Goal: Information Seeking & Learning: Find specific fact

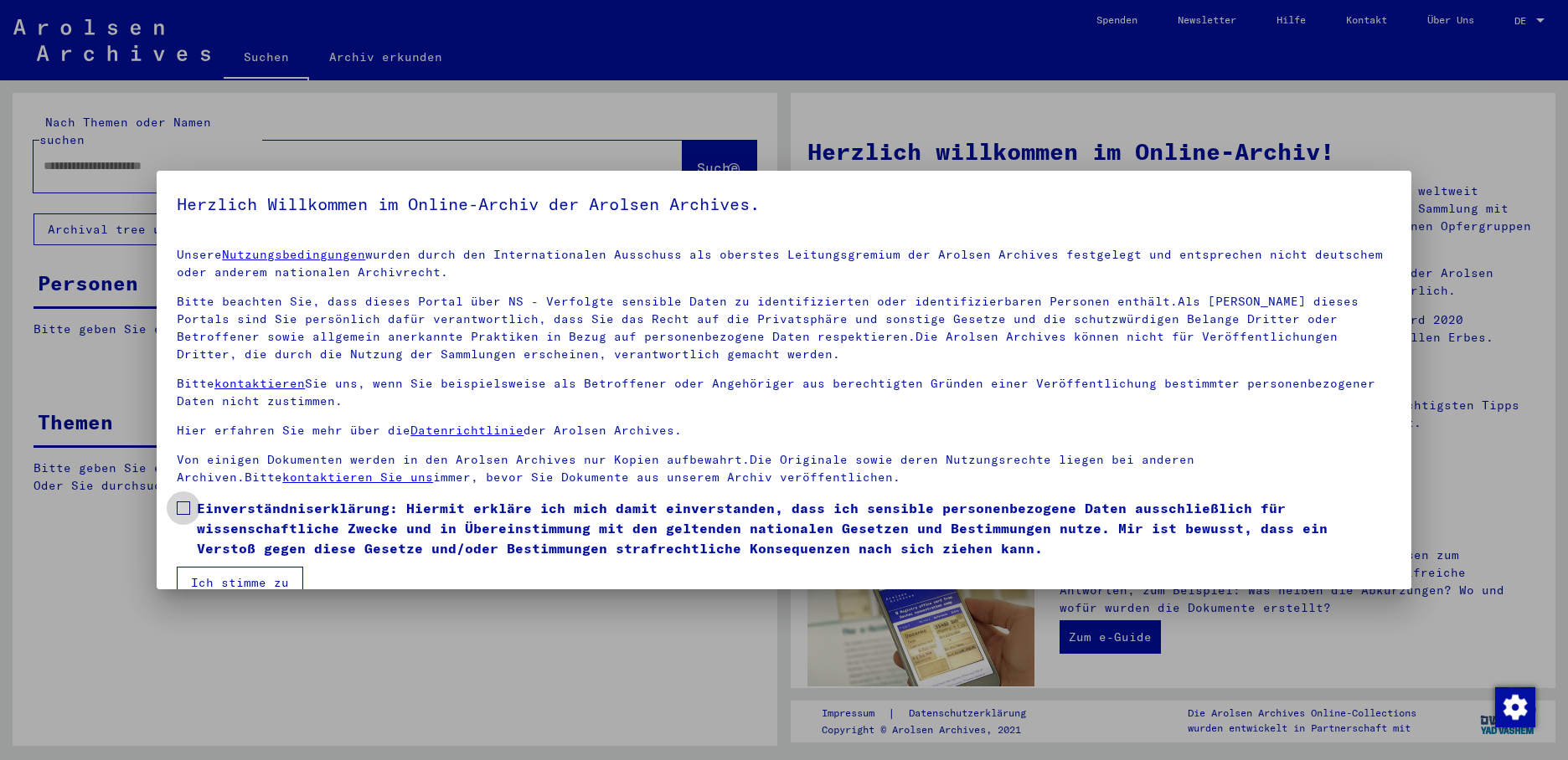
drag, startPoint x: 187, startPoint y: 505, endPoint x: 200, endPoint y: 515, distance: 16.4
click at [189, 505] on span at bounding box center [183, 508] width 13 height 13
click at [209, 580] on button "Ich stimme zu" at bounding box center [240, 582] width 127 height 32
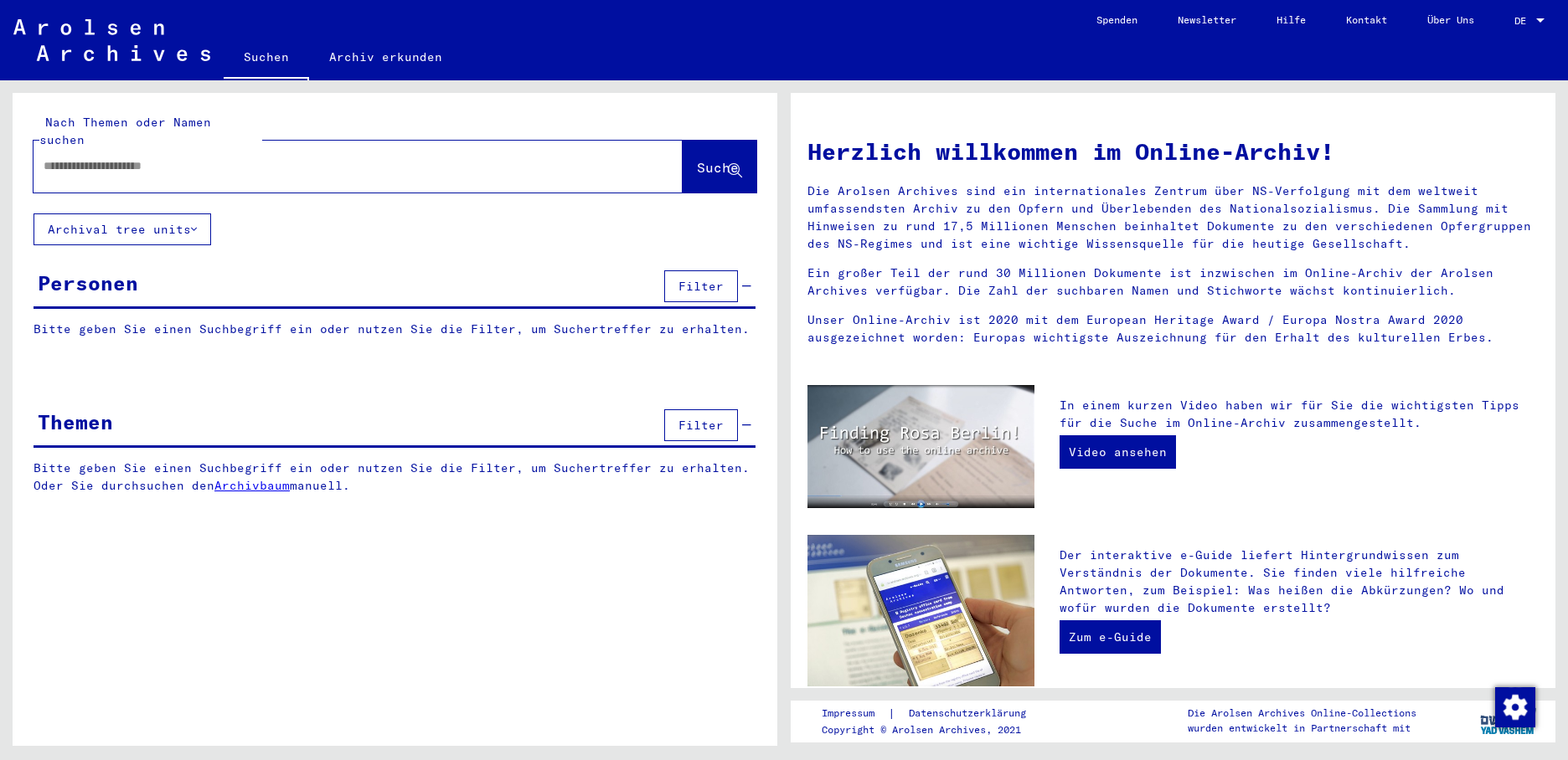
click at [60, 147] on div at bounding box center [333, 166] width 599 height 37
click at [85, 157] on input "text" at bounding box center [338, 166] width 588 height 17
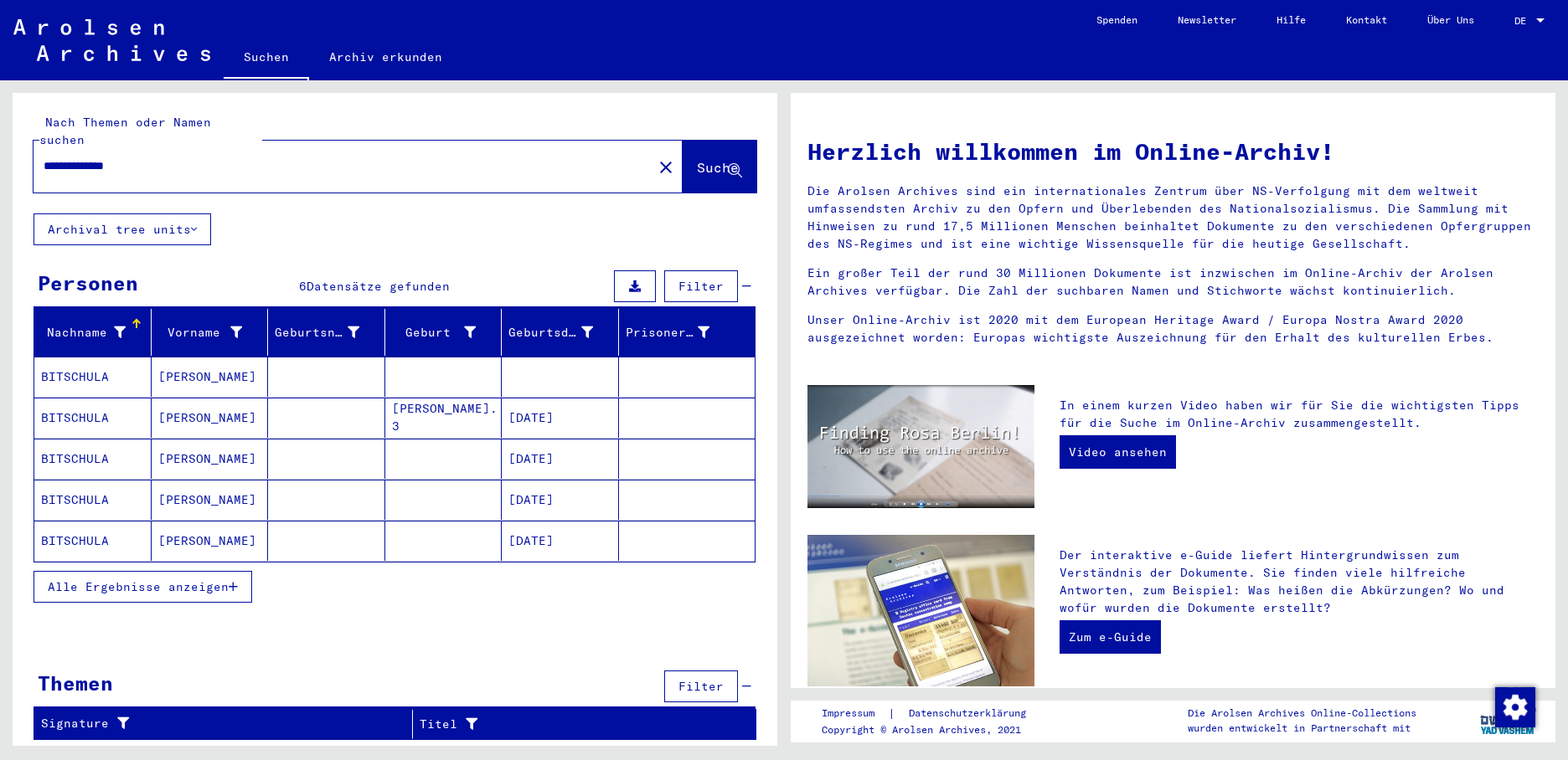
click at [84, 363] on mat-cell "BITSCHULA" at bounding box center [93, 377] width 117 height 40
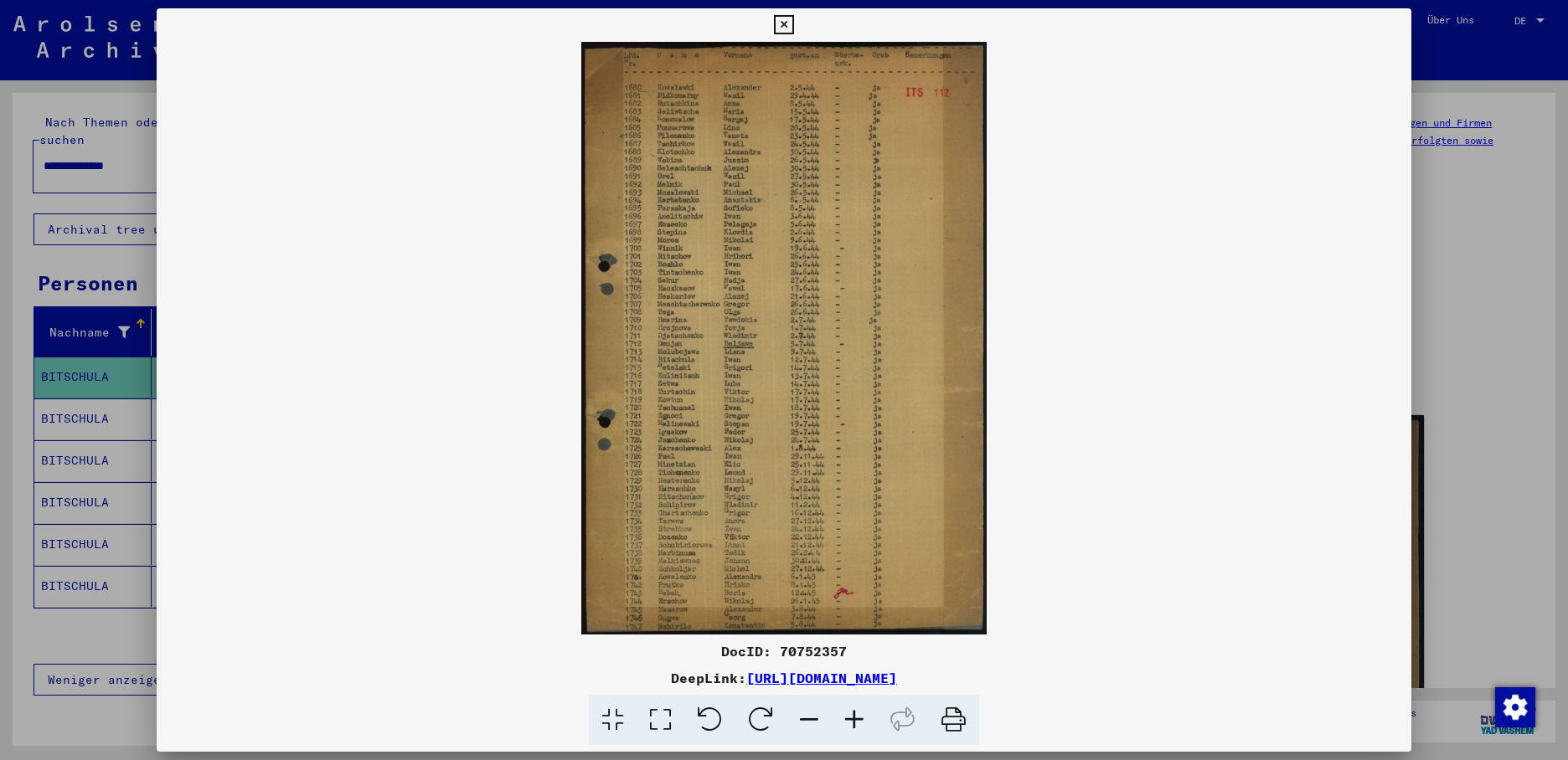
click at [90, 396] on div at bounding box center [784, 380] width 1568 height 760
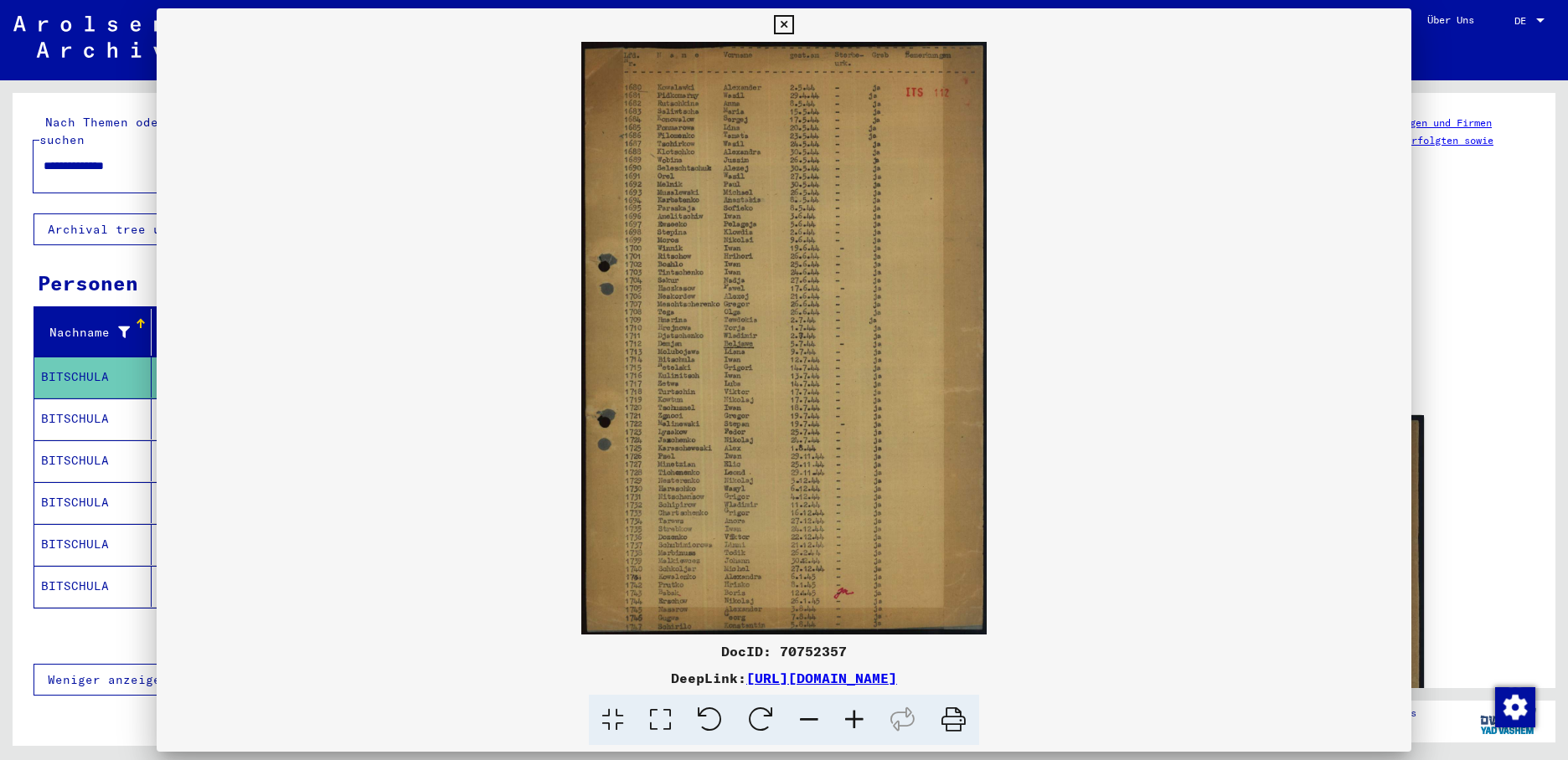
click at [90, 398] on mat-cell "BITSCHULA" at bounding box center [93, 418] width 117 height 41
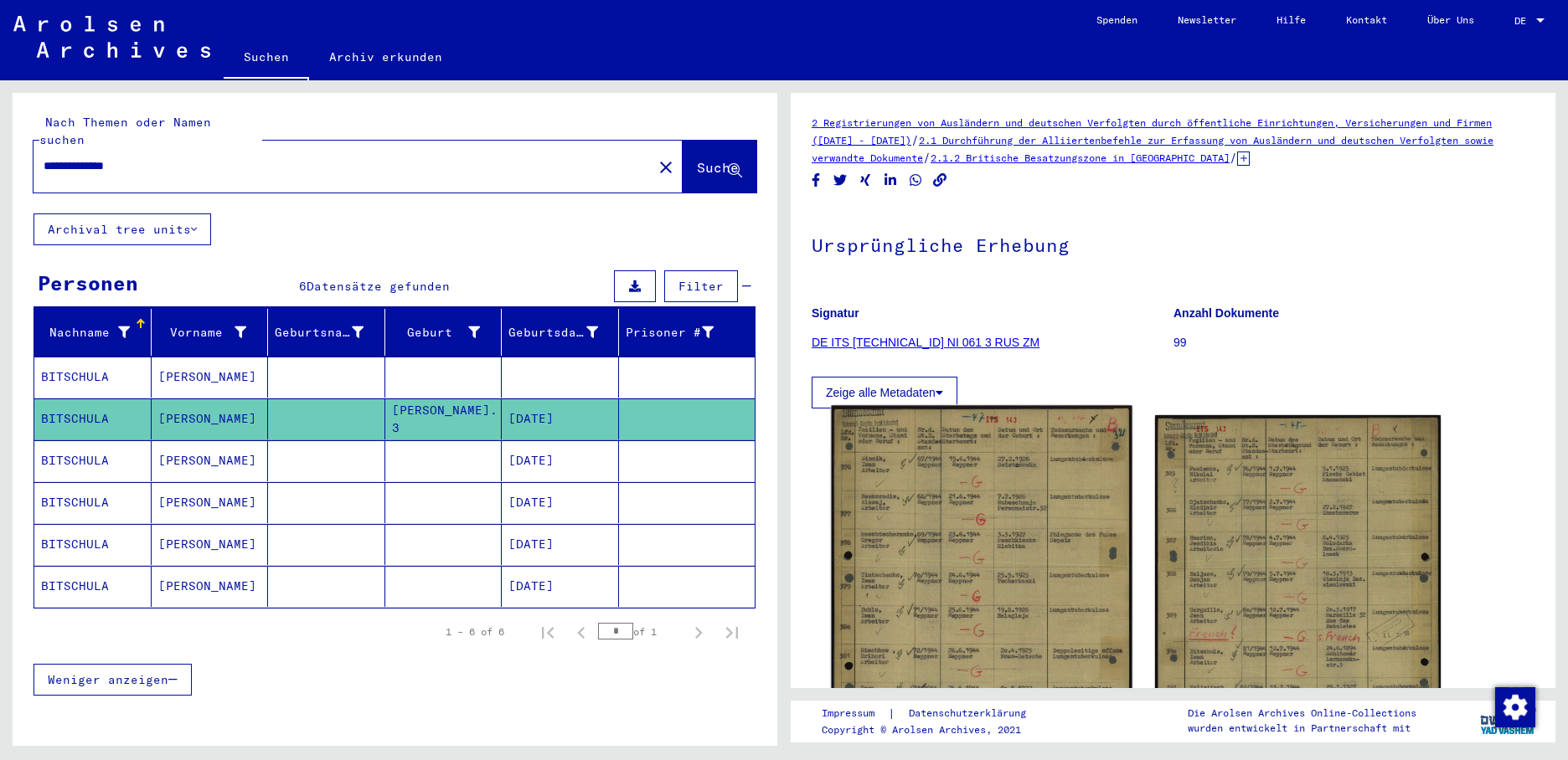
click at [968, 539] on img at bounding box center [981, 604] width 300 height 396
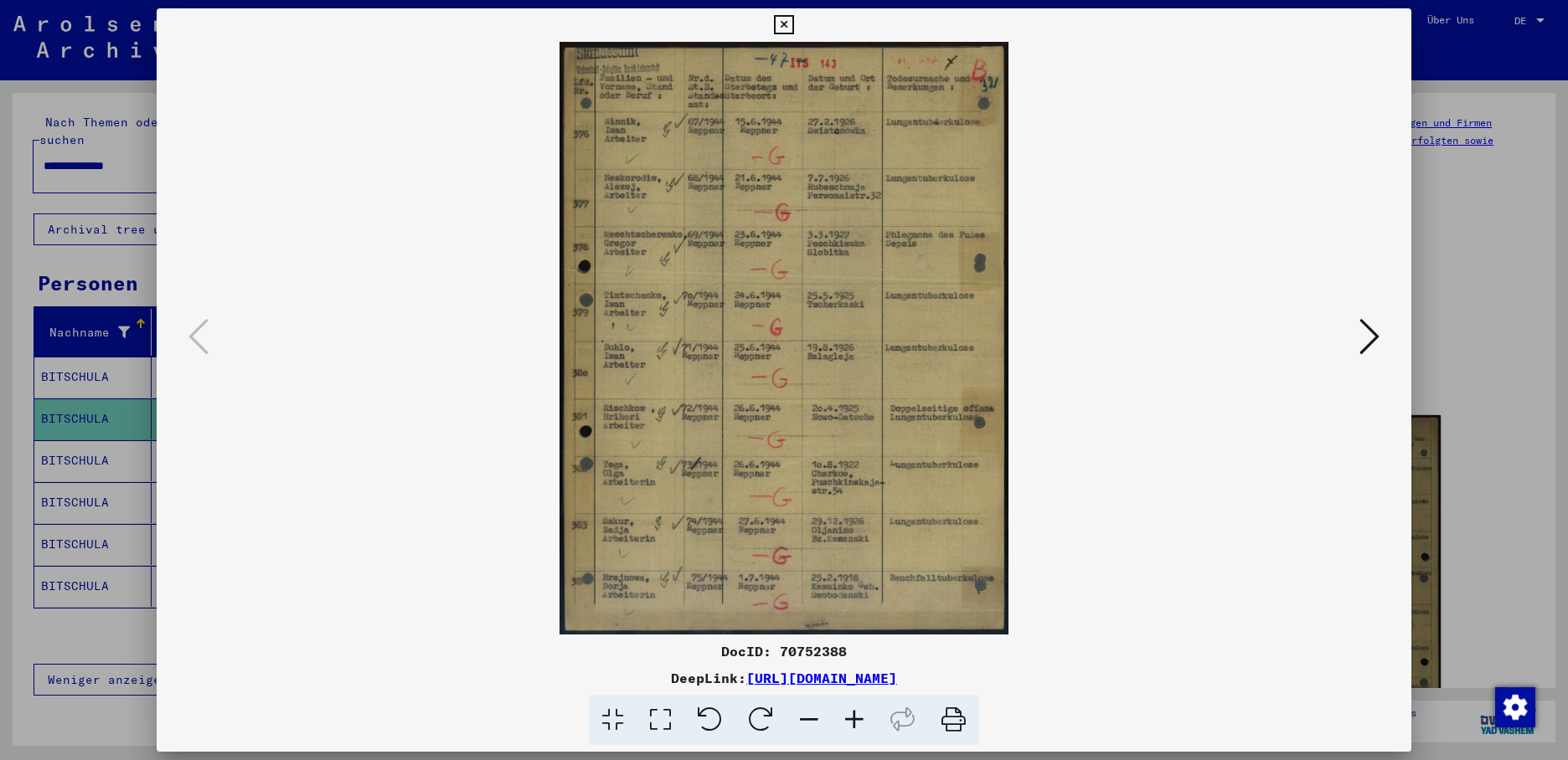
click at [1361, 320] on icon at bounding box center [1368, 337] width 20 height 40
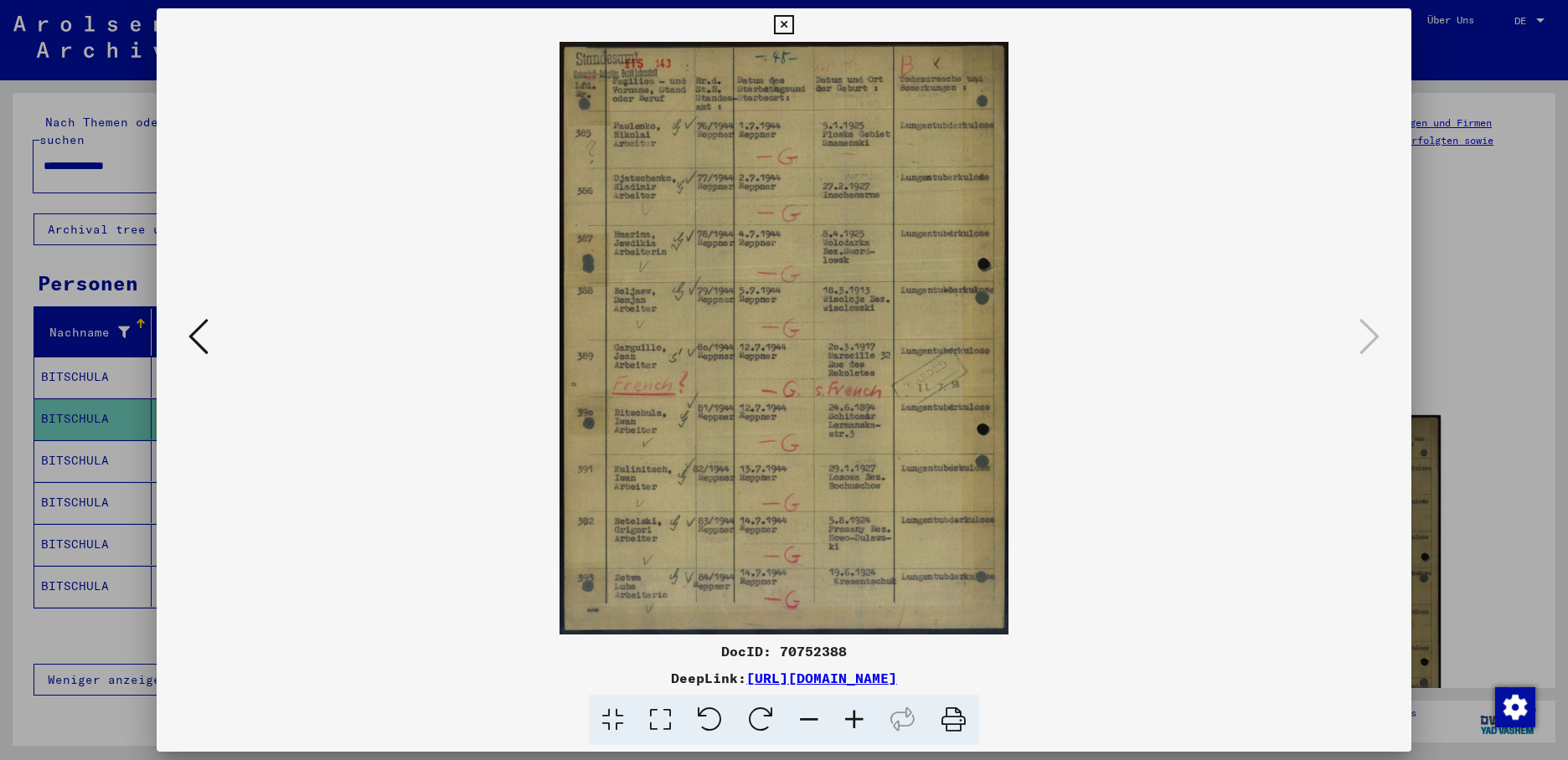
click at [83, 444] on div at bounding box center [784, 380] width 1568 height 760
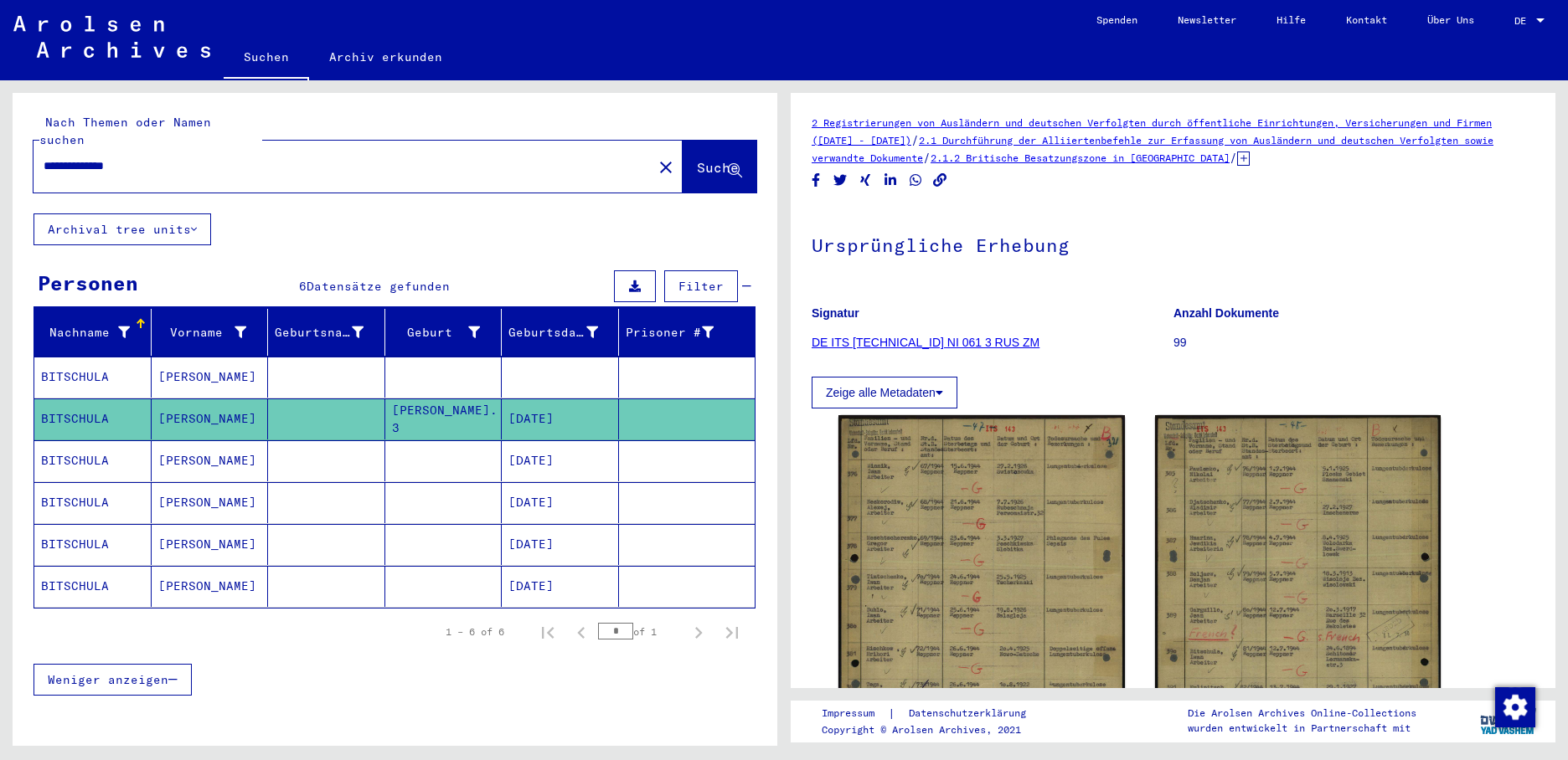
click at [83, 443] on mat-cell "BITSCHULA" at bounding box center [93, 461] width 117 height 41
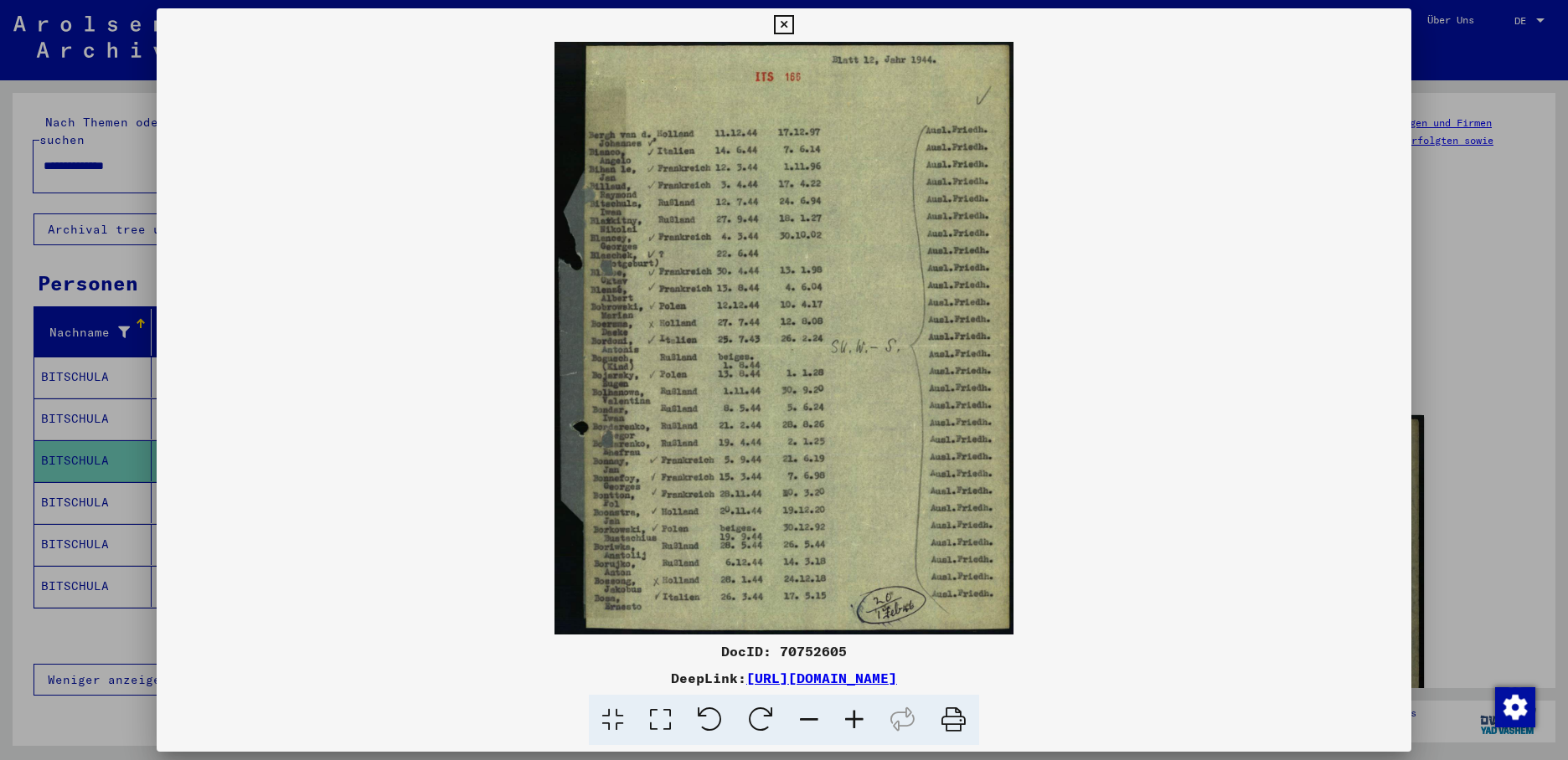
click at [102, 491] on div at bounding box center [784, 380] width 1568 height 760
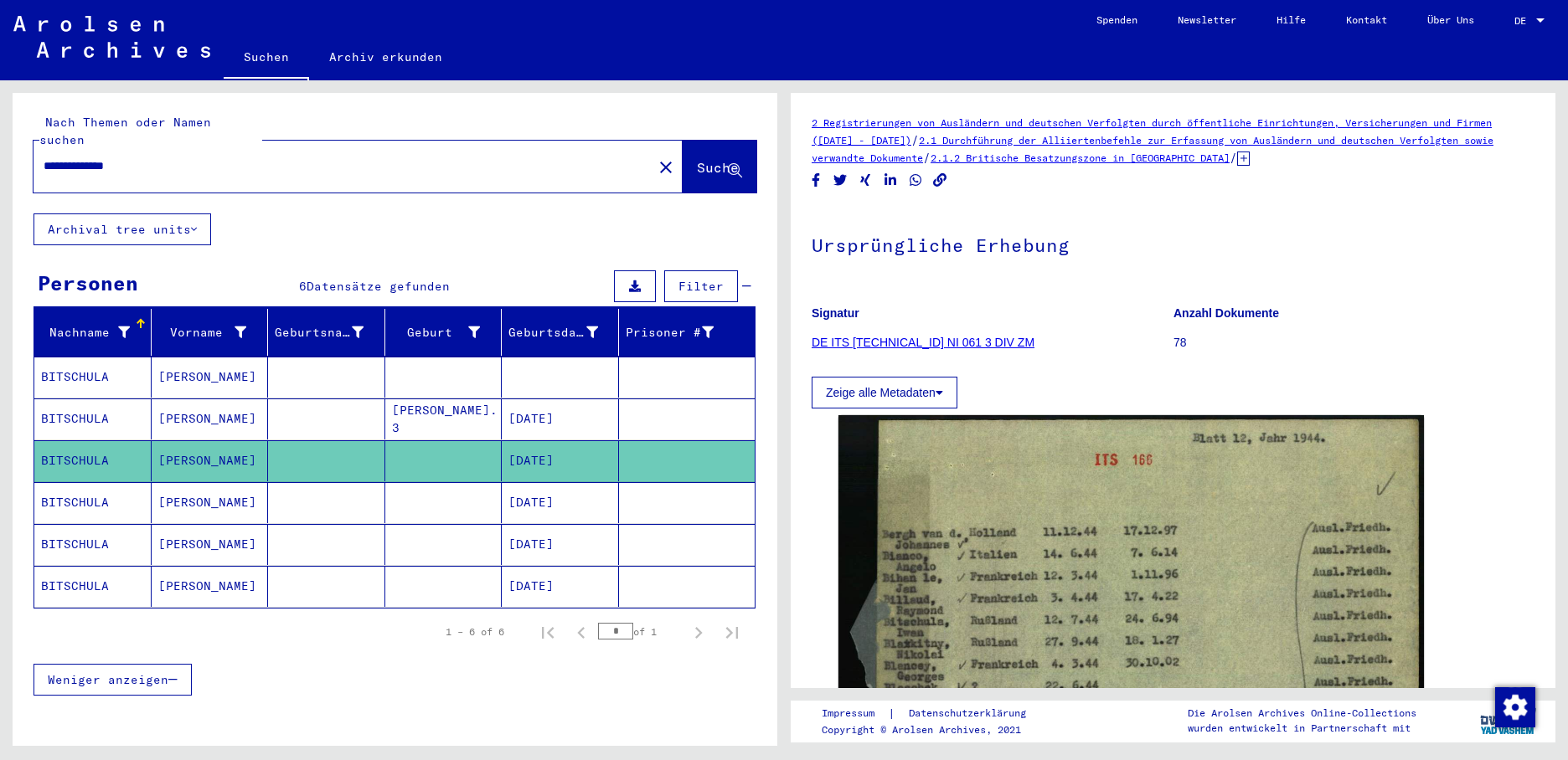
click at [102, 491] on mat-cell "BITSCHULA" at bounding box center [93, 502] width 117 height 41
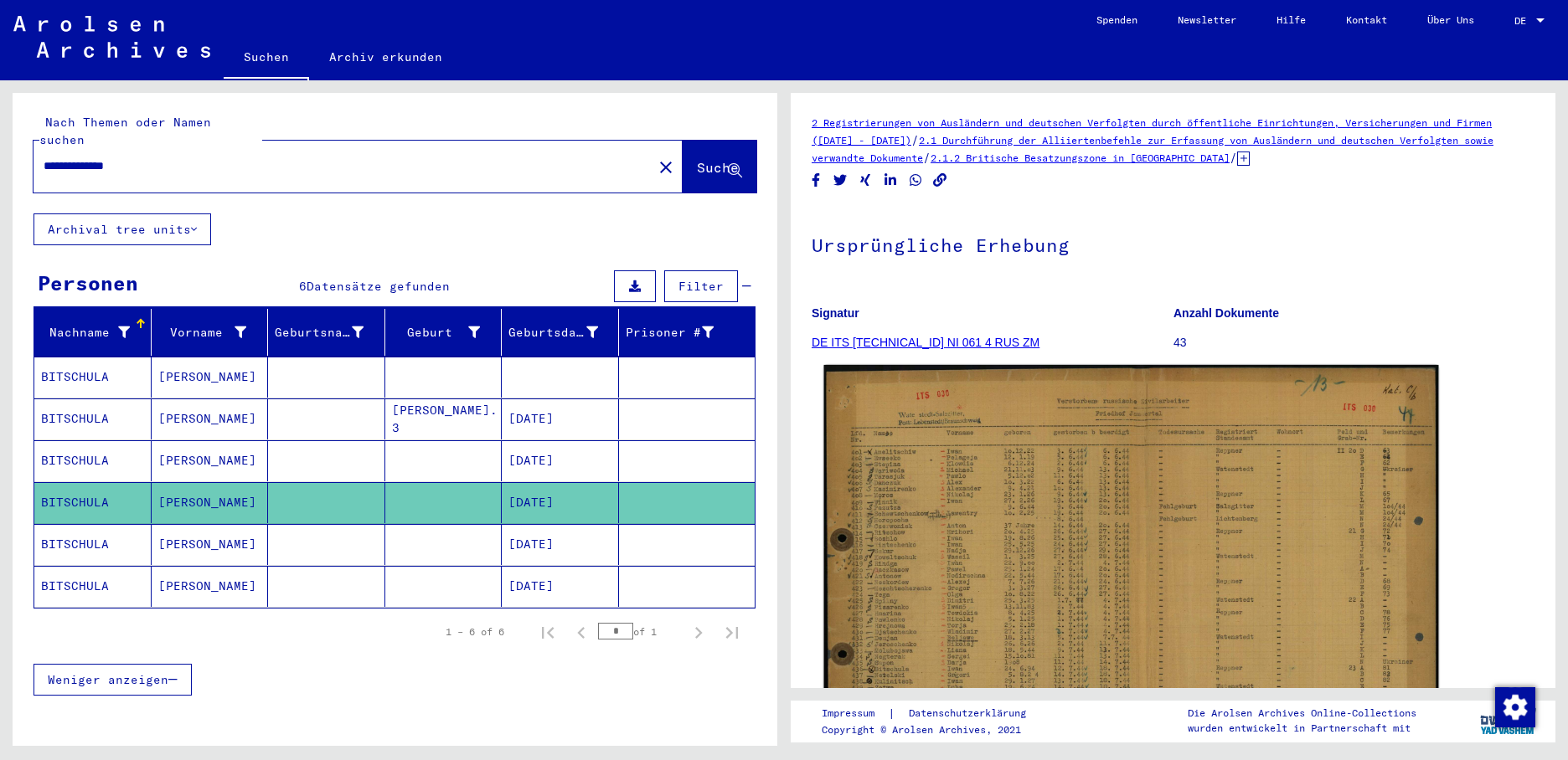
click at [941, 556] on img at bounding box center [1132, 571] width 614 height 411
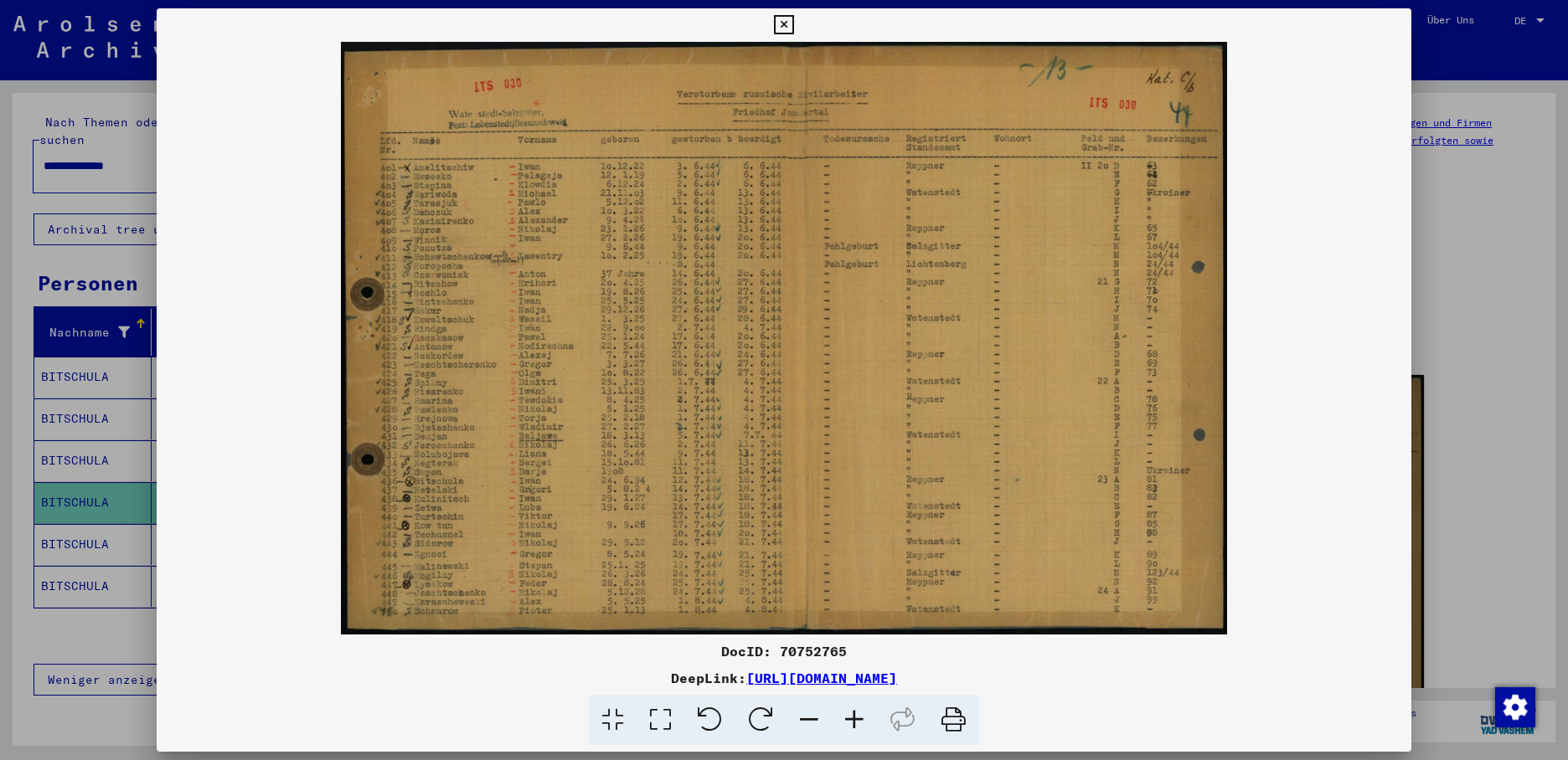
click at [100, 529] on div at bounding box center [784, 380] width 1568 height 760
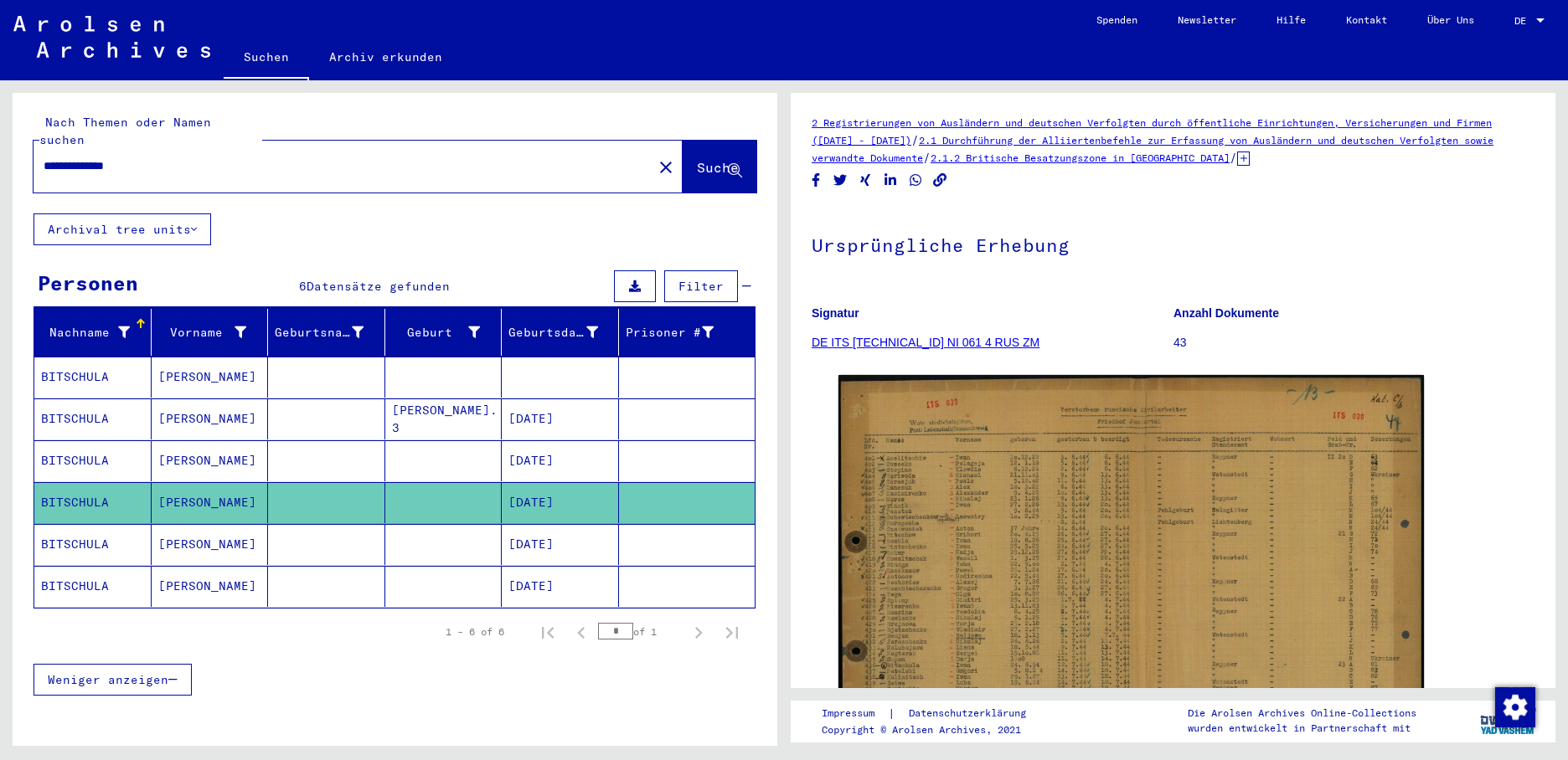
click at [100, 529] on mat-cell "BITSCHULA" at bounding box center [93, 544] width 117 height 41
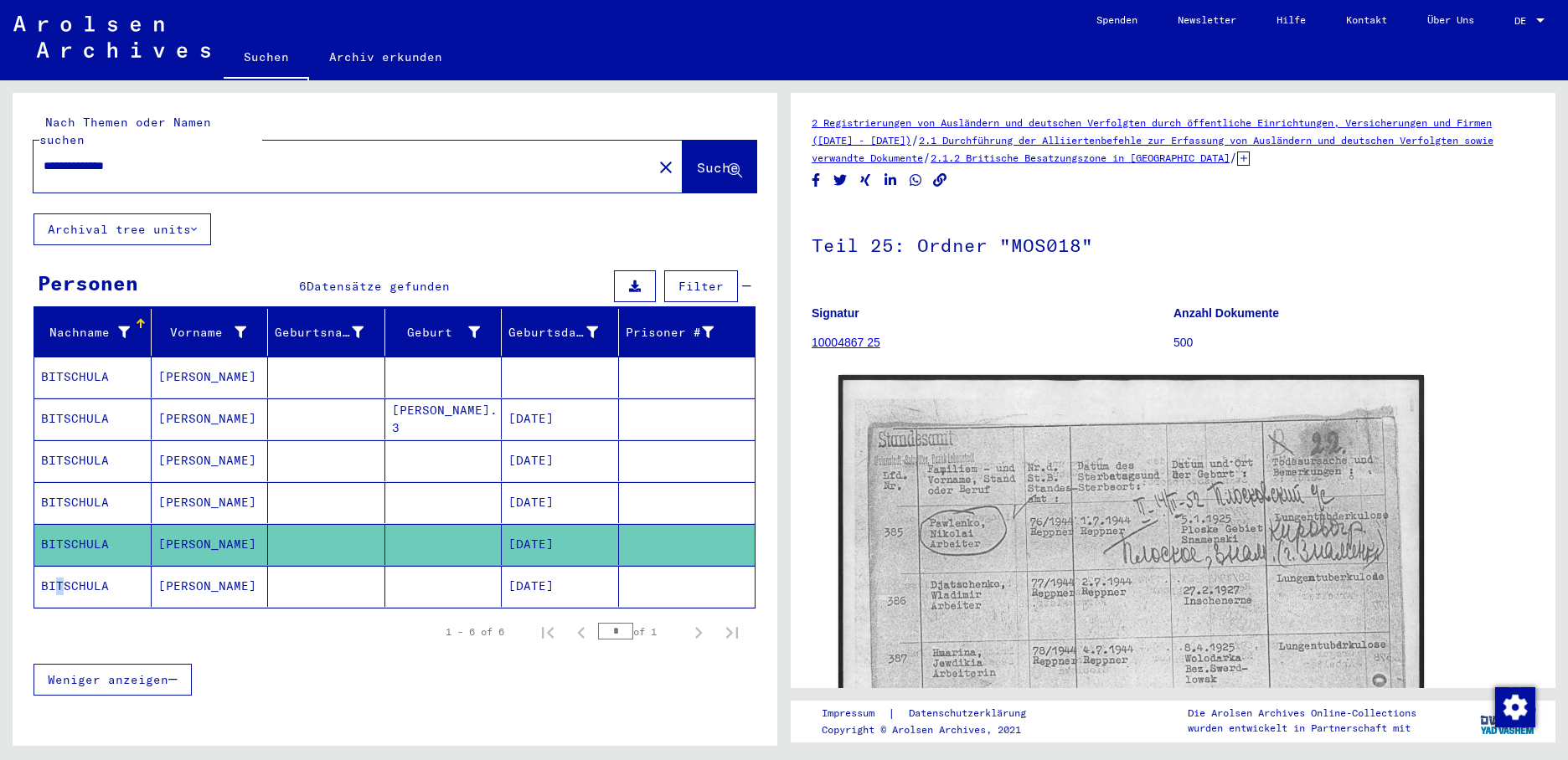
click at [54, 567] on mat-cell "BITSCHULA" at bounding box center [93, 586] width 117 height 41
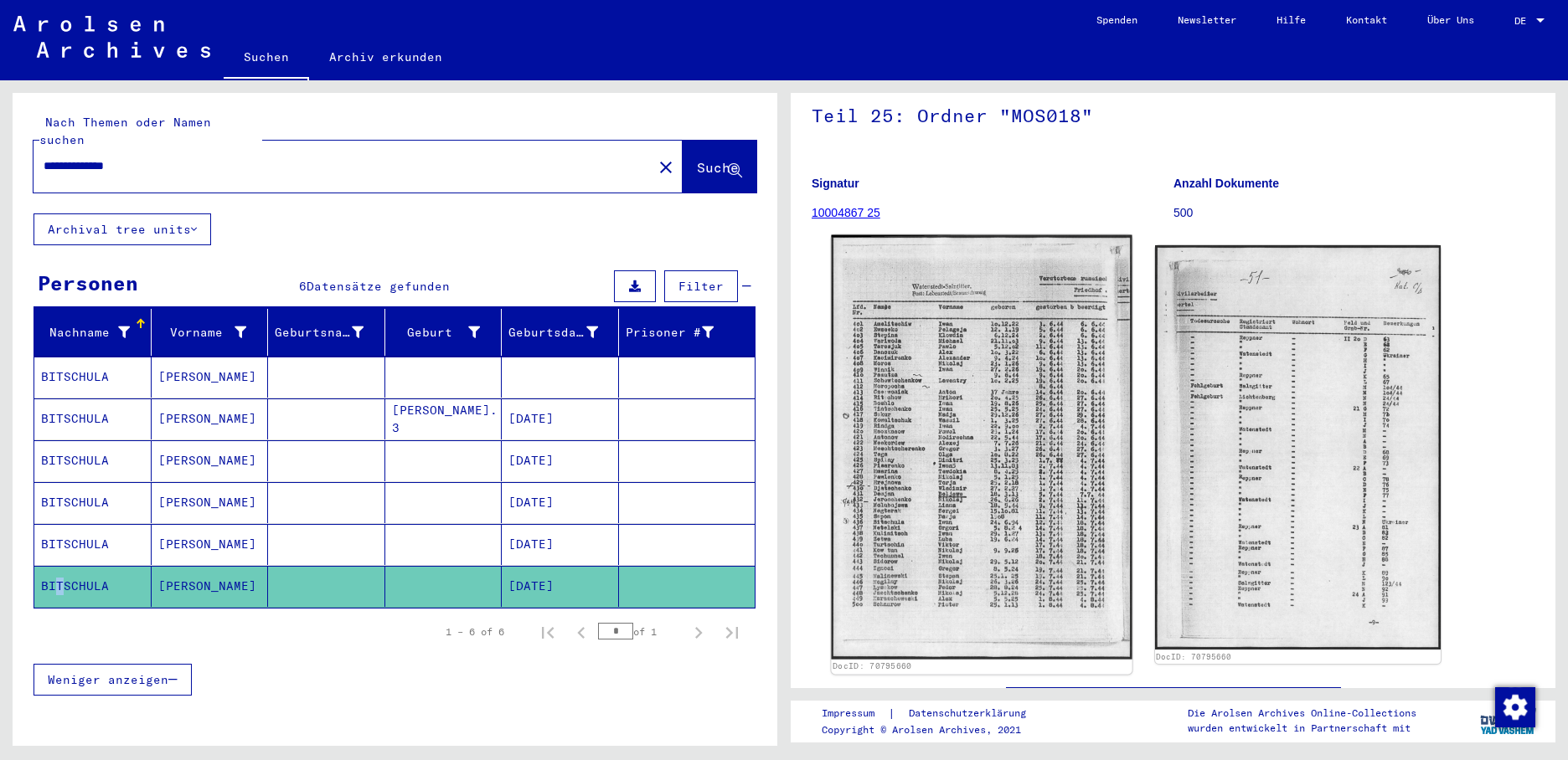
scroll to position [167, 0]
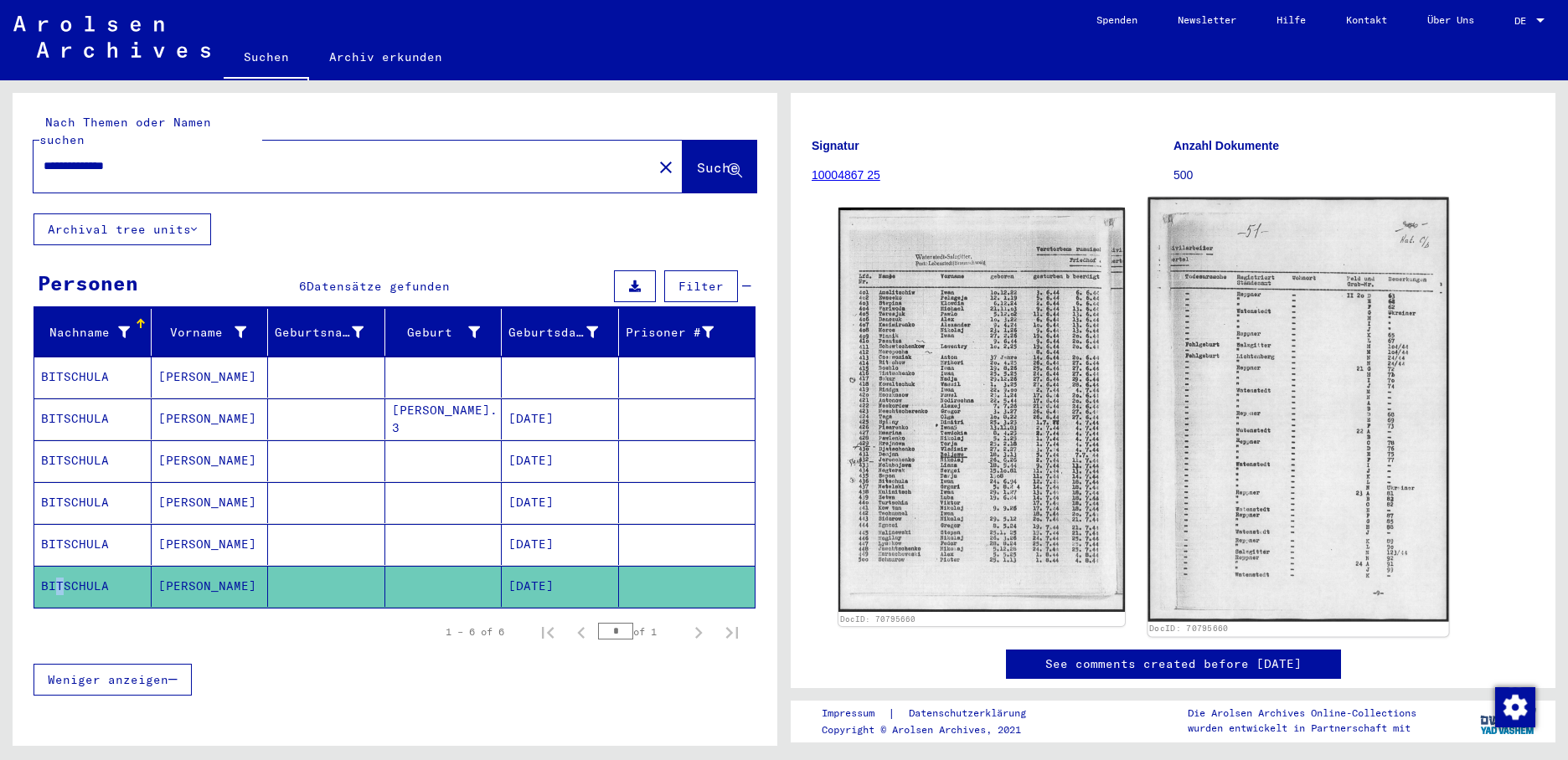
click at [1235, 474] on img at bounding box center [1297, 409] width 300 height 424
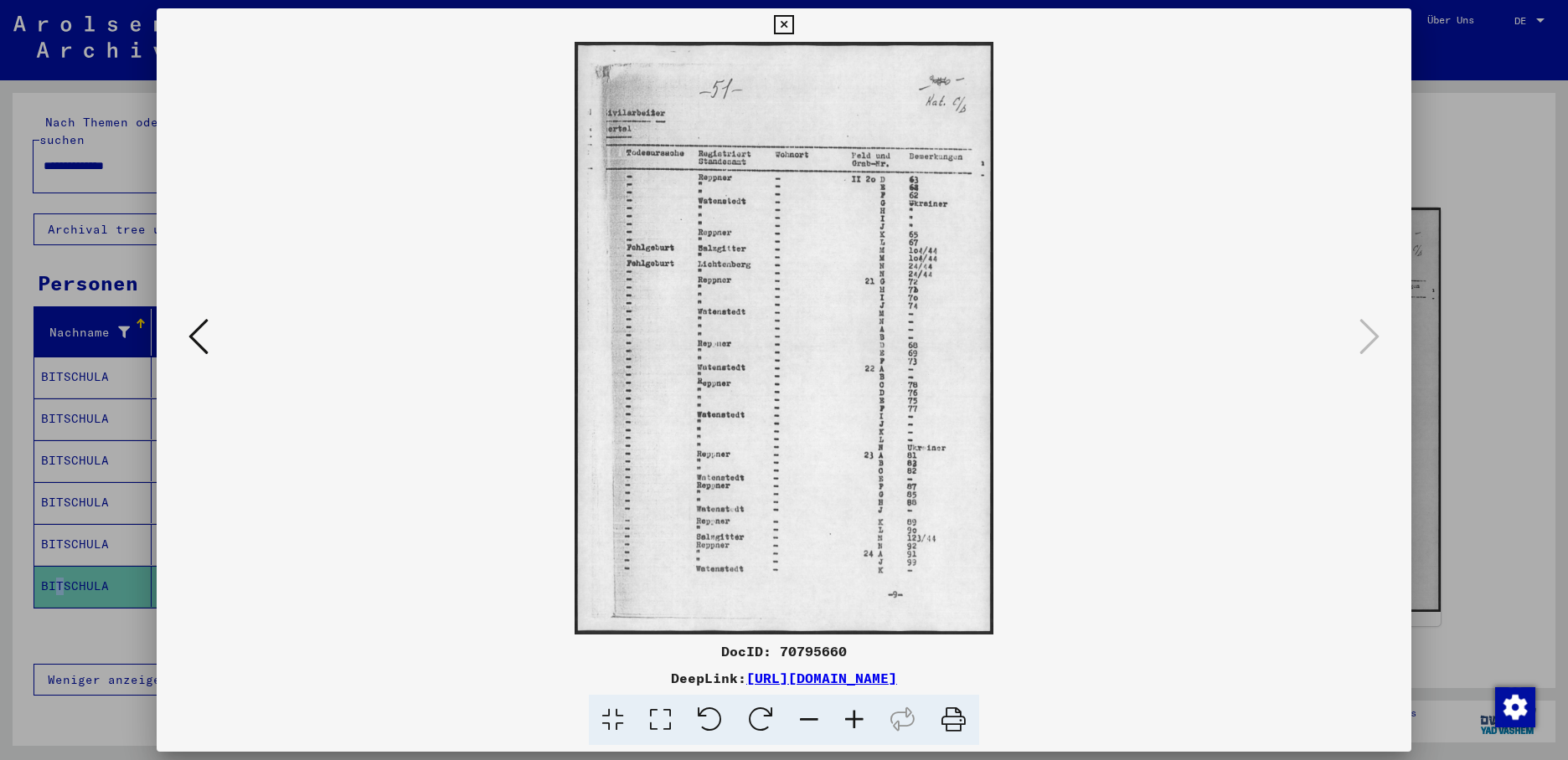
click at [793, 24] on icon at bounding box center [784, 24] width 19 height 20
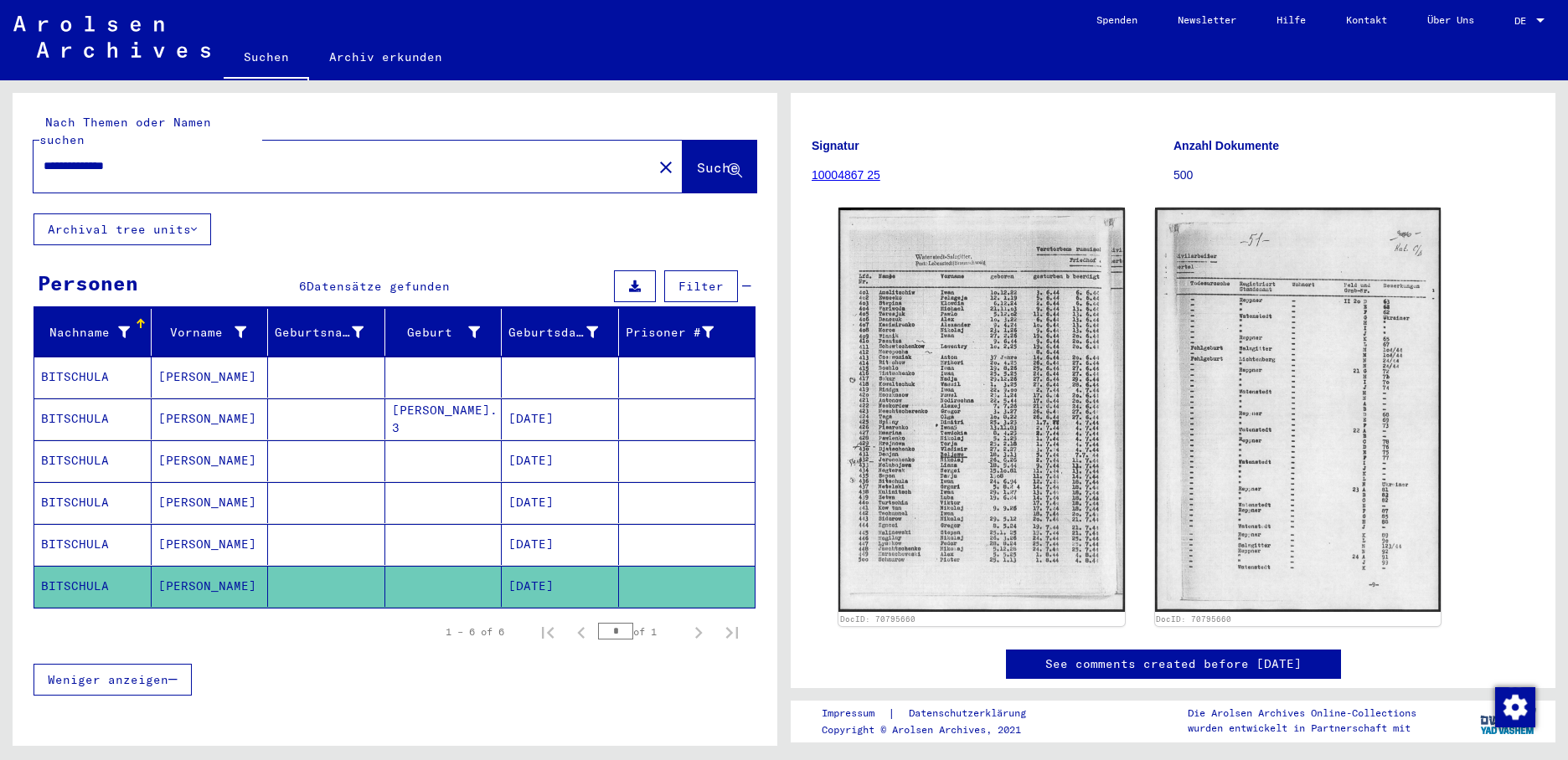
drag, startPoint x: 176, startPoint y: 160, endPoint x: 96, endPoint y: 151, distance: 80.5
click at [54, 153] on div "**********" at bounding box center [338, 166] width 609 height 37
drag, startPoint x: 142, startPoint y: 152, endPoint x: -3, endPoint y: 141, distance: 145.4
click at [0, 141] on html "**********" at bounding box center [784, 380] width 1568 height 760
type input "**********"
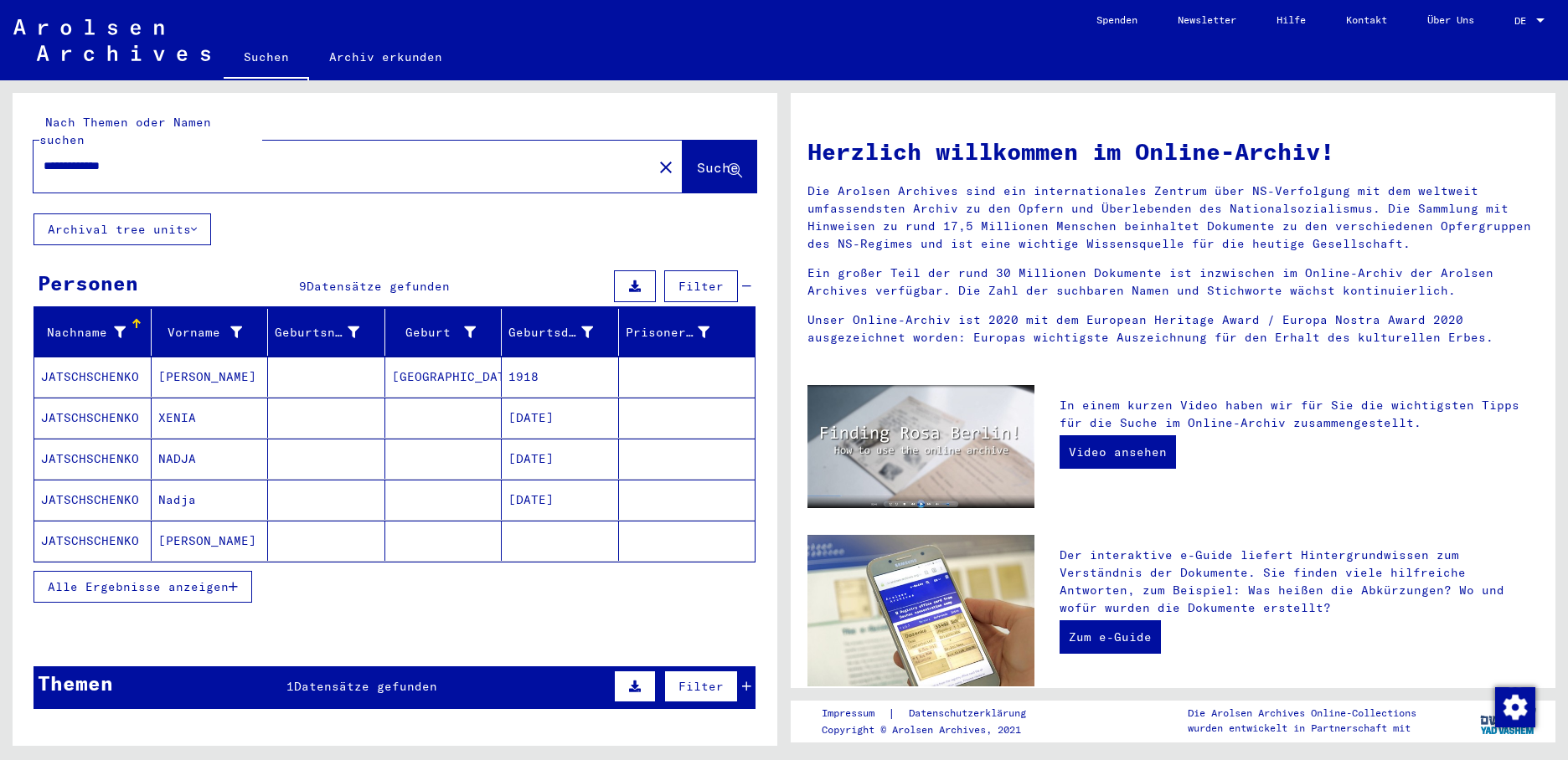
click at [227, 580] on span "Alle Ergebnisse anzeigen" at bounding box center [138, 586] width 180 height 15
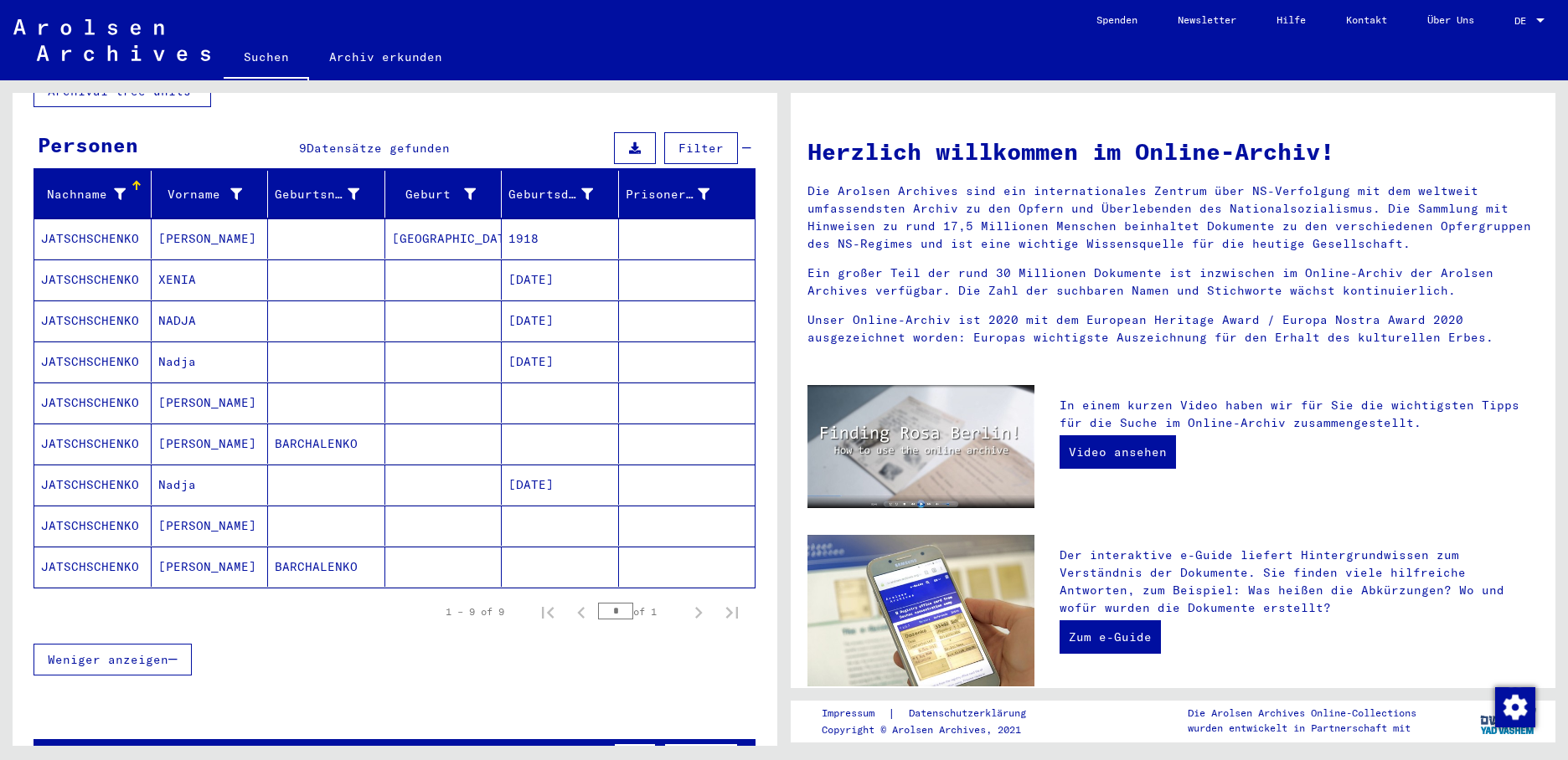
scroll to position [167, 0]
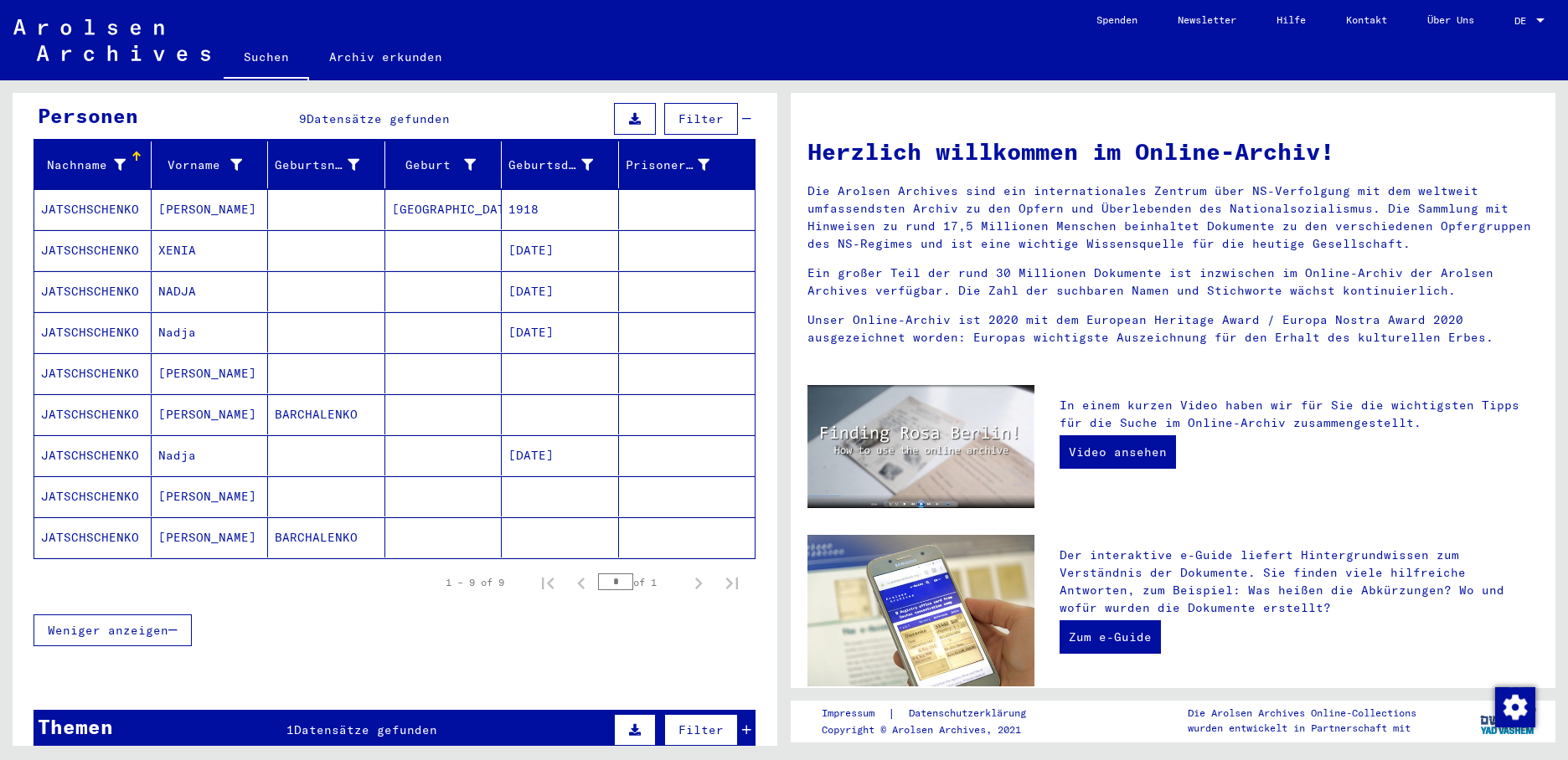
click at [535, 353] on mat-cell at bounding box center [560, 373] width 117 height 40
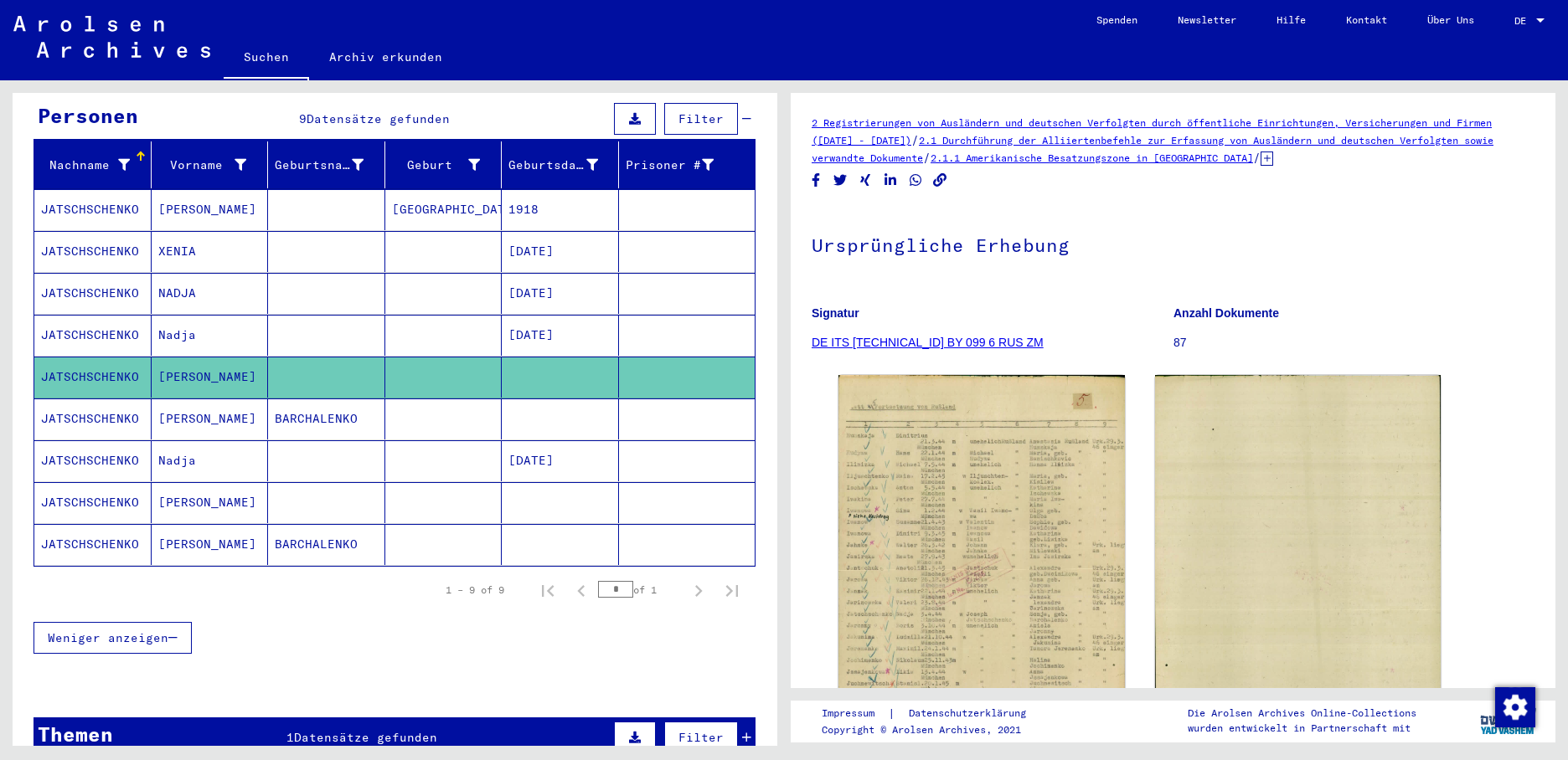
click at [566, 403] on mat-cell at bounding box center [560, 418] width 117 height 41
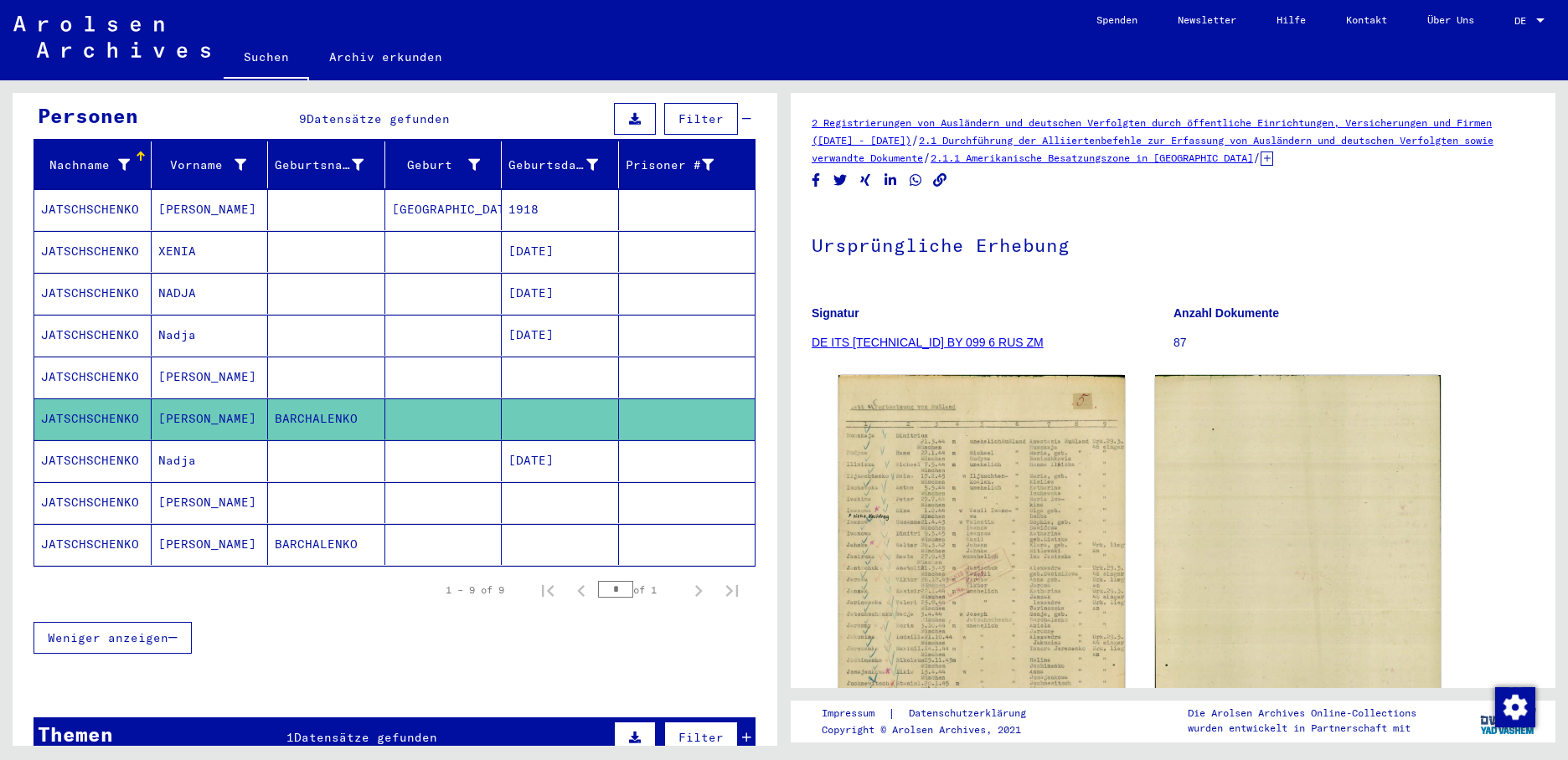
click at [544, 482] on mat-cell at bounding box center [560, 502] width 117 height 41
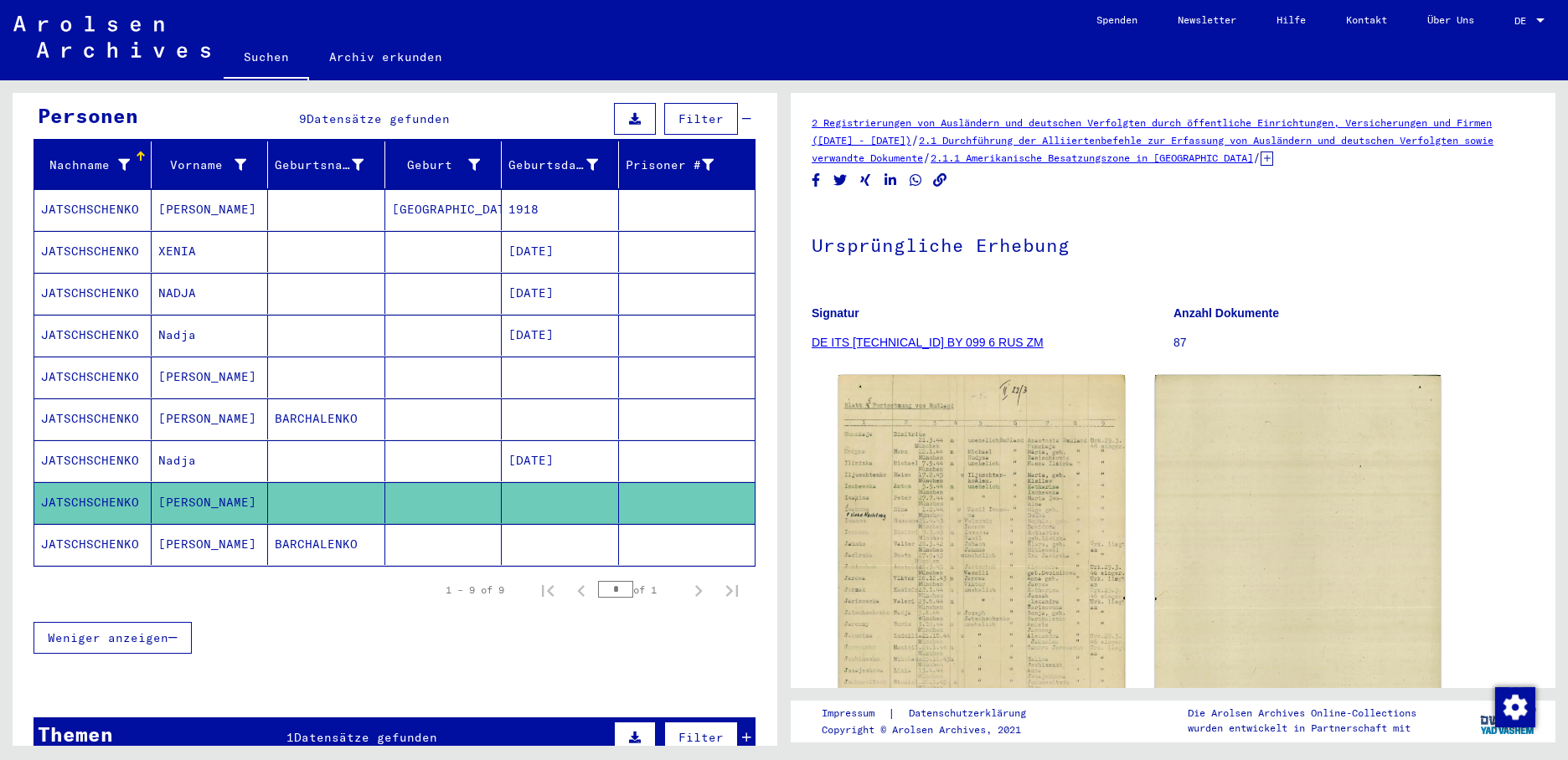
click at [559, 526] on mat-cell at bounding box center [560, 544] width 117 height 41
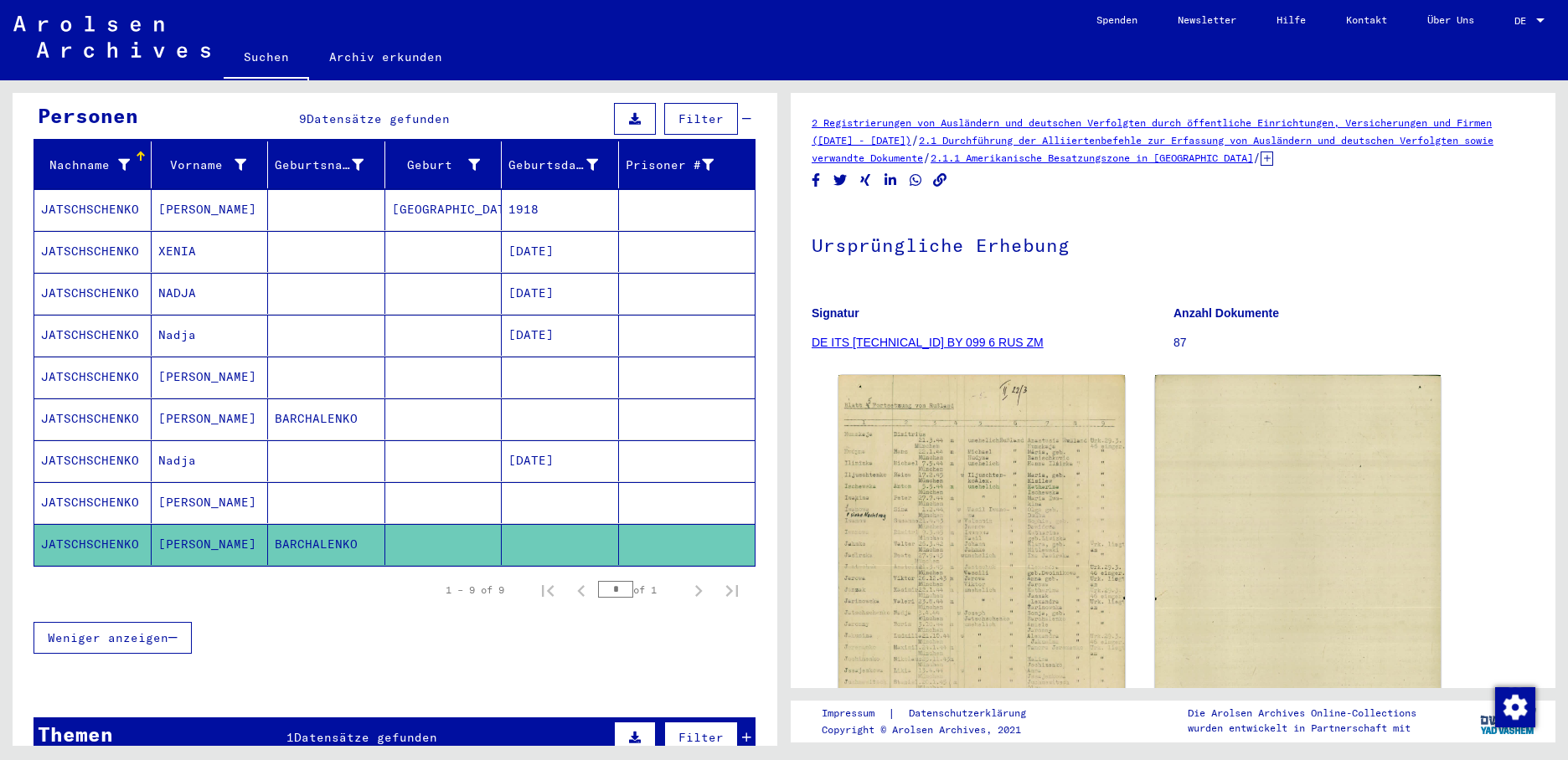
click at [554, 189] on mat-cell "1918" at bounding box center [560, 209] width 117 height 41
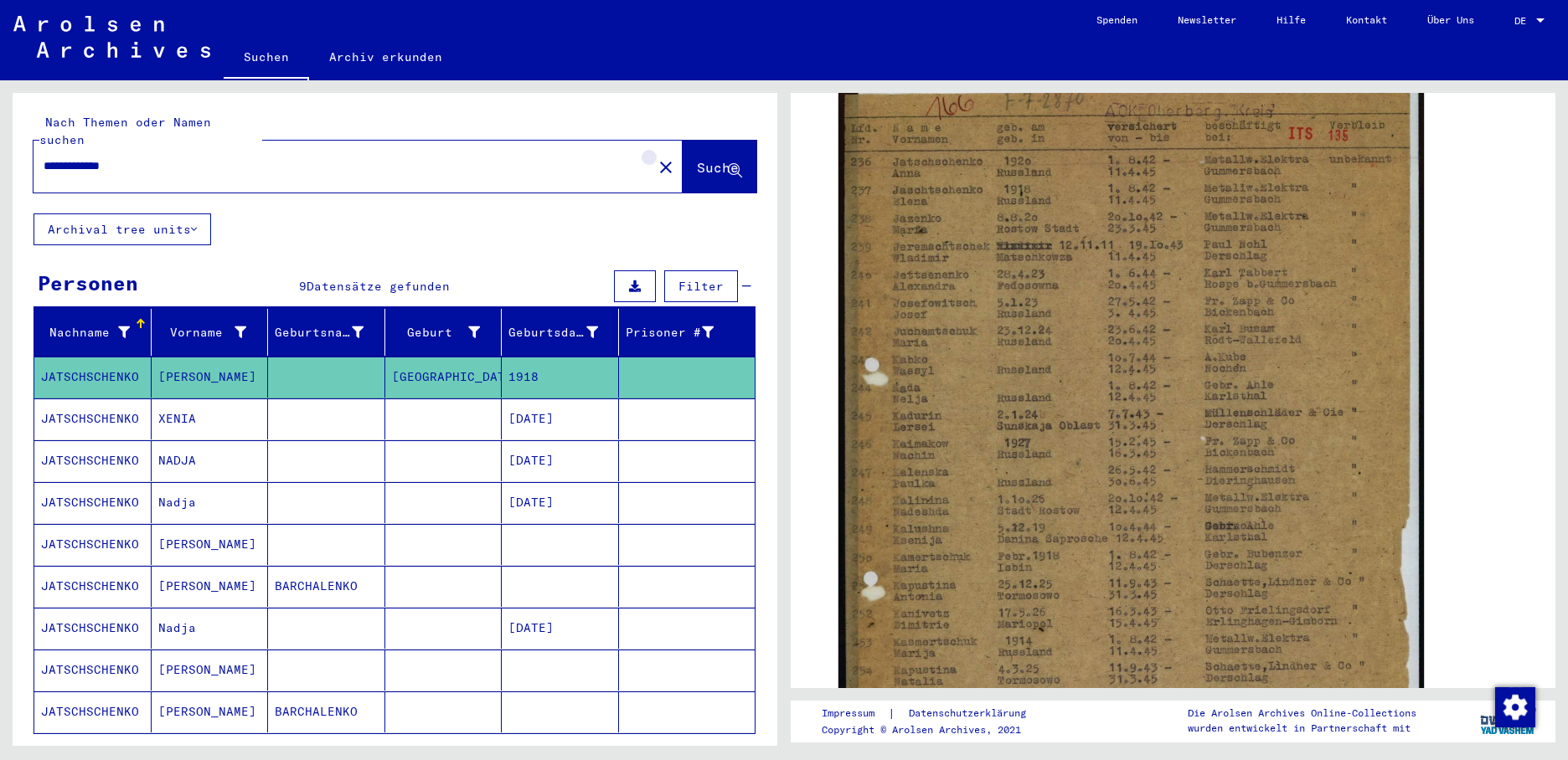
click at [656, 157] on mat-icon "close" at bounding box center [666, 167] width 20 height 20
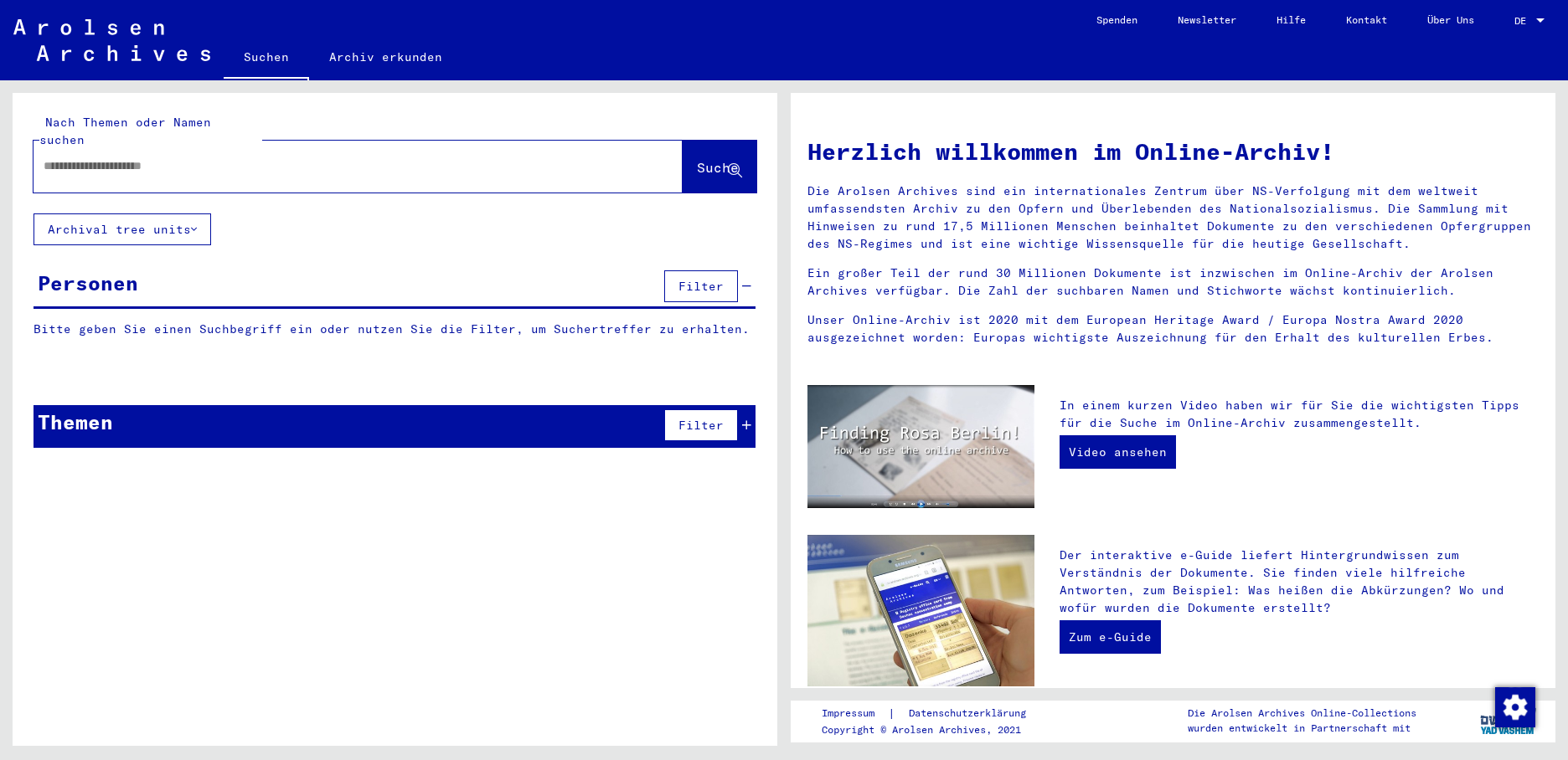
drag, startPoint x: 115, startPoint y: 143, endPoint x: 148, endPoint y: 143, distance: 33.0
click at [121, 157] on input "text" at bounding box center [338, 166] width 588 height 17
type input "**********"
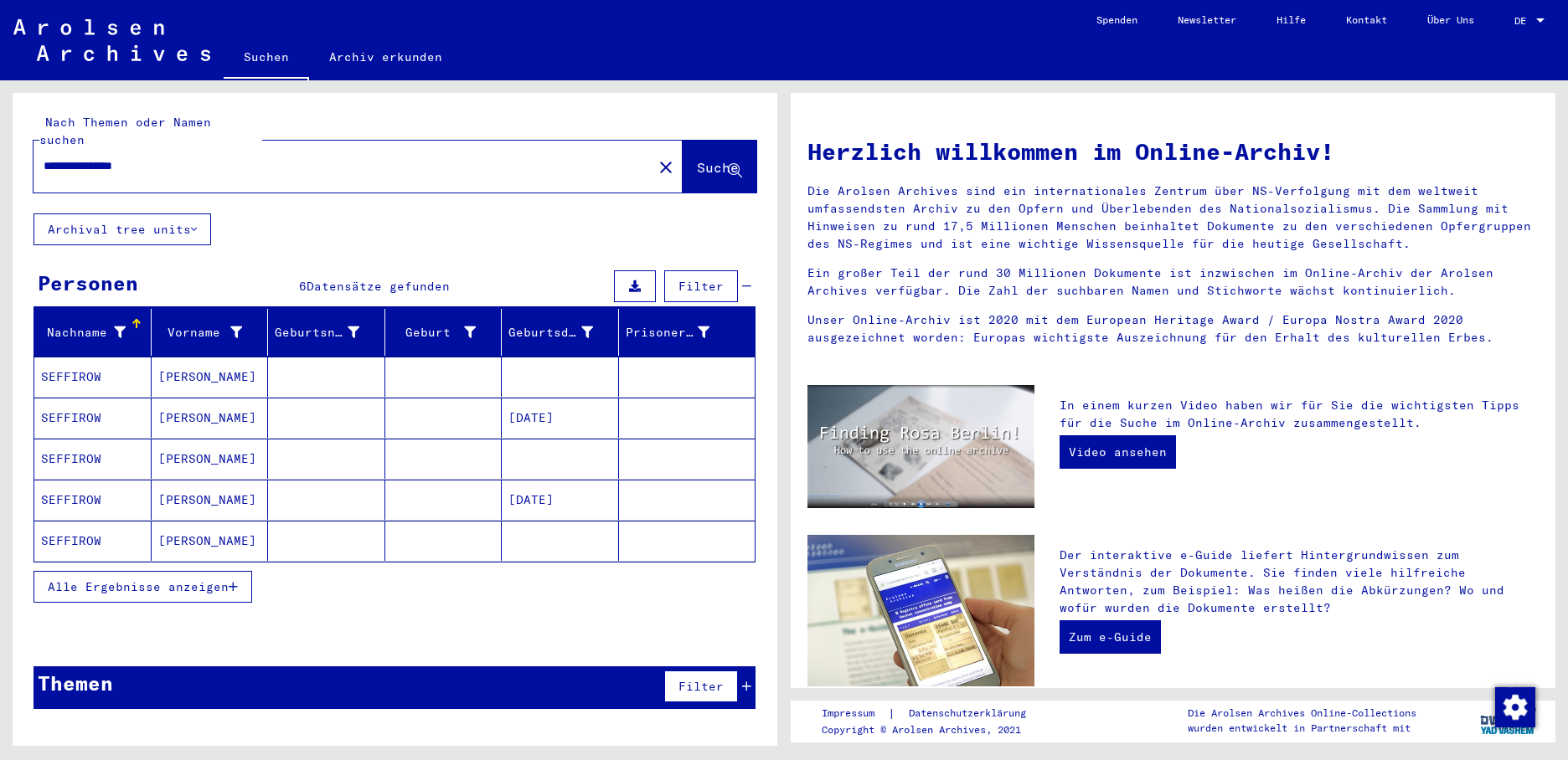
click at [101, 357] on mat-cell "SEFFIROW" at bounding box center [93, 377] width 117 height 40
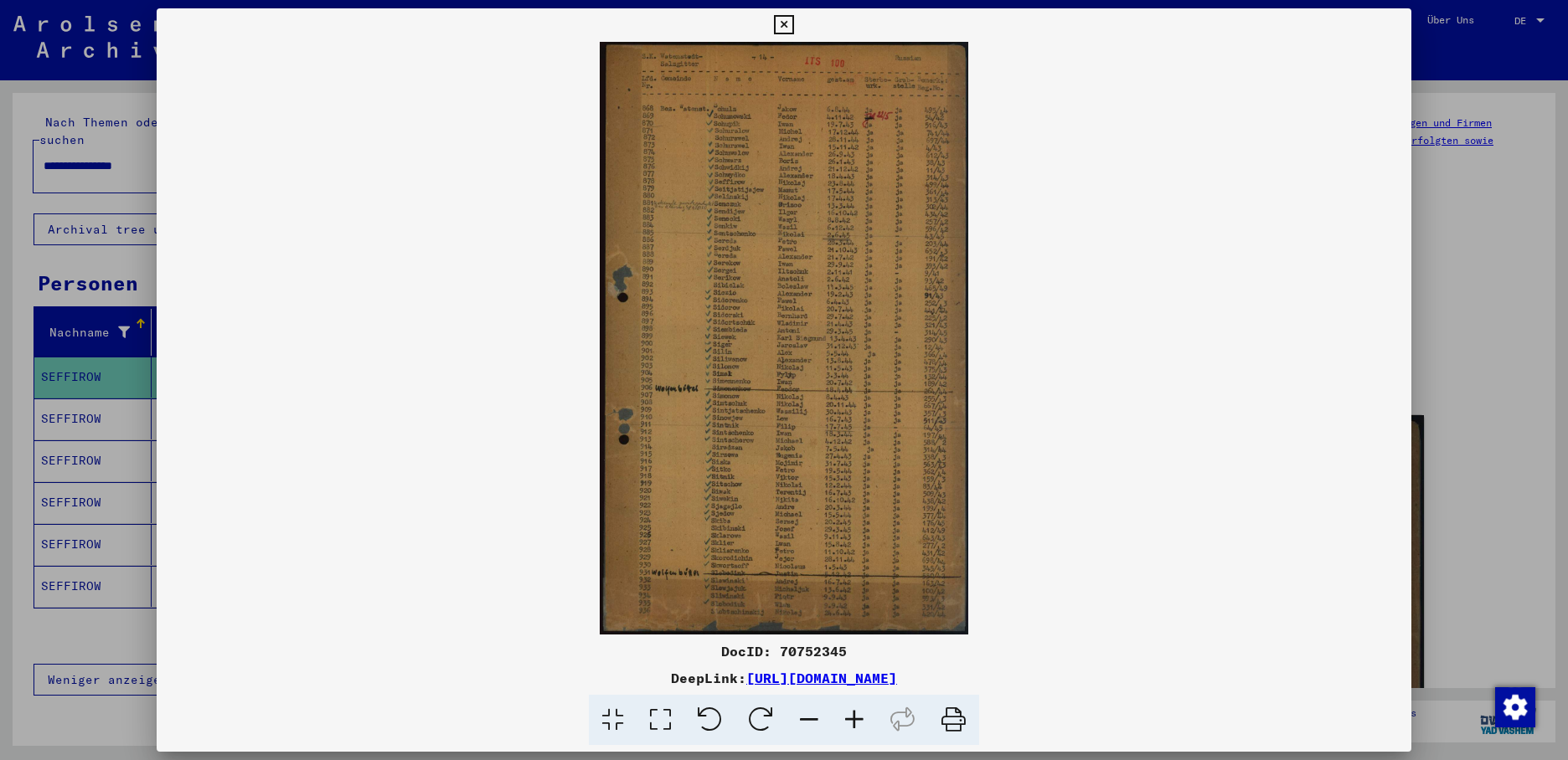
click at [58, 414] on div at bounding box center [784, 380] width 1568 height 760
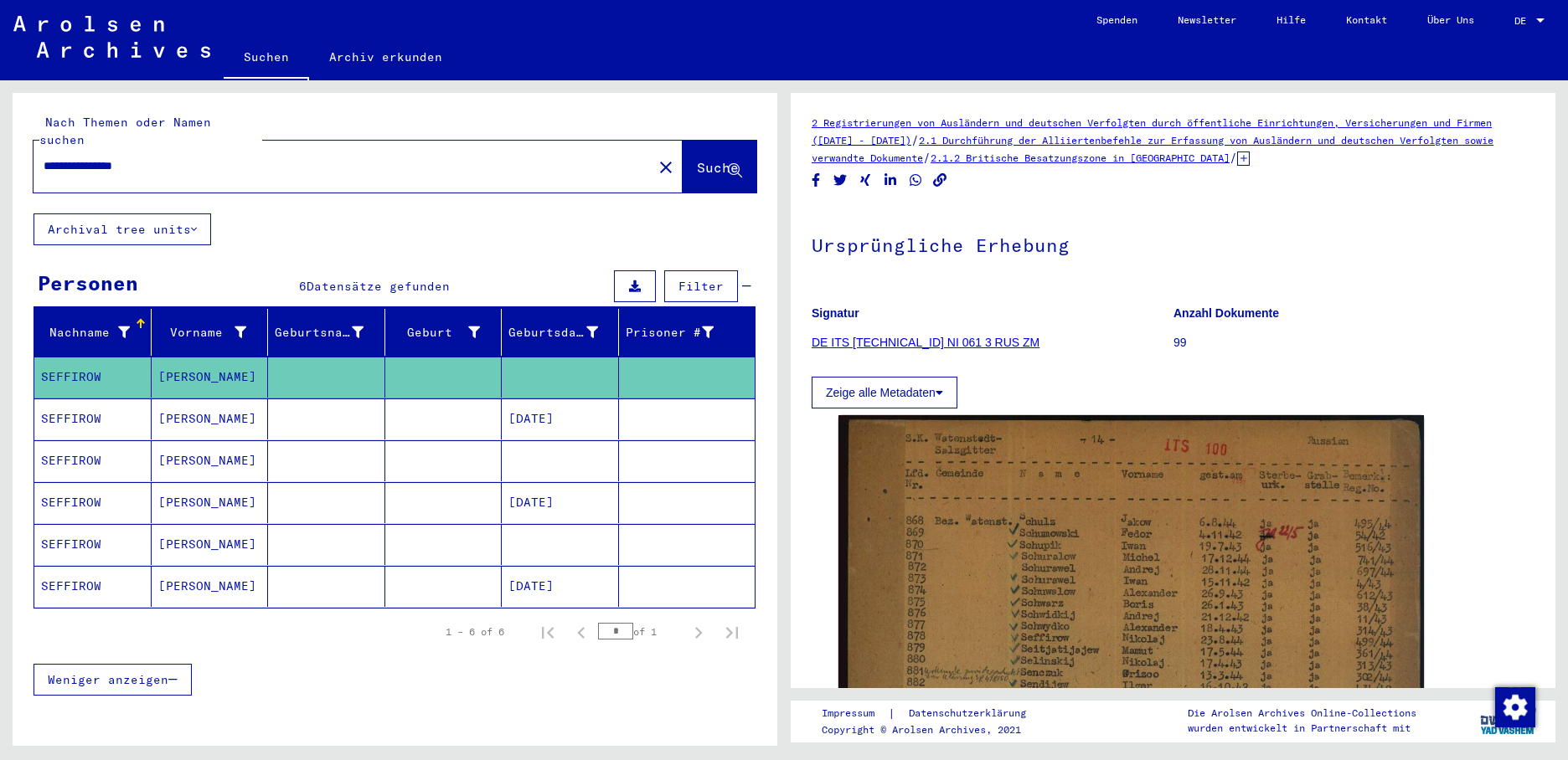
click at [65, 409] on mat-cell "SEFFIROW" at bounding box center [93, 418] width 117 height 41
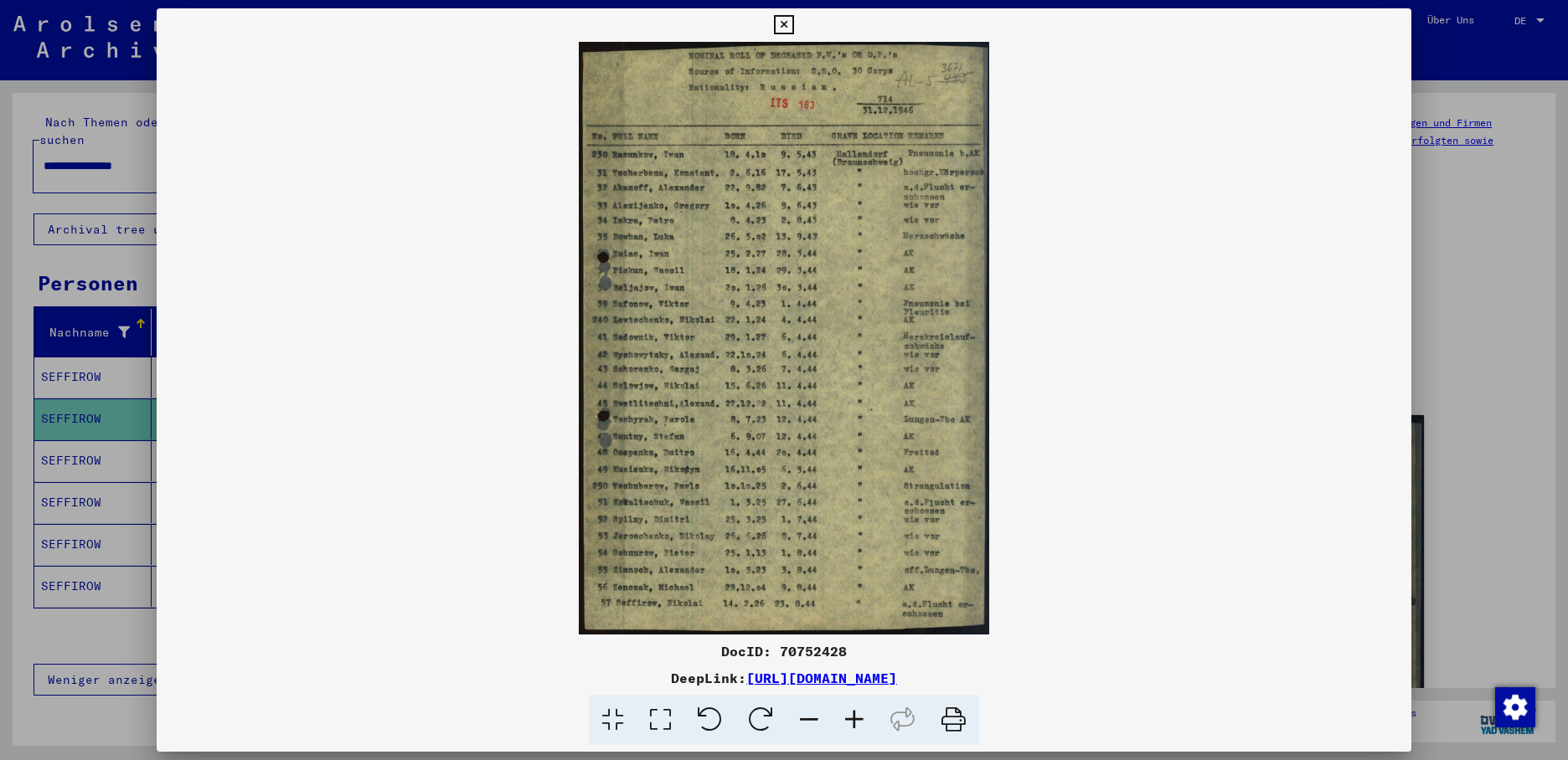
click at [77, 449] on div at bounding box center [784, 380] width 1568 height 760
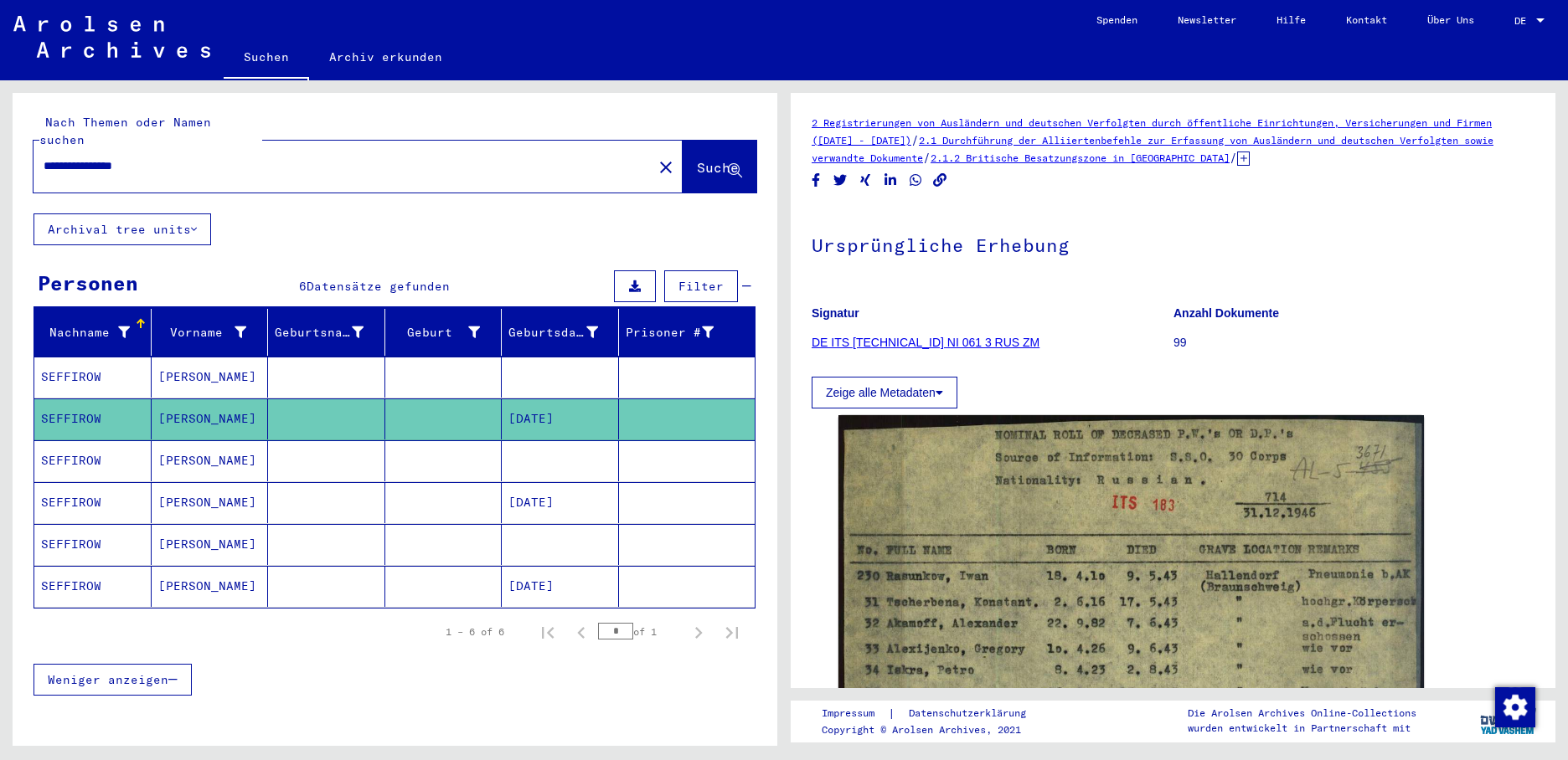
click at [77, 449] on mat-cell "SEFFIROW" at bounding box center [93, 461] width 117 height 41
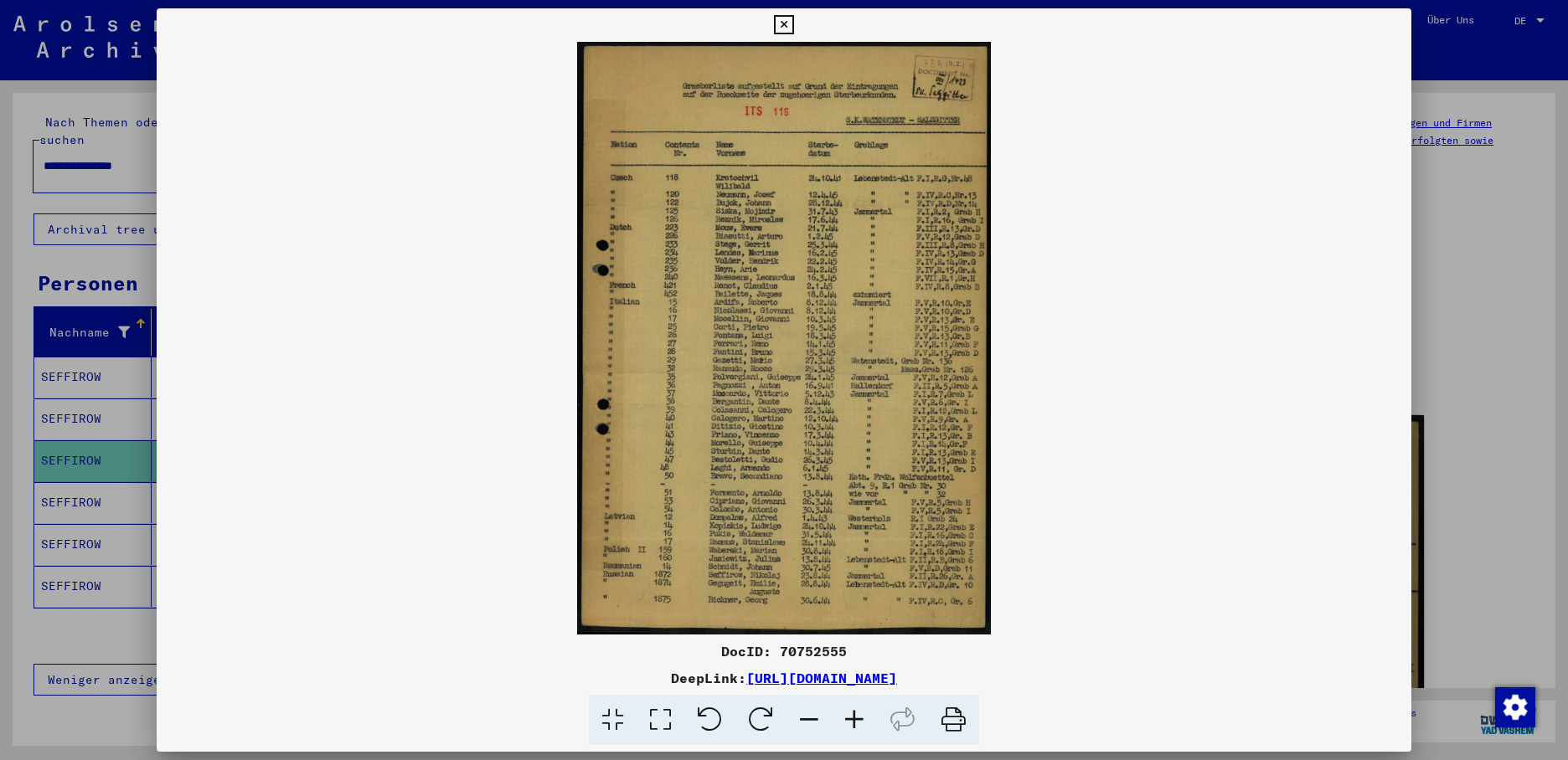
click at [95, 490] on div at bounding box center [784, 380] width 1568 height 760
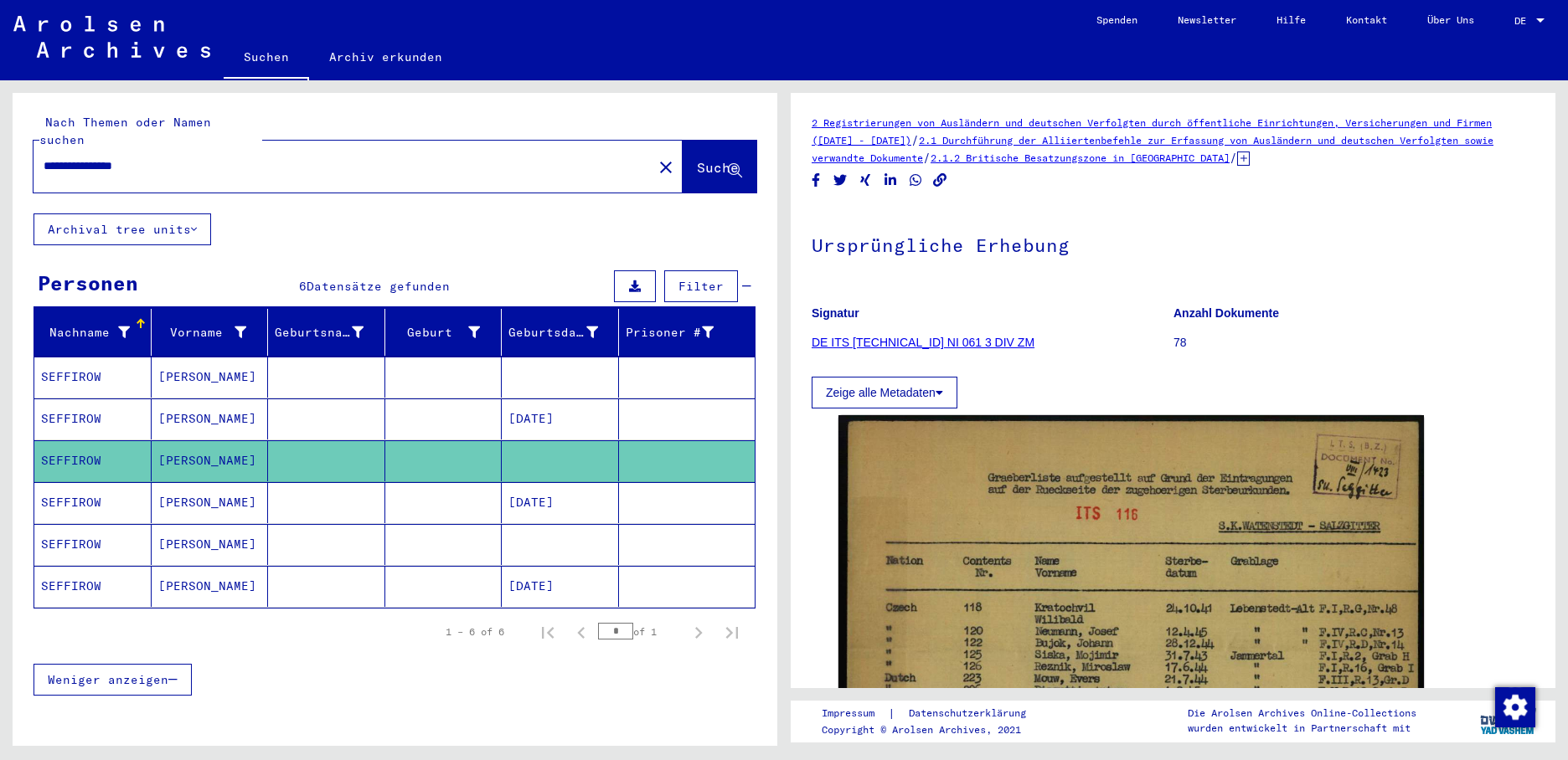
click at [99, 488] on mat-cell "SEFFIROW" at bounding box center [93, 502] width 117 height 41
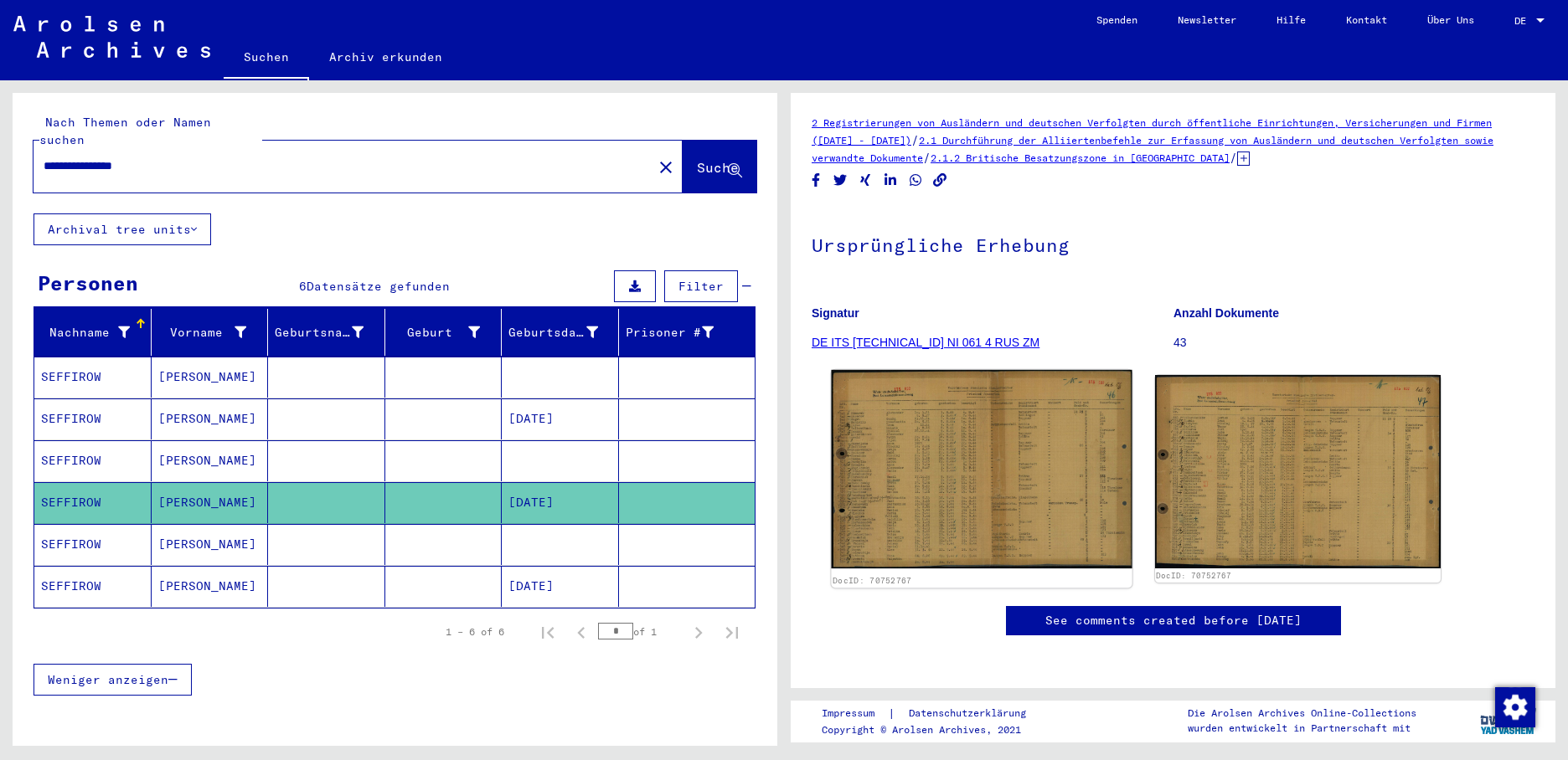
click at [922, 491] on img at bounding box center [981, 469] width 300 height 199
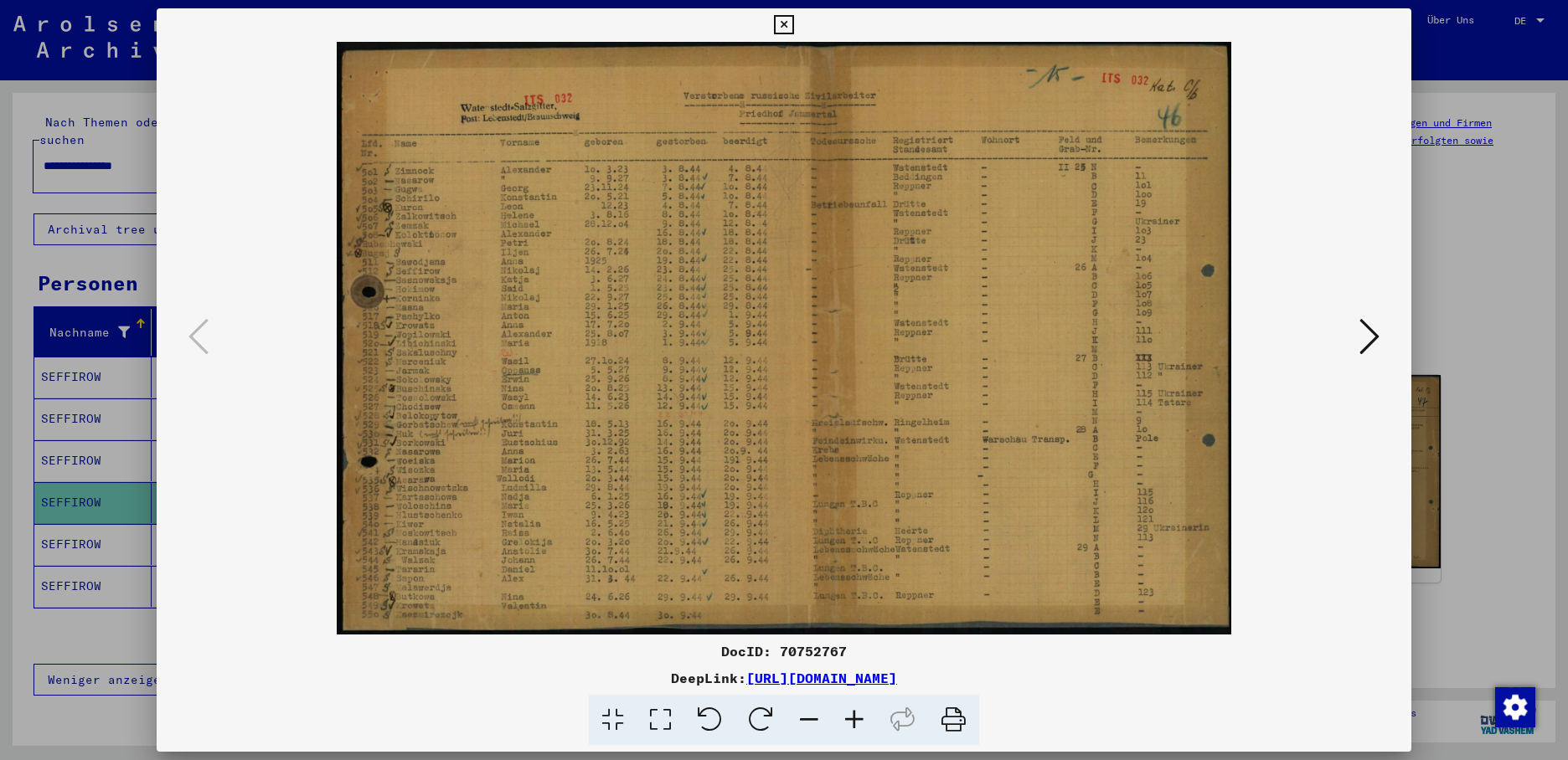
click at [78, 524] on div at bounding box center [784, 380] width 1568 height 760
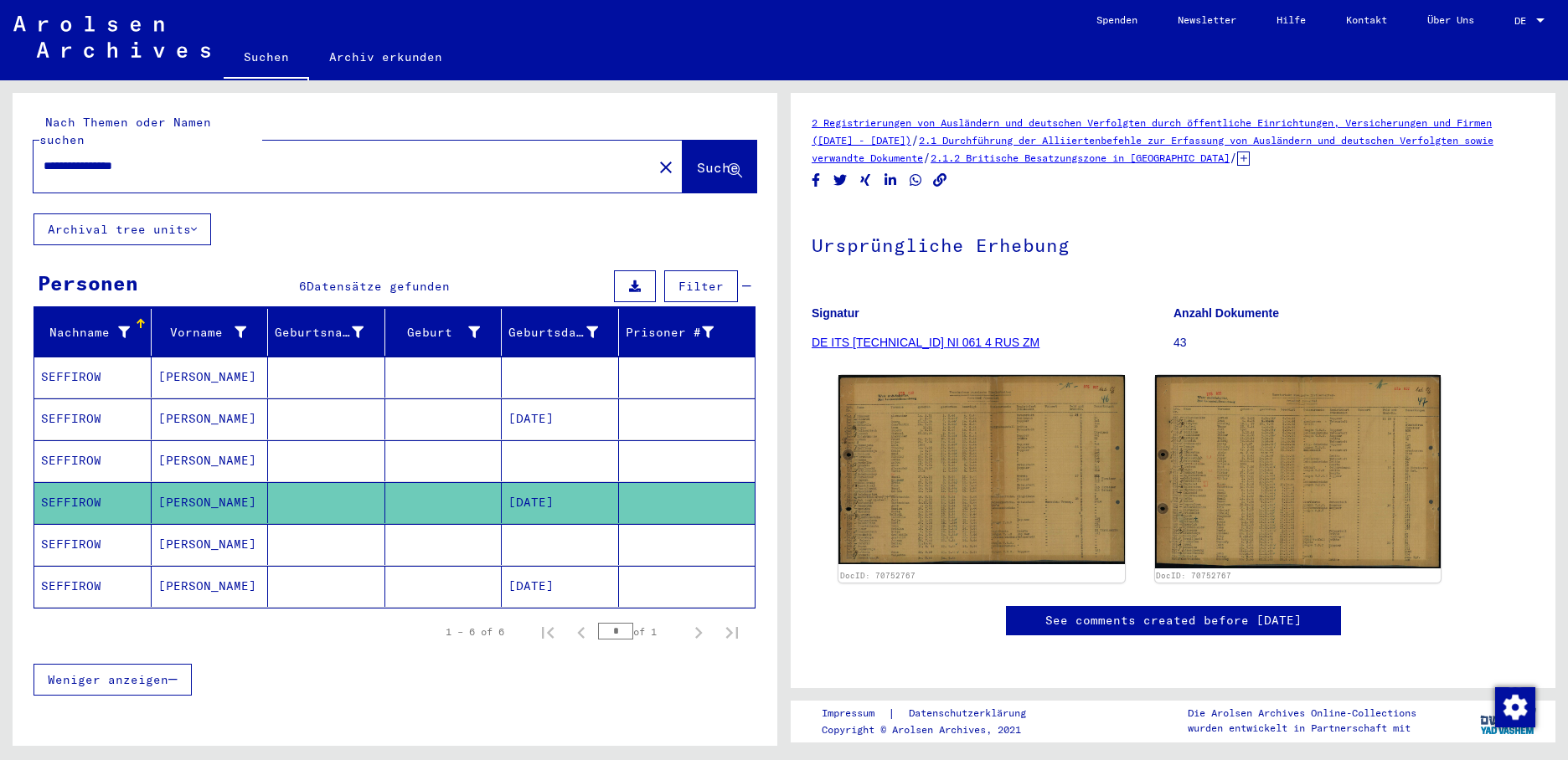
drag, startPoint x: 78, startPoint y: 524, endPoint x: 88, endPoint y: 525, distance: 10.0
click at [82, 525] on mat-cell "SEFFIROW" at bounding box center [93, 544] width 117 height 41
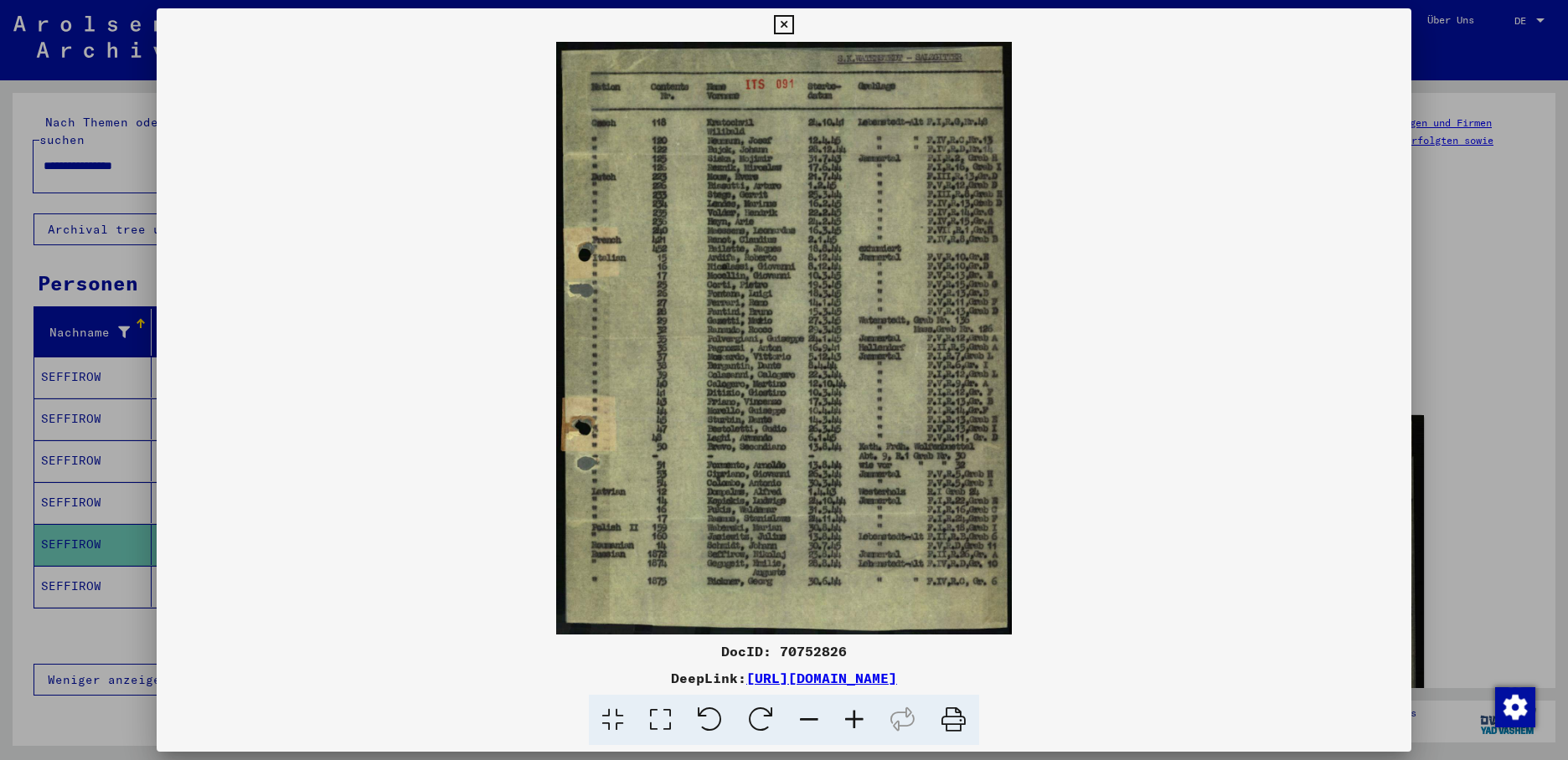
click at [62, 569] on div at bounding box center [784, 380] width 1568 height 760
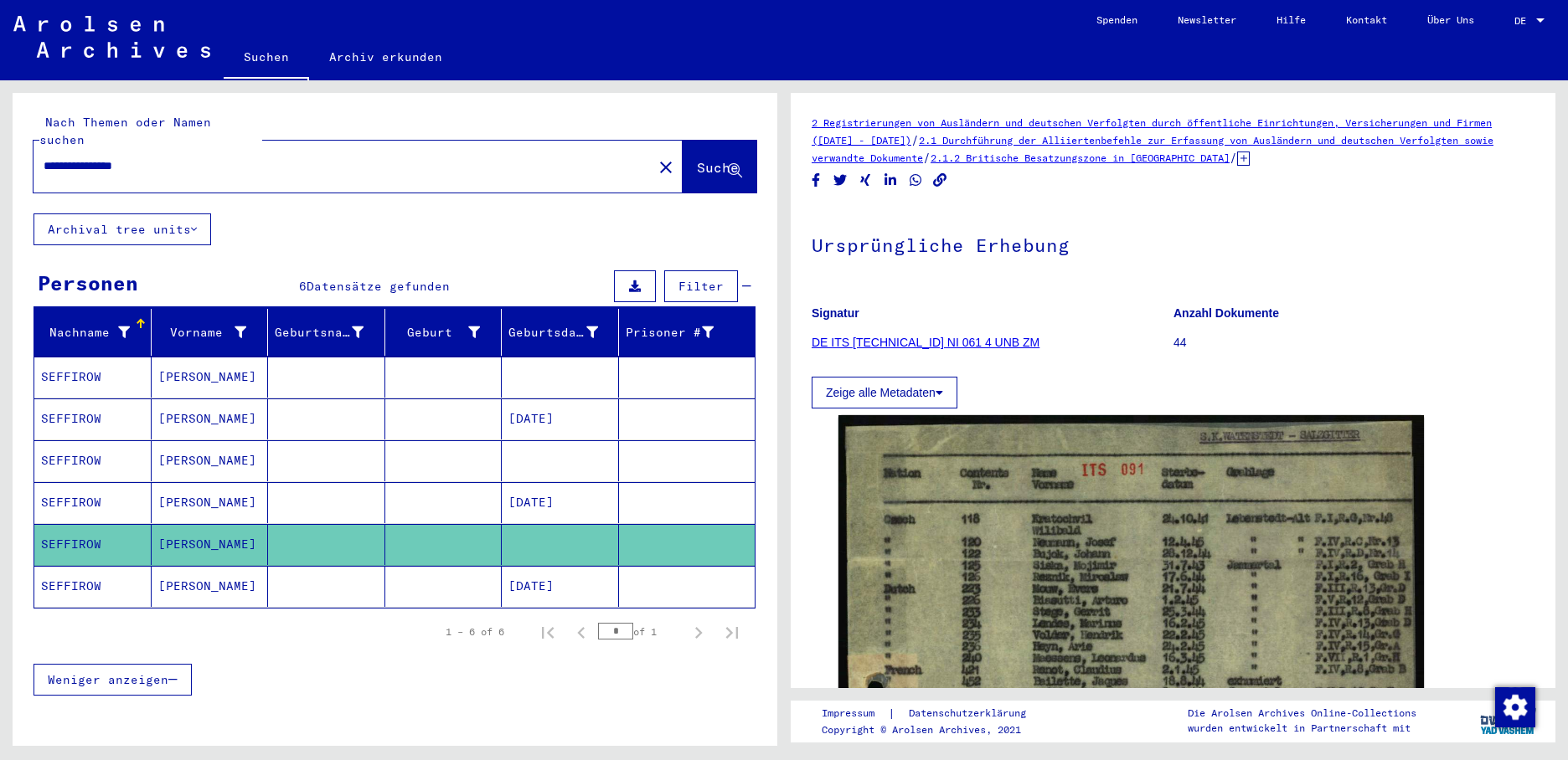
click at [63, 569] on mat-cell "SEFFIROW" at bounding box center [93, 586] width 117 height 41
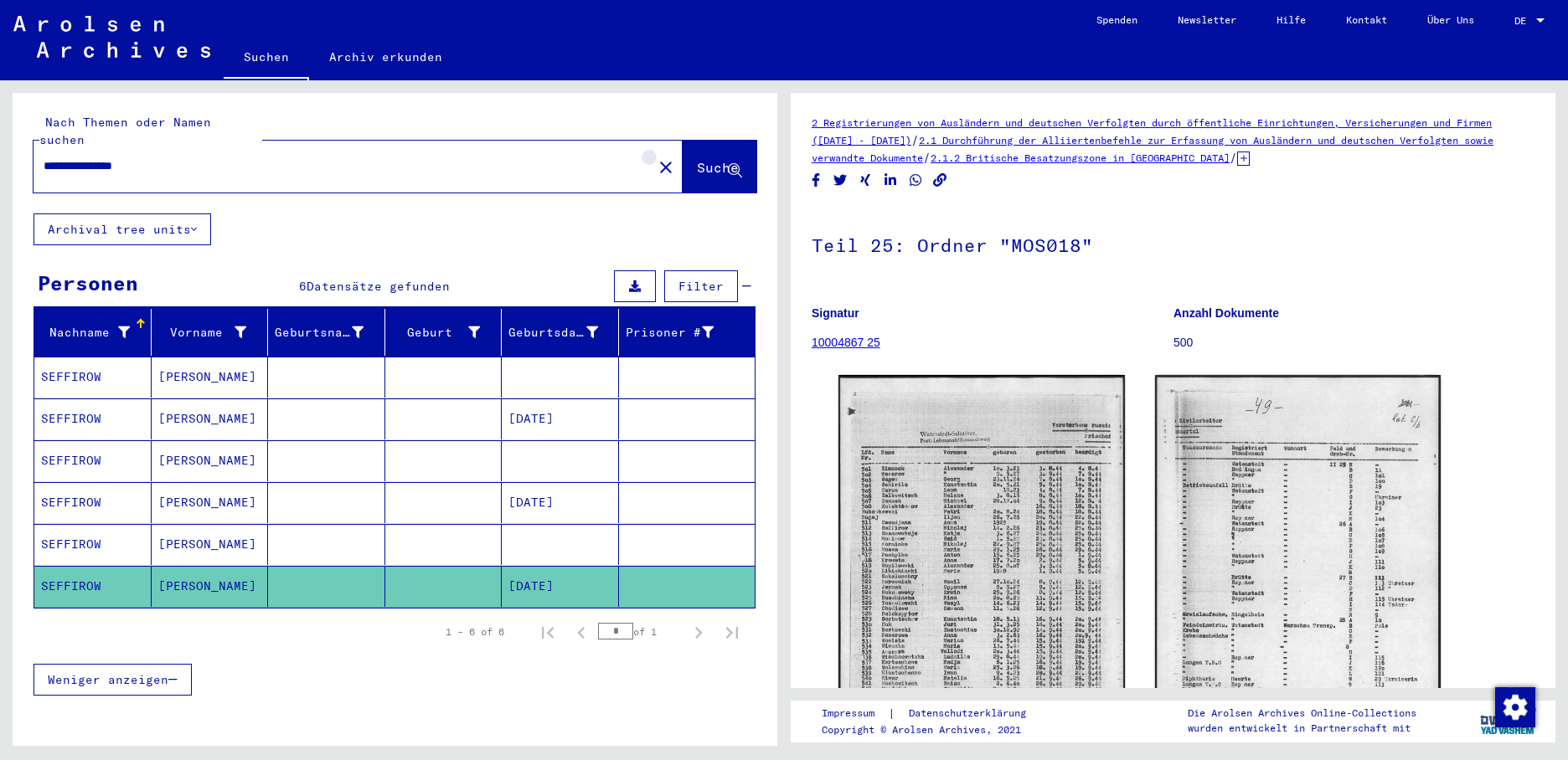
click at [656, 157] on mat-icon "close" at bounding box center [666, 167] width 20 height 20
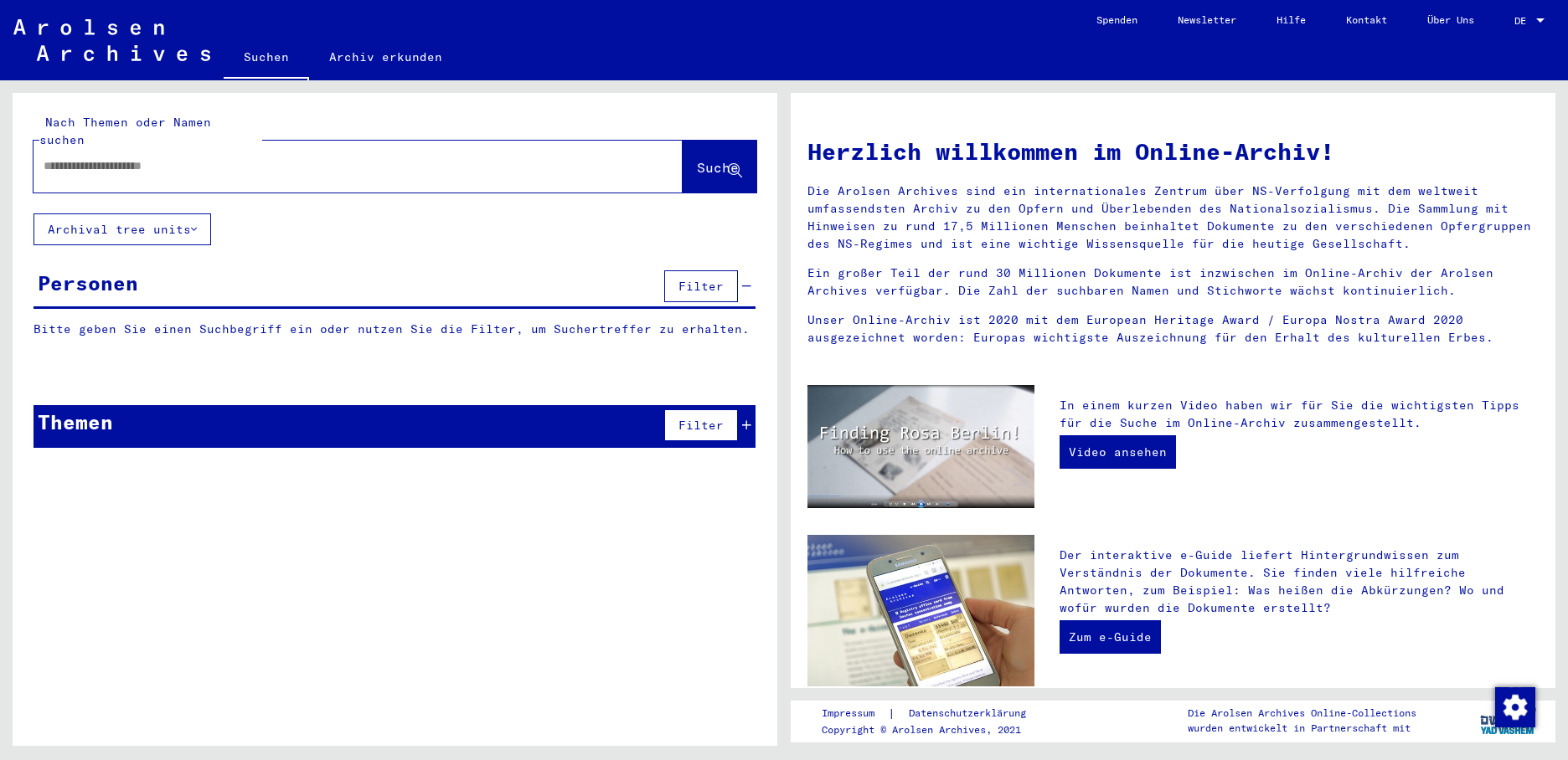
drag, startPoint x: 66, startPoint y: 149, endPoint x: 81, endPoint y: 155, distance: 16.2
click at [69, 157] on input "text" at bounding box center [338, 166] width 588 height 17
type input "**********"
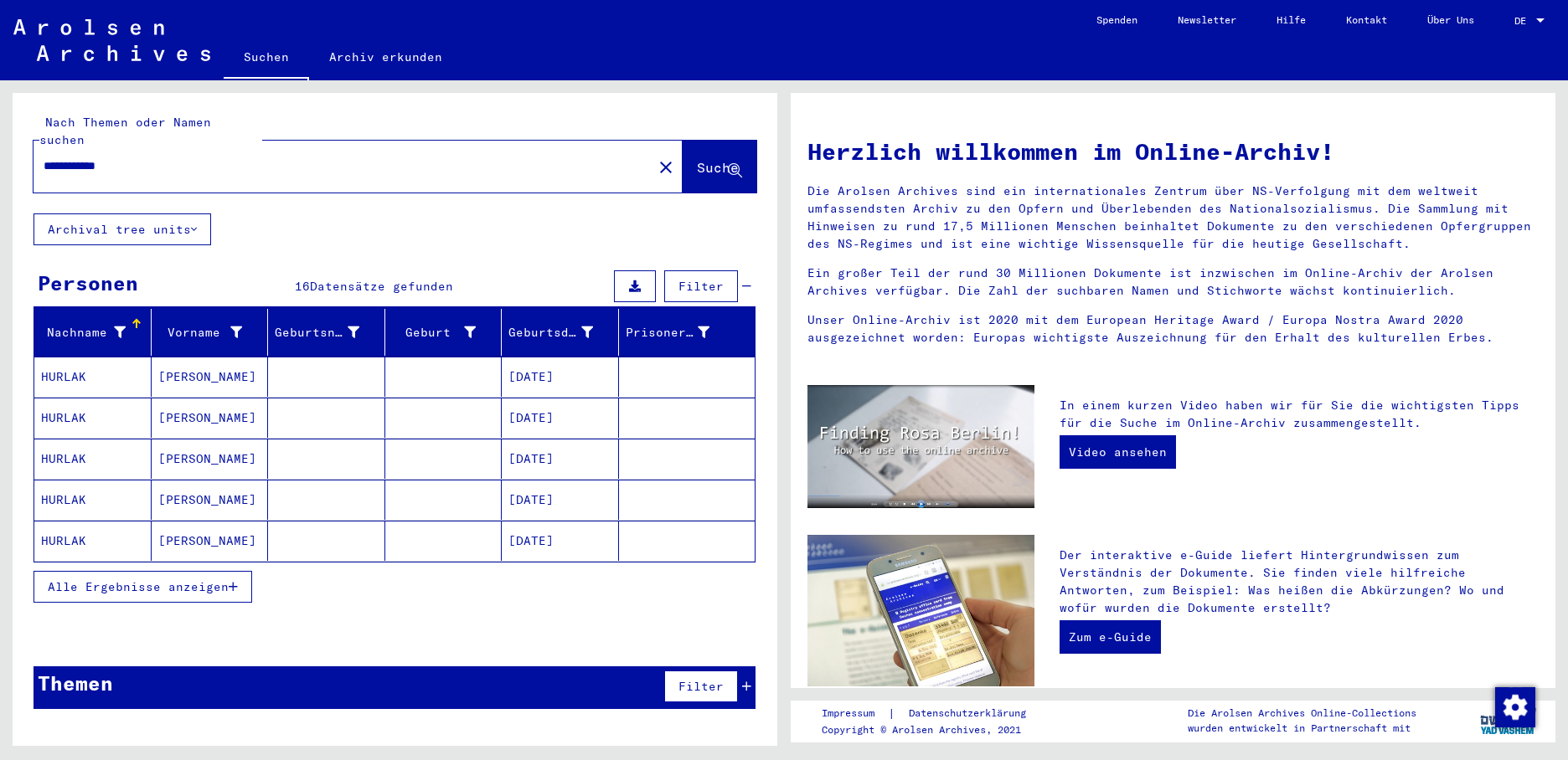
click at [549, 361] on mat-cell "[DATE]" at bounding box center [560, 377] width 117 height 40
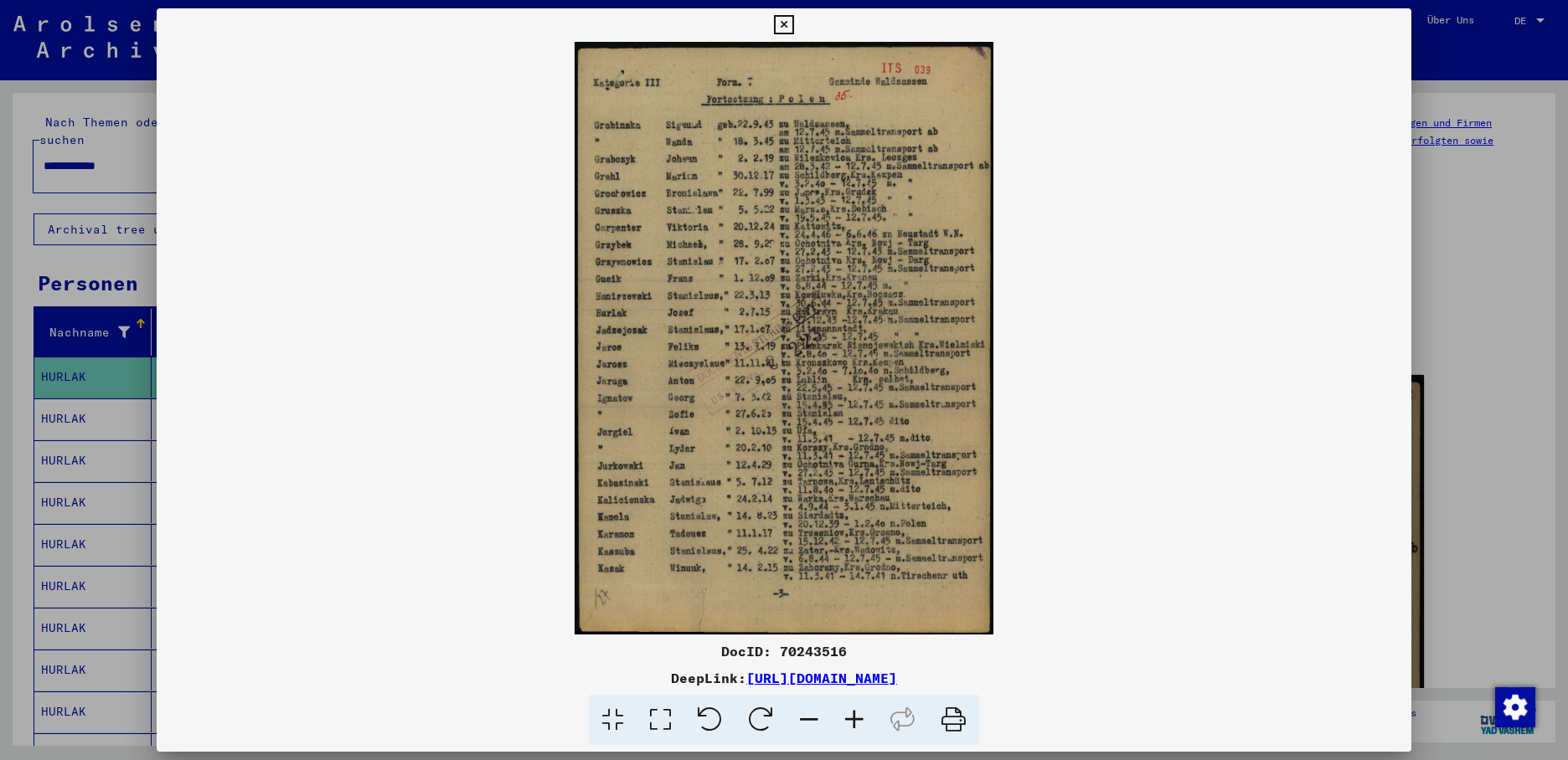
click at [70, 408] on div at bounding box center [784, 380] width 1568 height 760
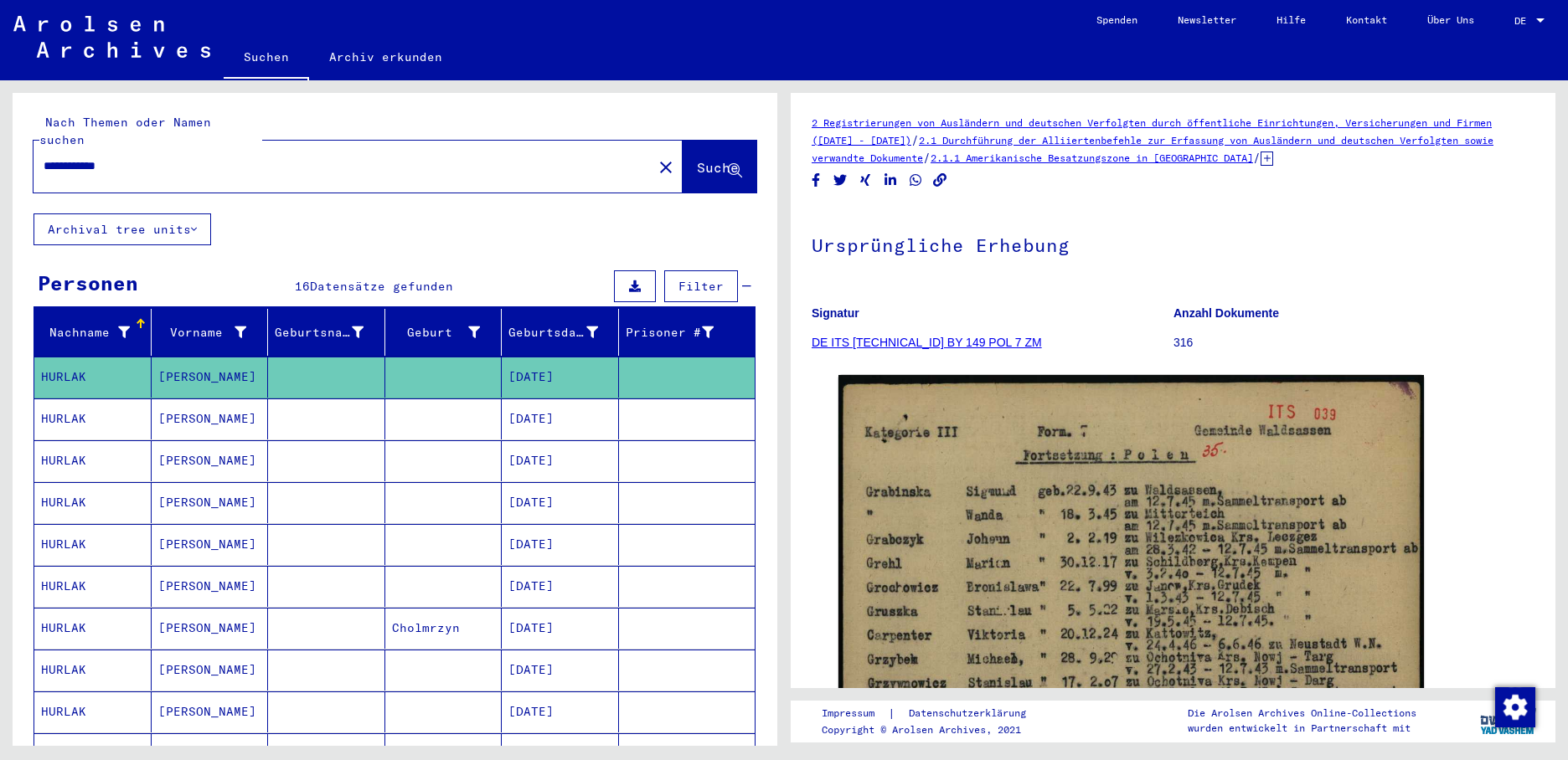
drag, startPoint x: 75, startPoint y: 408, endPoint x: 106, endPoint y: 409, distance: 31.0
click at [78, 408] on mat-cell "HURLAK" at bounding box center [93, 418] width 117 height 41
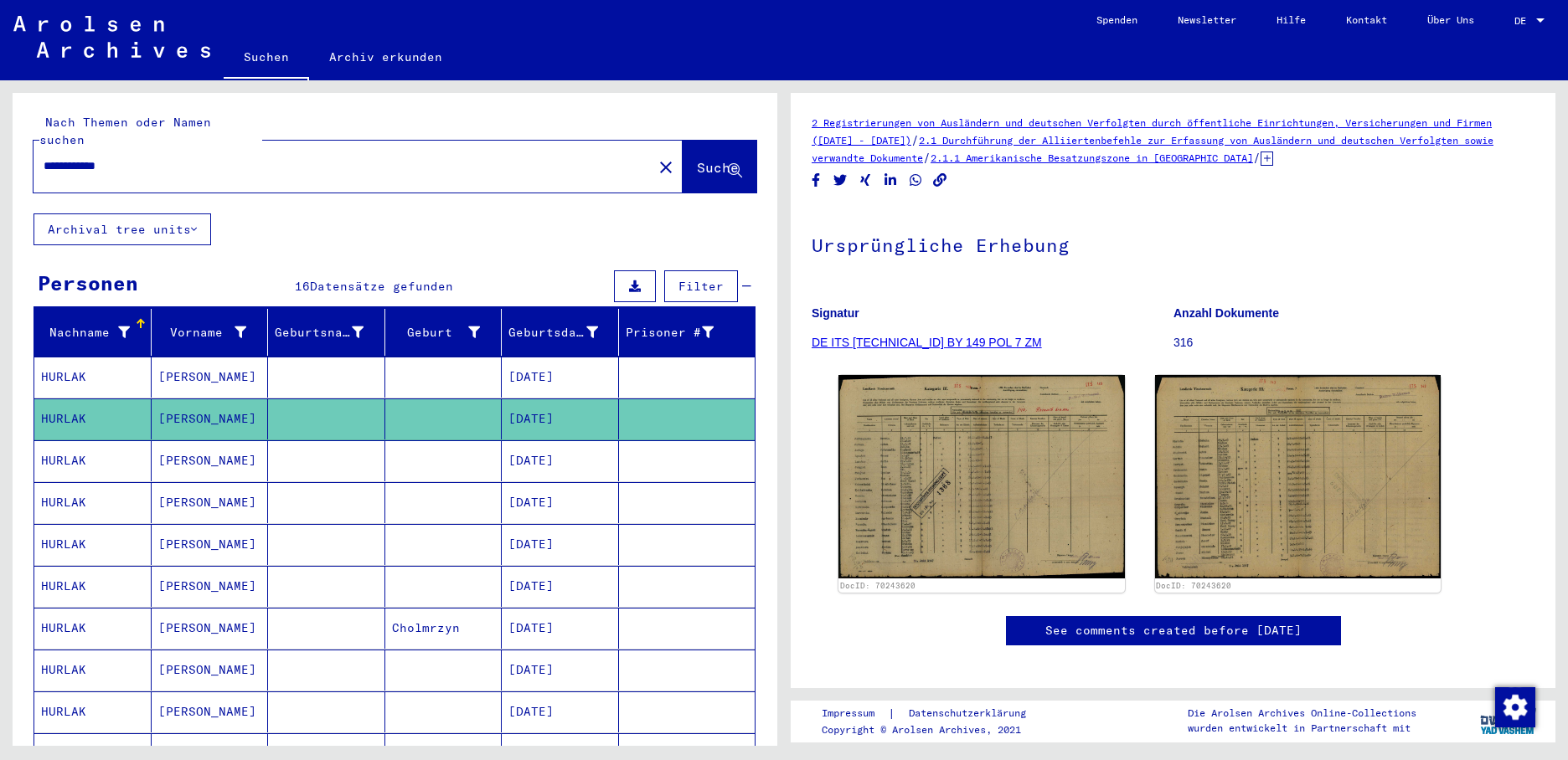
click at [515, 446] on mat-cell "[DATE]" at bounding box center [560, 461] width 117 height 41
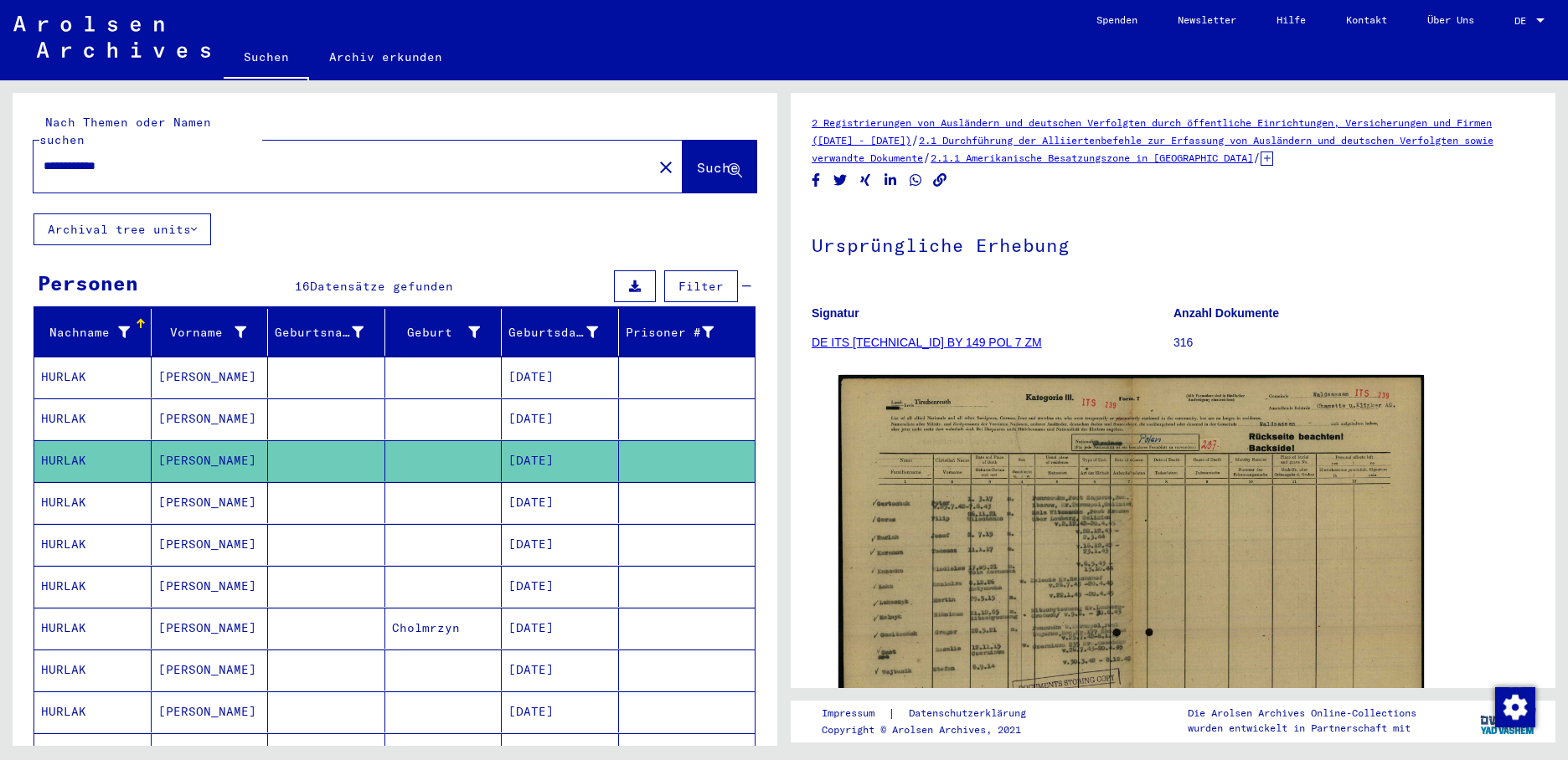
click at [547, 398] on mat-cell "[DATE]" at bounding box center [560, 418] width 117 height 41
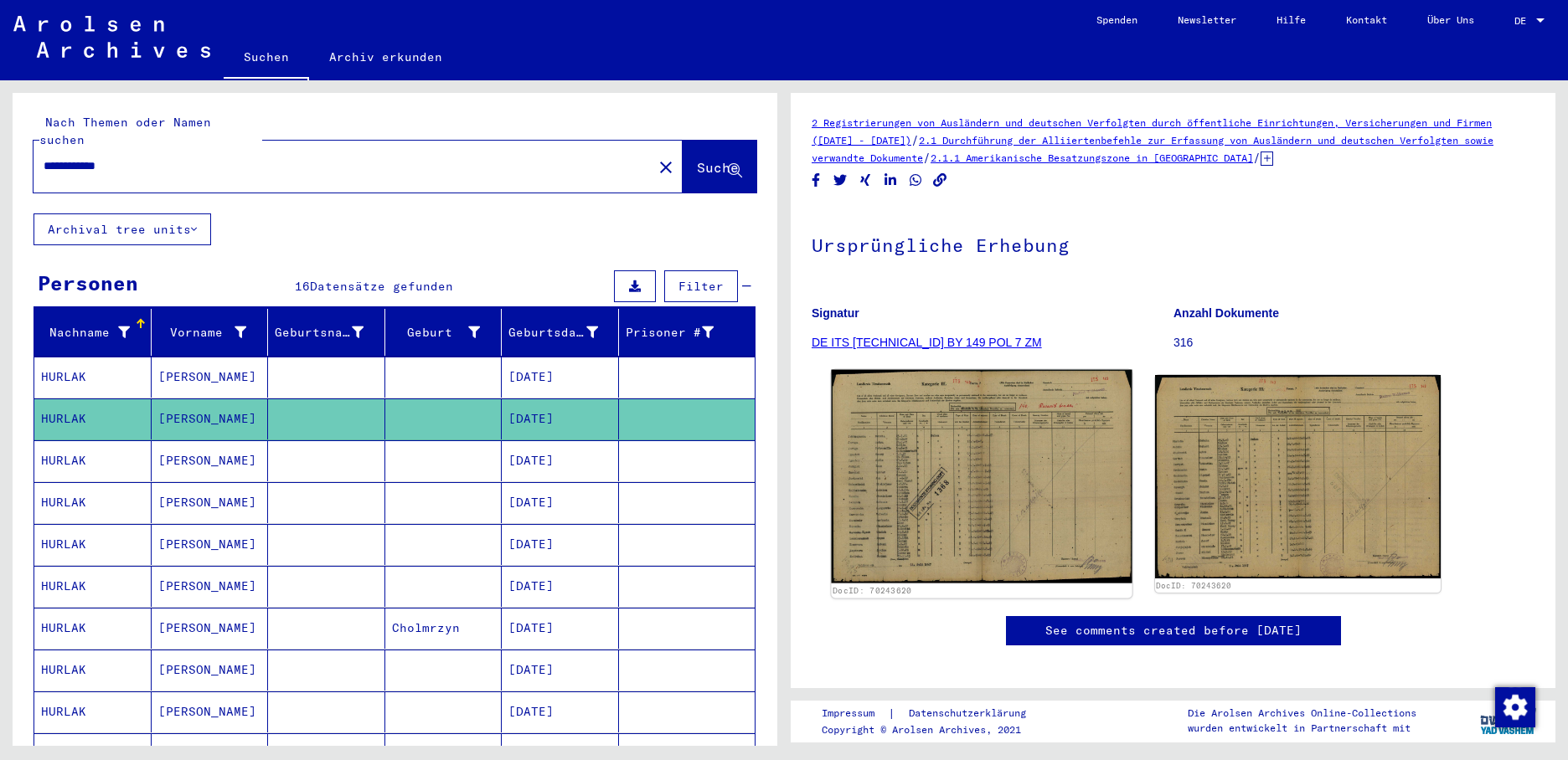
click at [984, 434] on img at bounding box center [981, 477] width 300 height 213
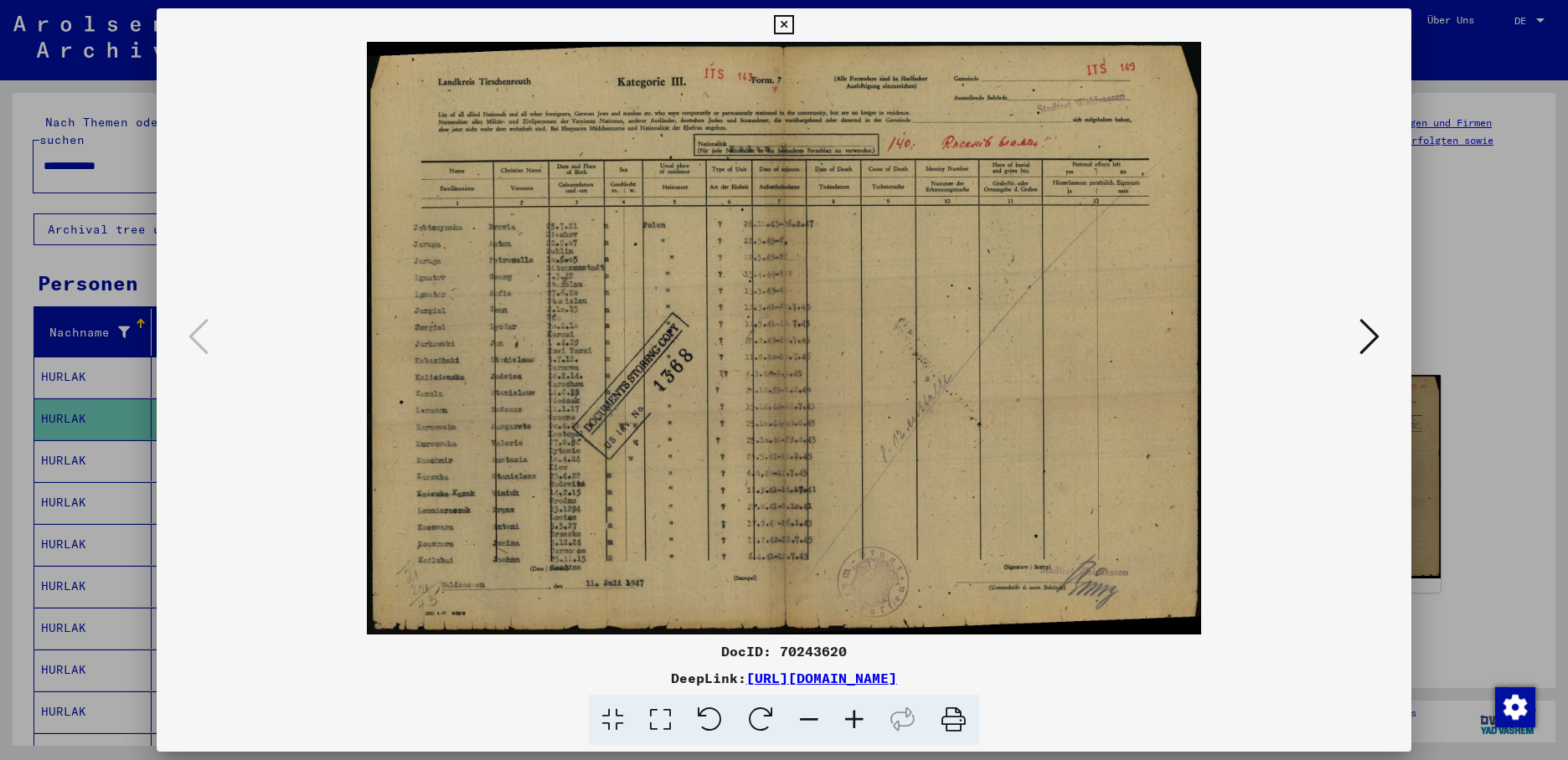
click at [1375, 323] on icon at bounding box center [1368, 337] width 20 height 40
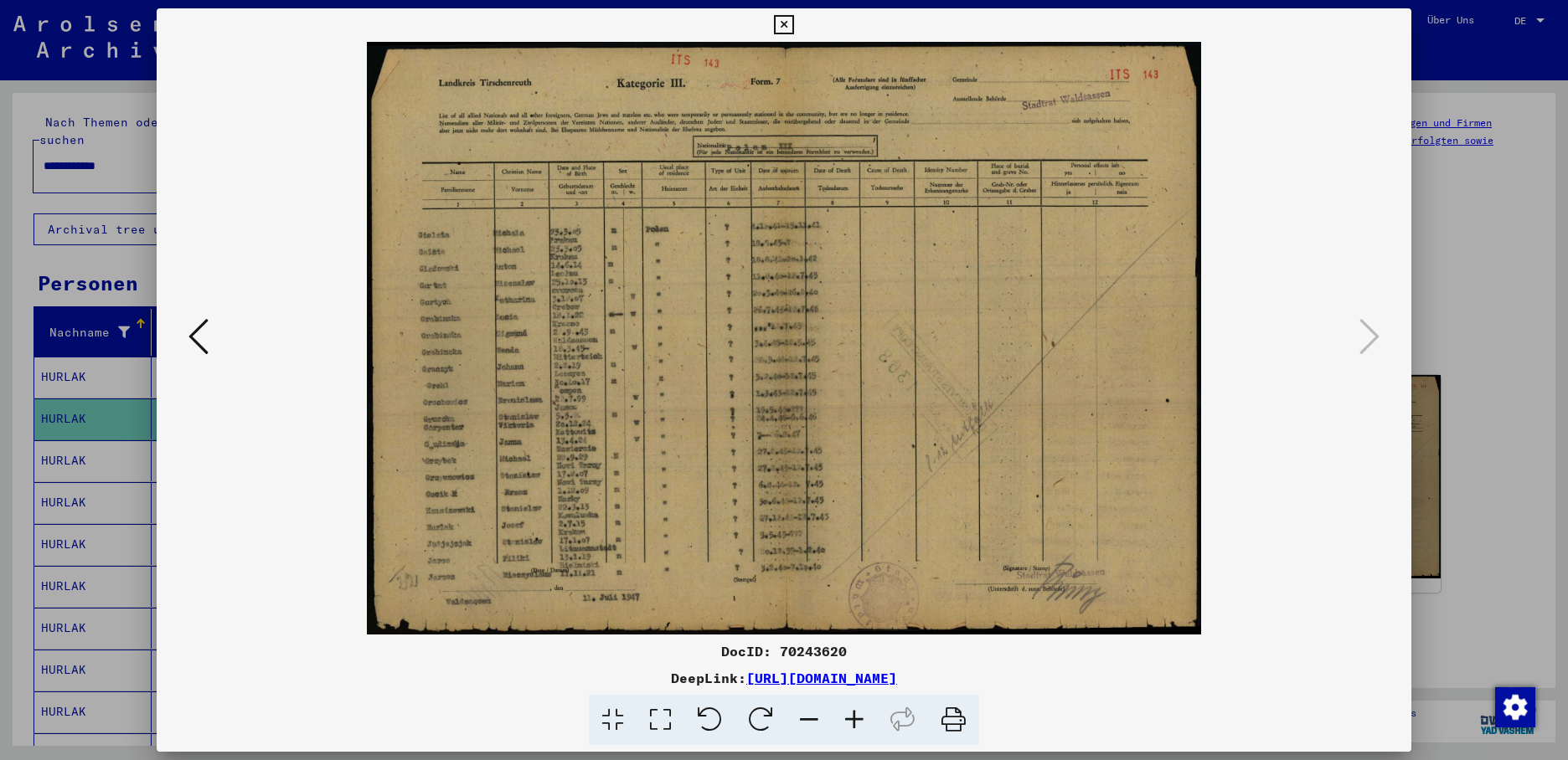
click at [80, 436] on div at bounding box center [784, 380] width 1568 height 760
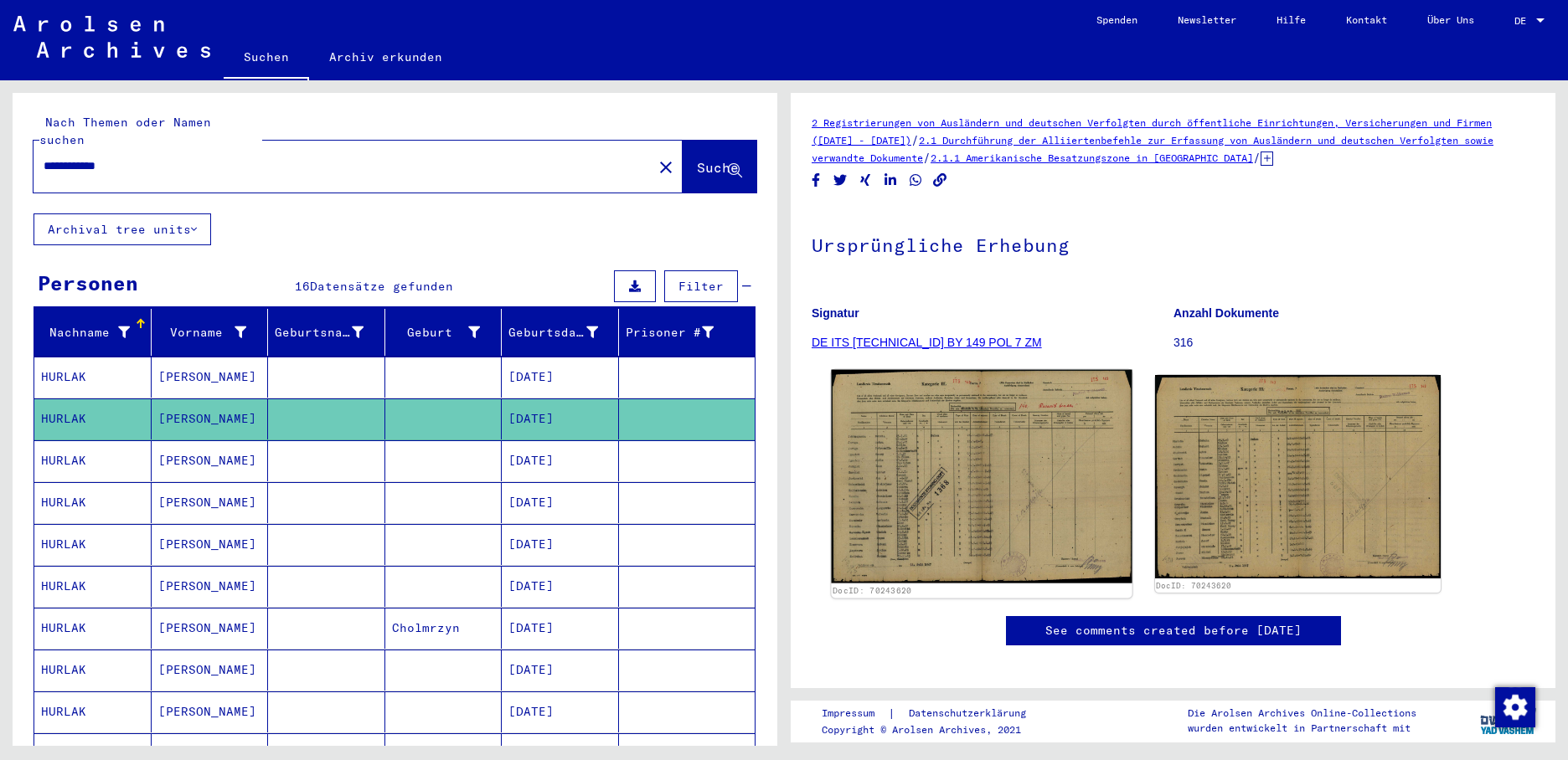
click at [909, 443] on img at bounding box center [981, 477] width 300 height 213
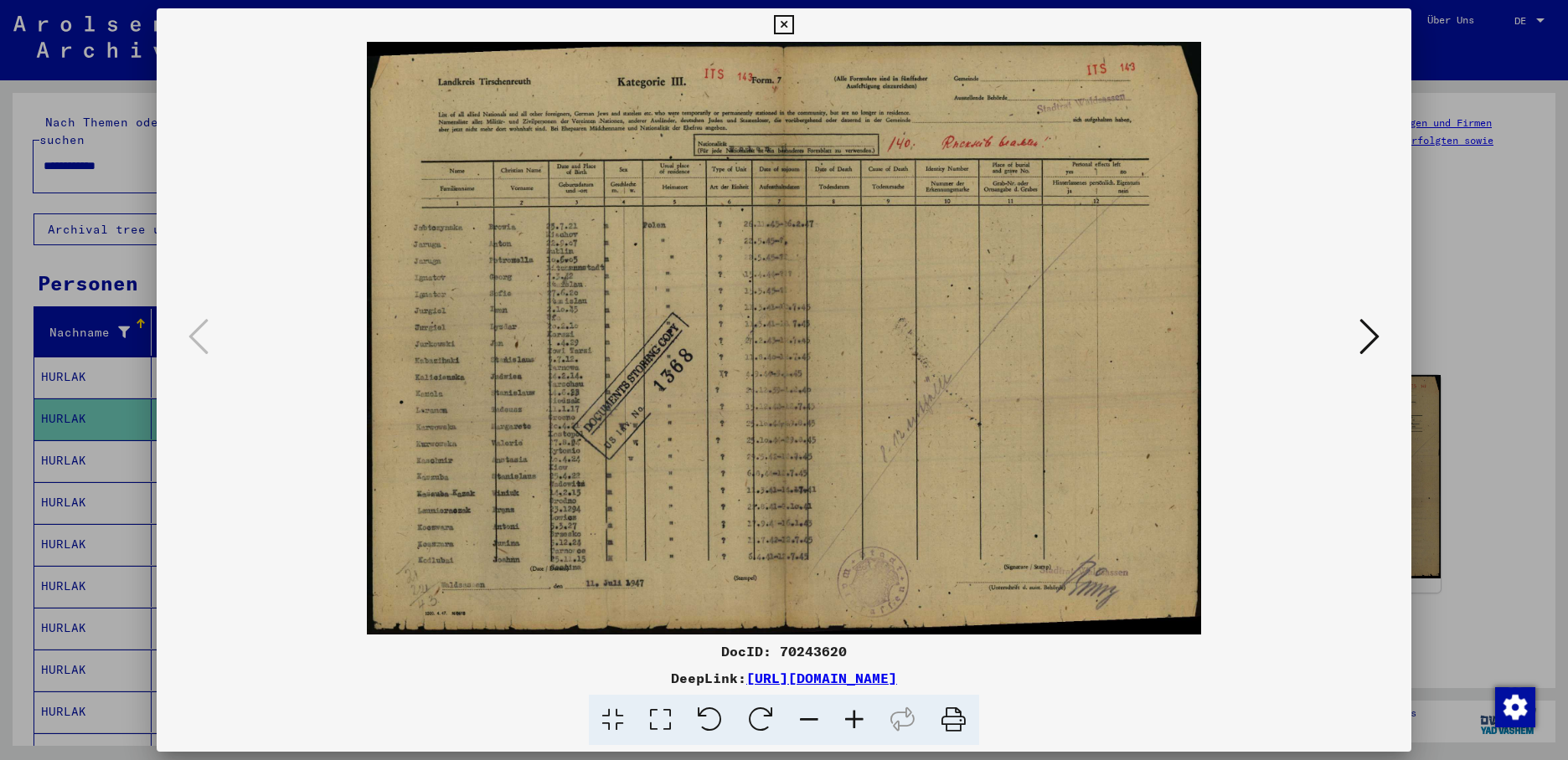
click at [1365, 334] on icon at bounding box center [1368, 337] width 20 height 40
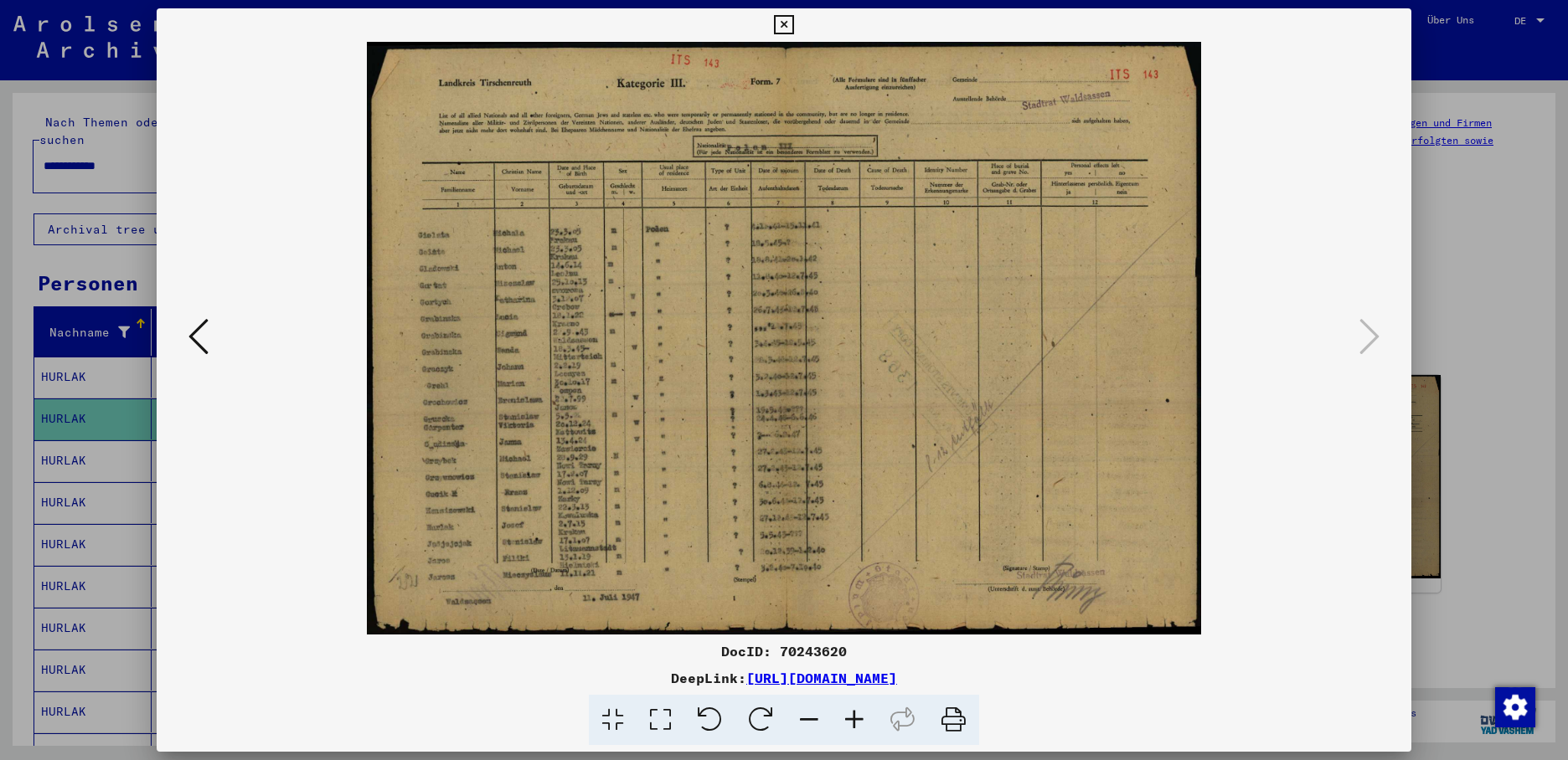
click at [79, 449] on div at bounding box center [784, 380] width 1568 height 760
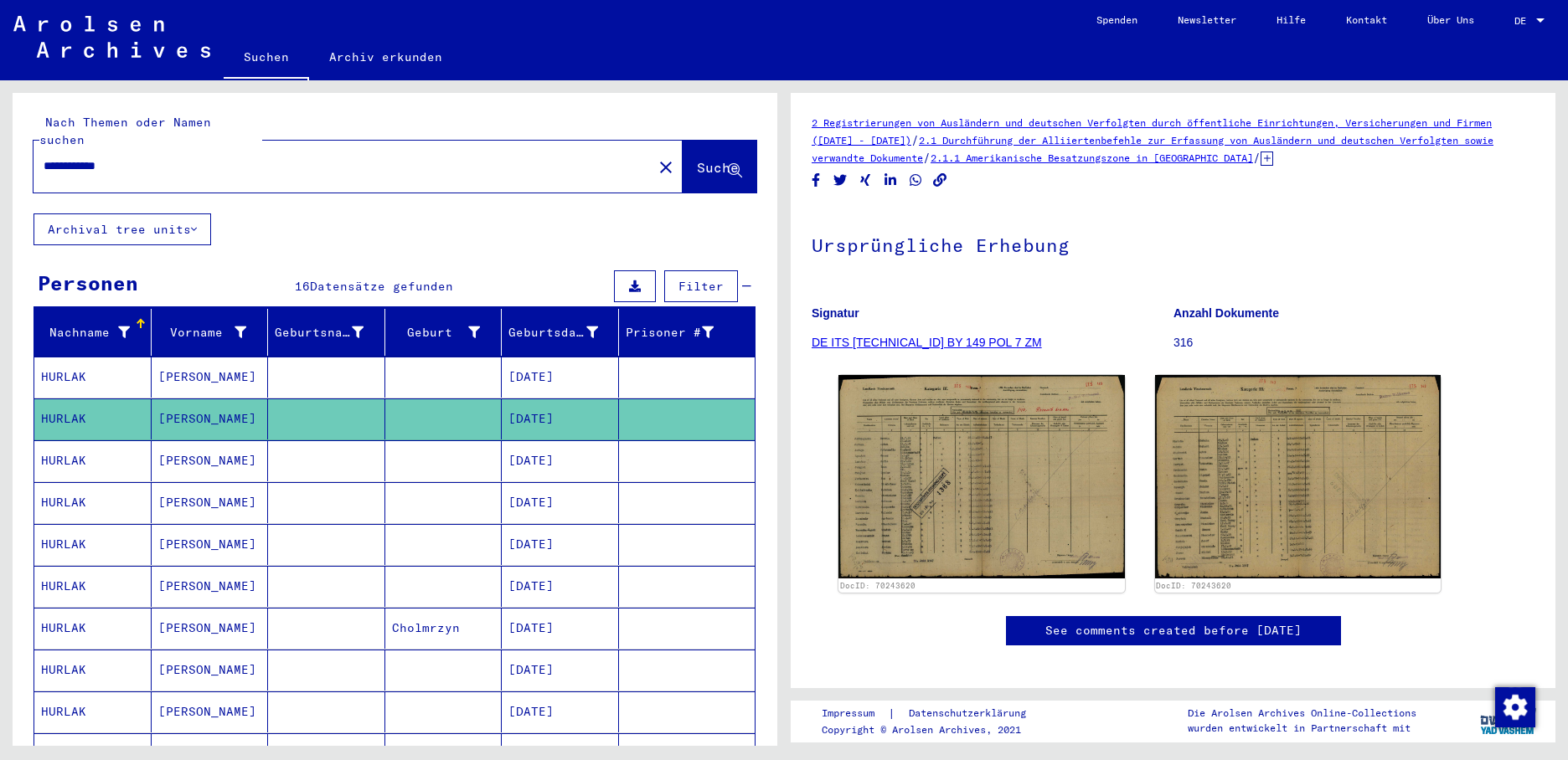
click at [532, 442] on mat-cell "[DATE]" at bounding box center [560, 461] width 117 height 41
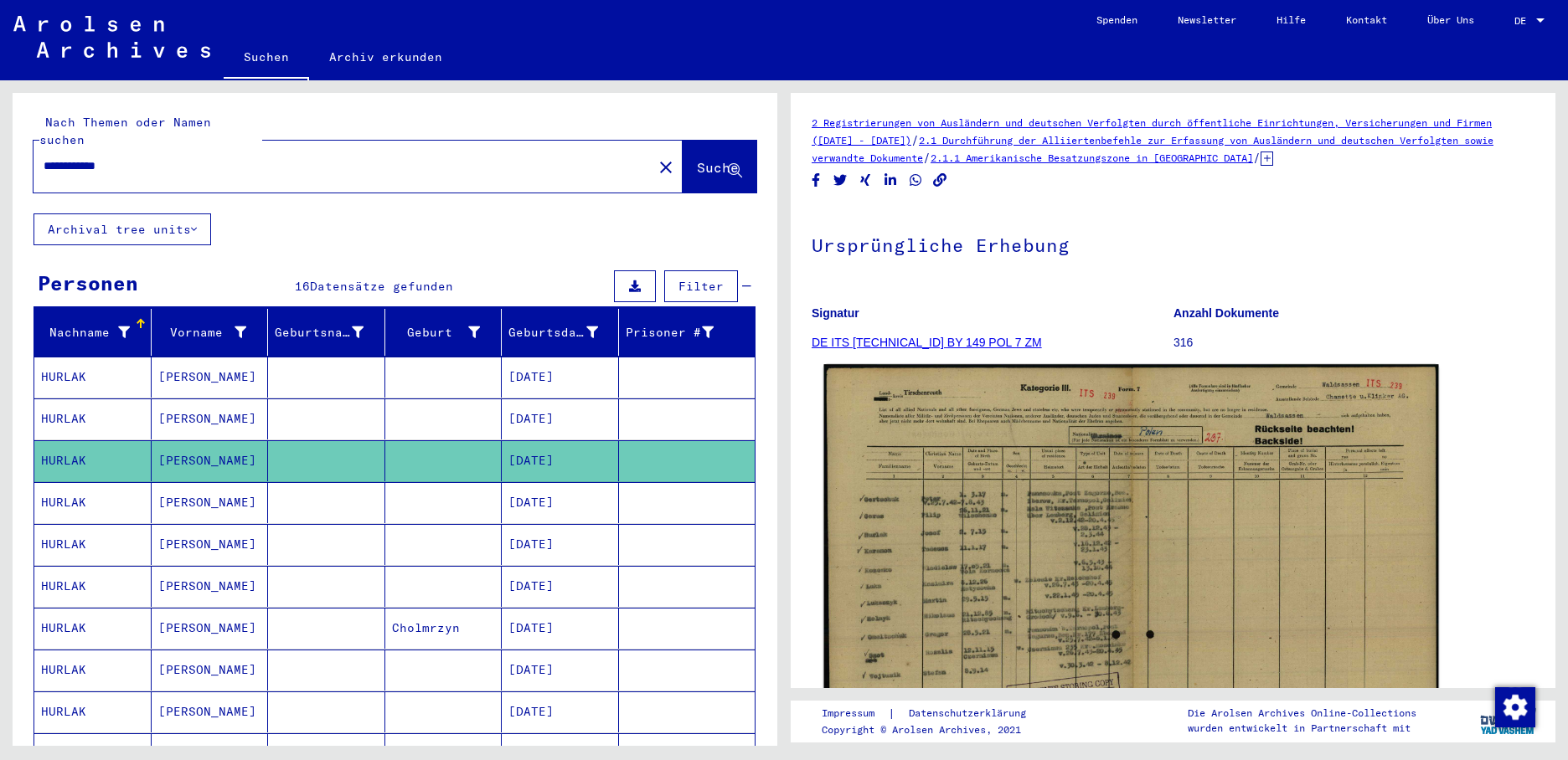
click at [943, 534] on img at bounding box center [1132, 582] width 614 height 436
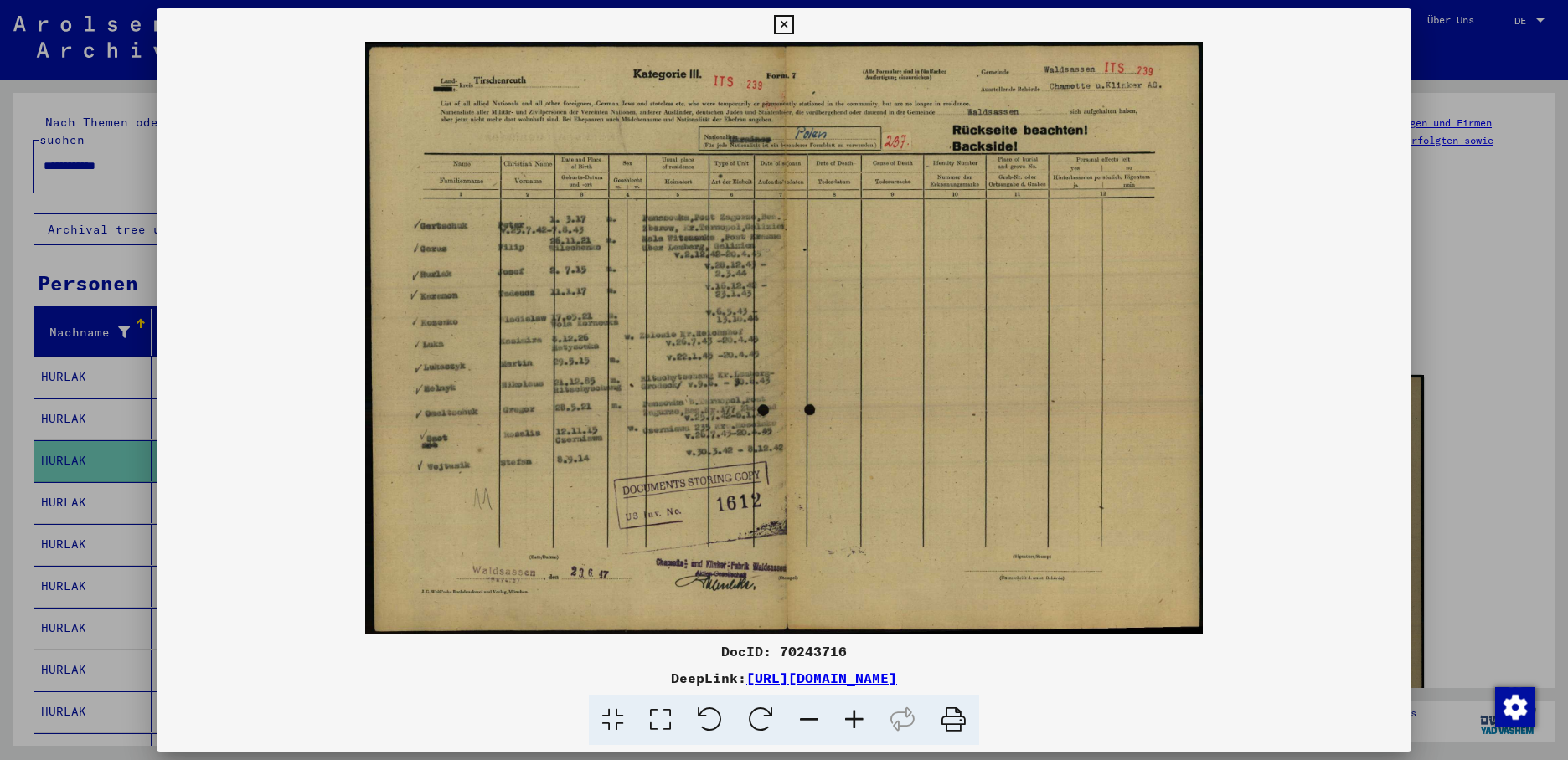
click at [52, 487] on div at bounding box center [784, 380] width 1568 height 760
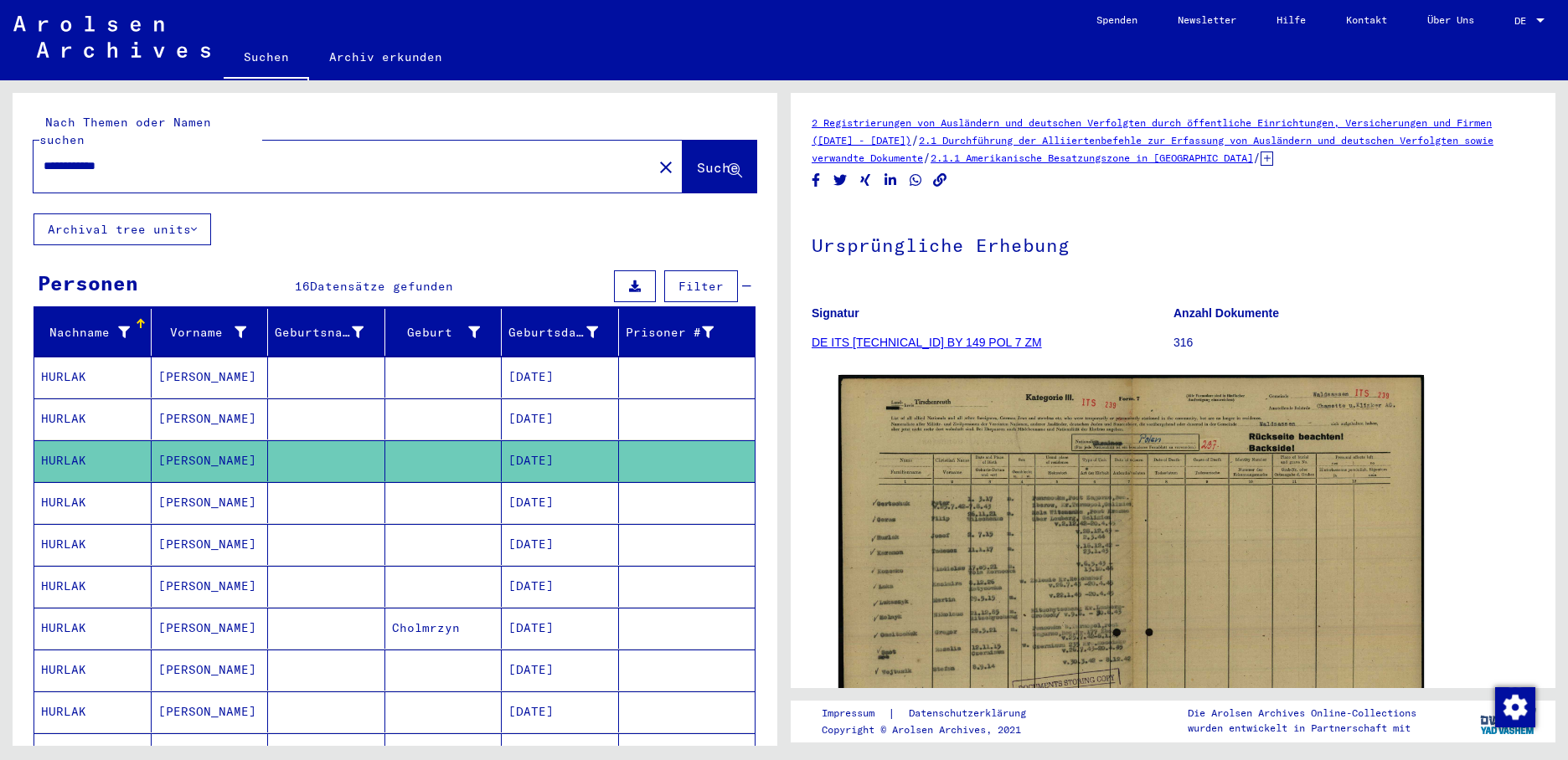
click at [525, 498] on mat-cell "[DATE]" at bounding box center [560, 502] width 117 height 41
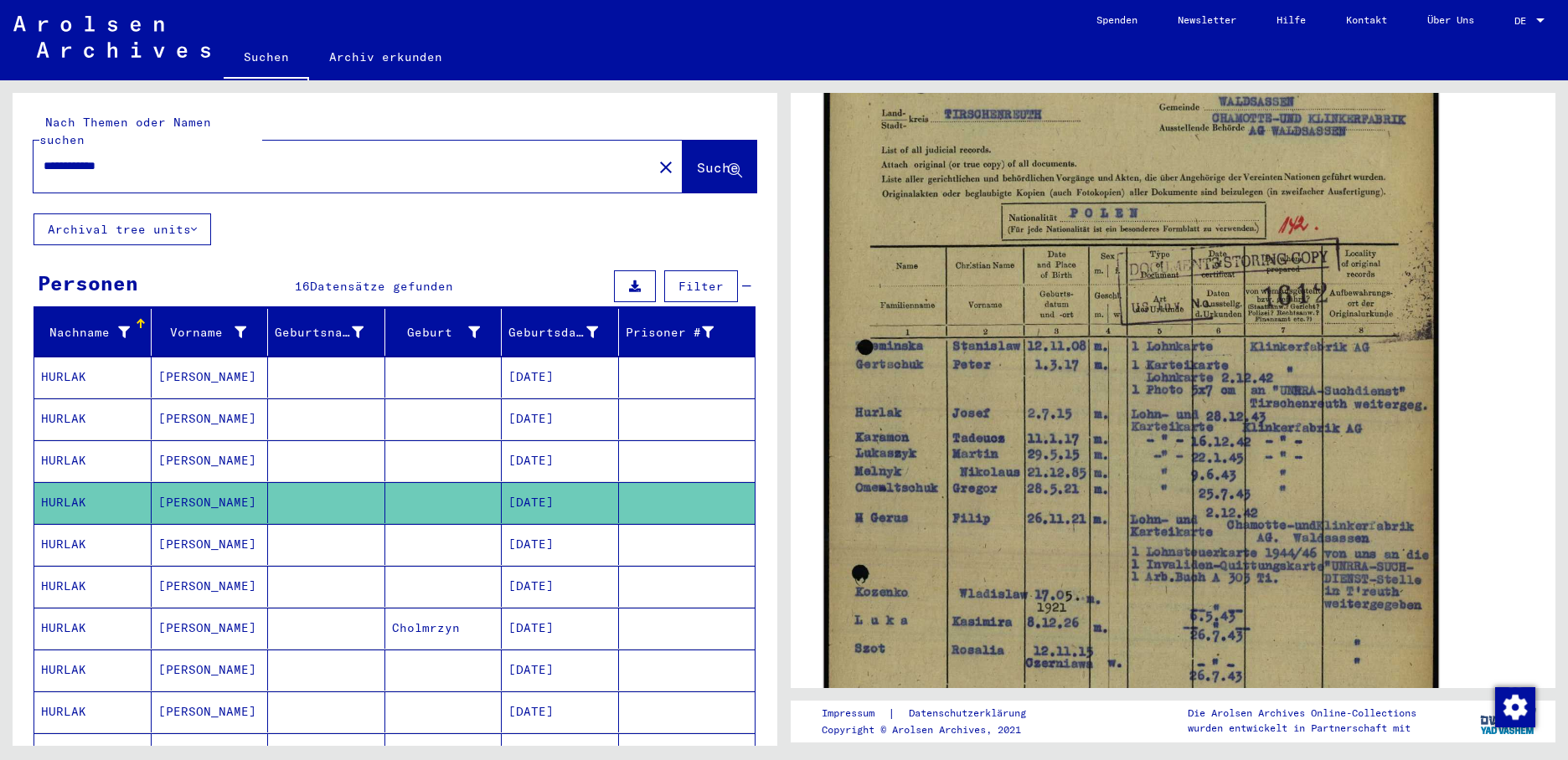
scroll to position [419, 0]
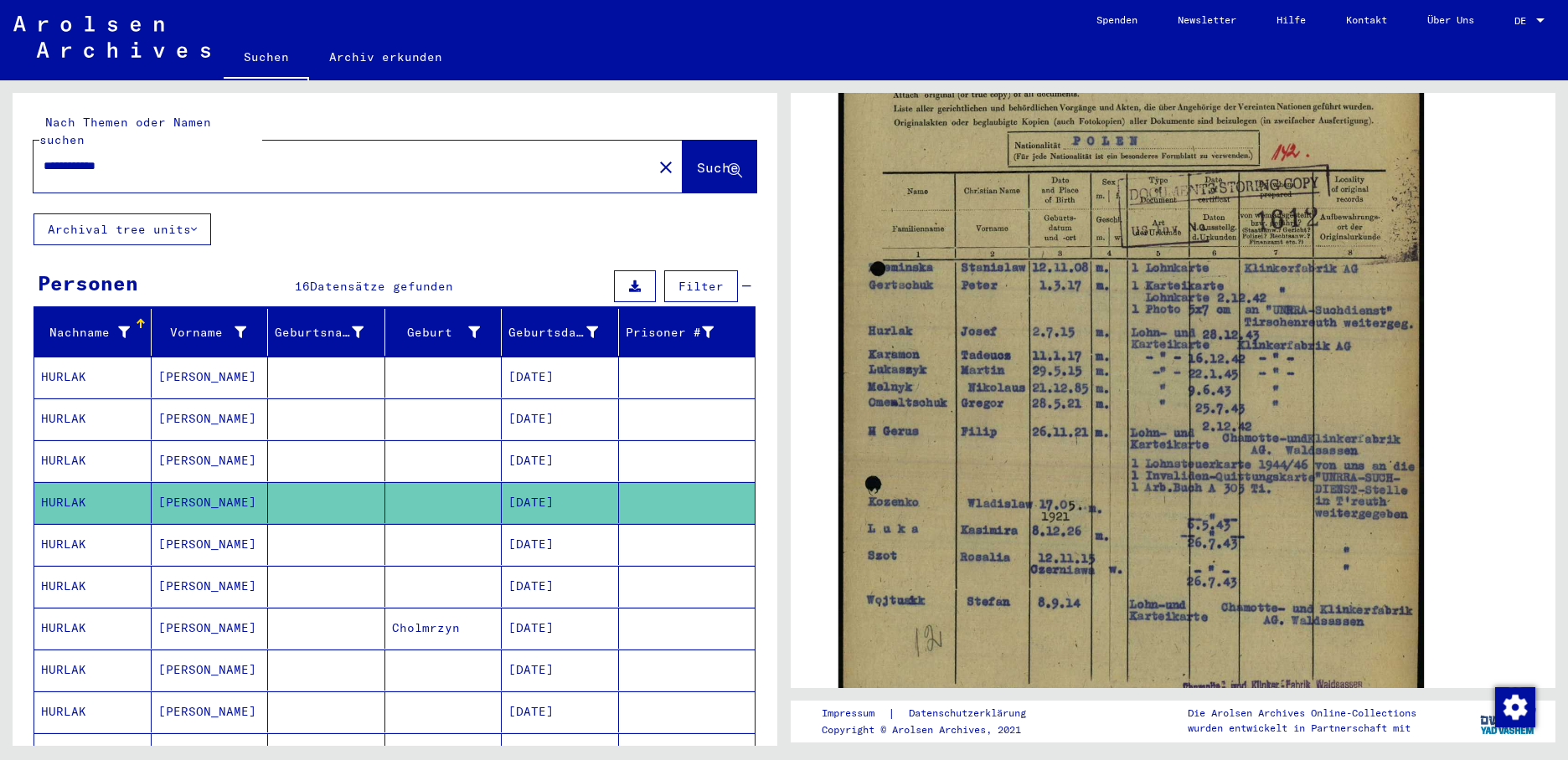
click at [540, 534] on mat-cell "[DATE]" at bounding box center [560, 544] width 117 height 41
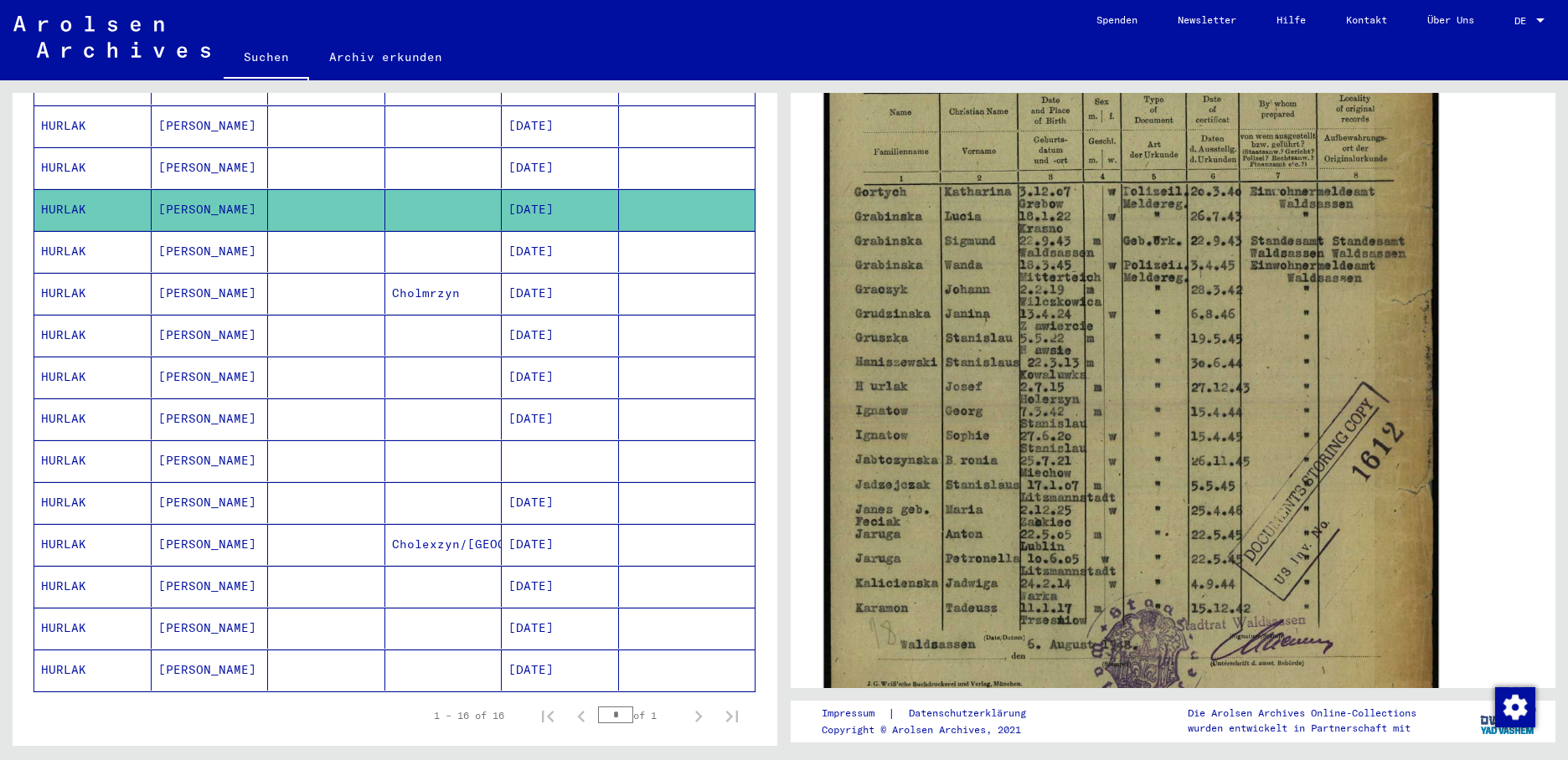
scroll to position [419, 0]
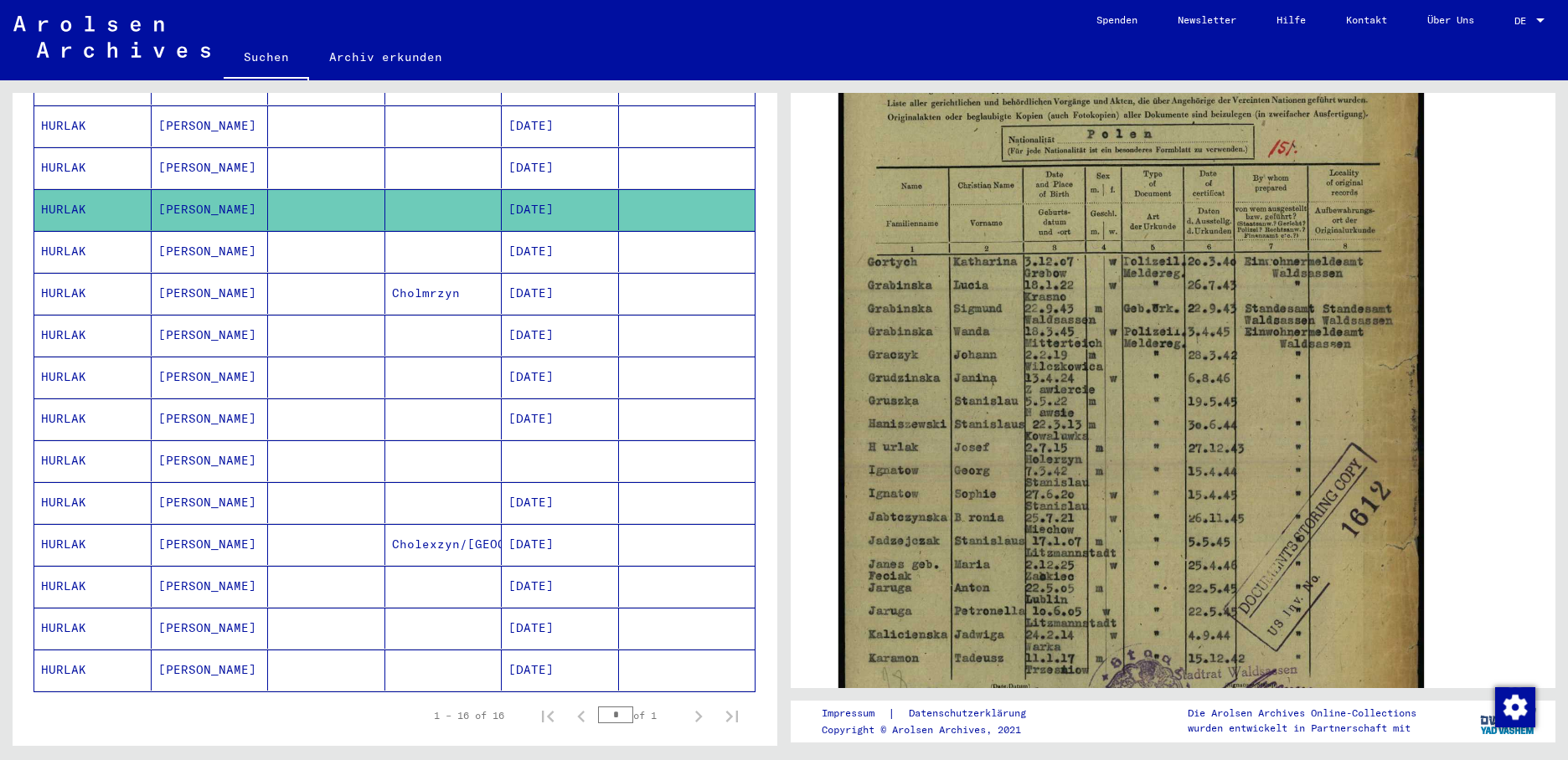
click at [541, 236] on mat-cell "[DATE]" at bounding box center [560, 251] width 117 height 41
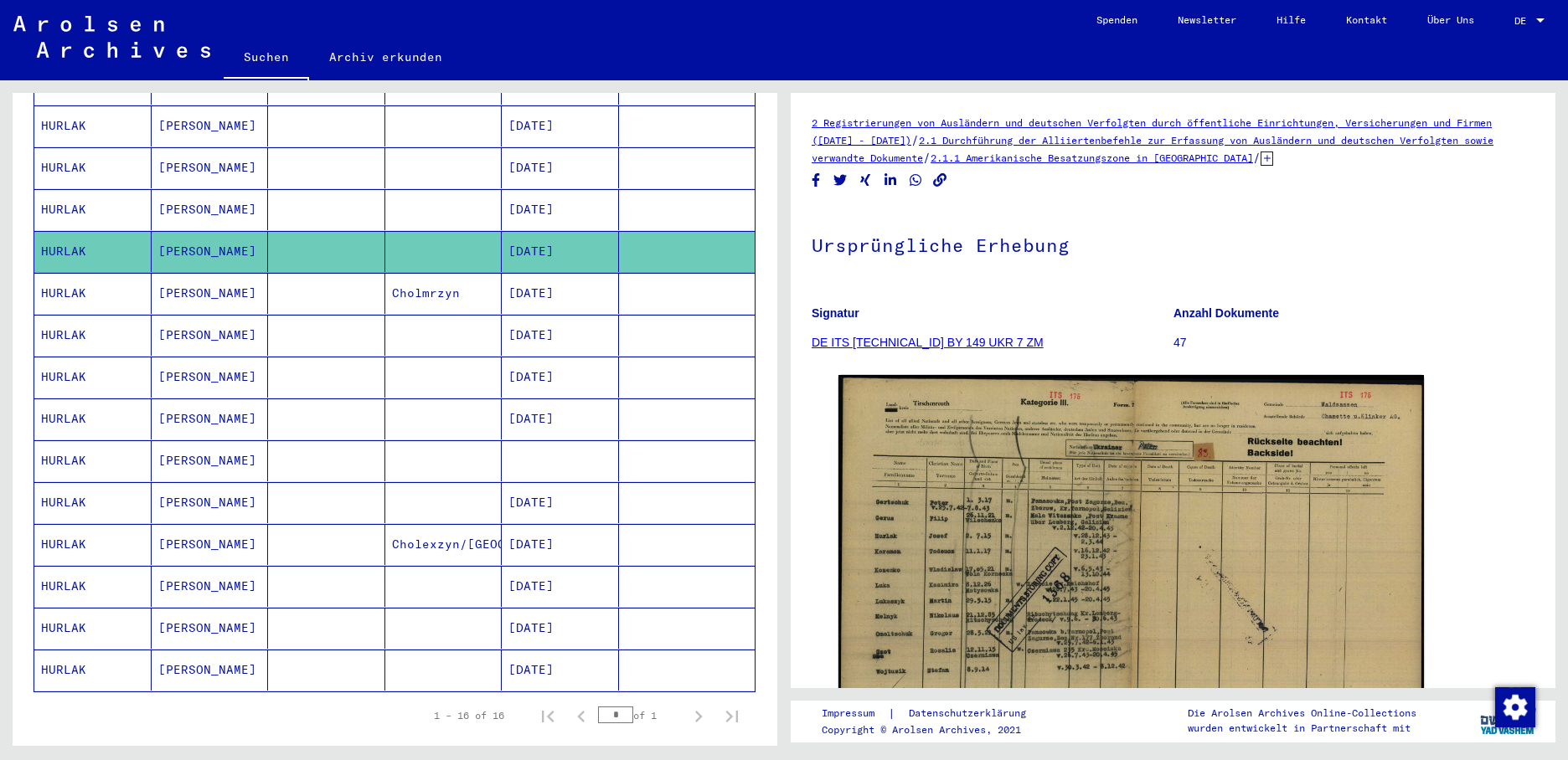
click at [526, 281] on mat-cell "[DATE]" at bounding box center [560, 293] width 117 height 41
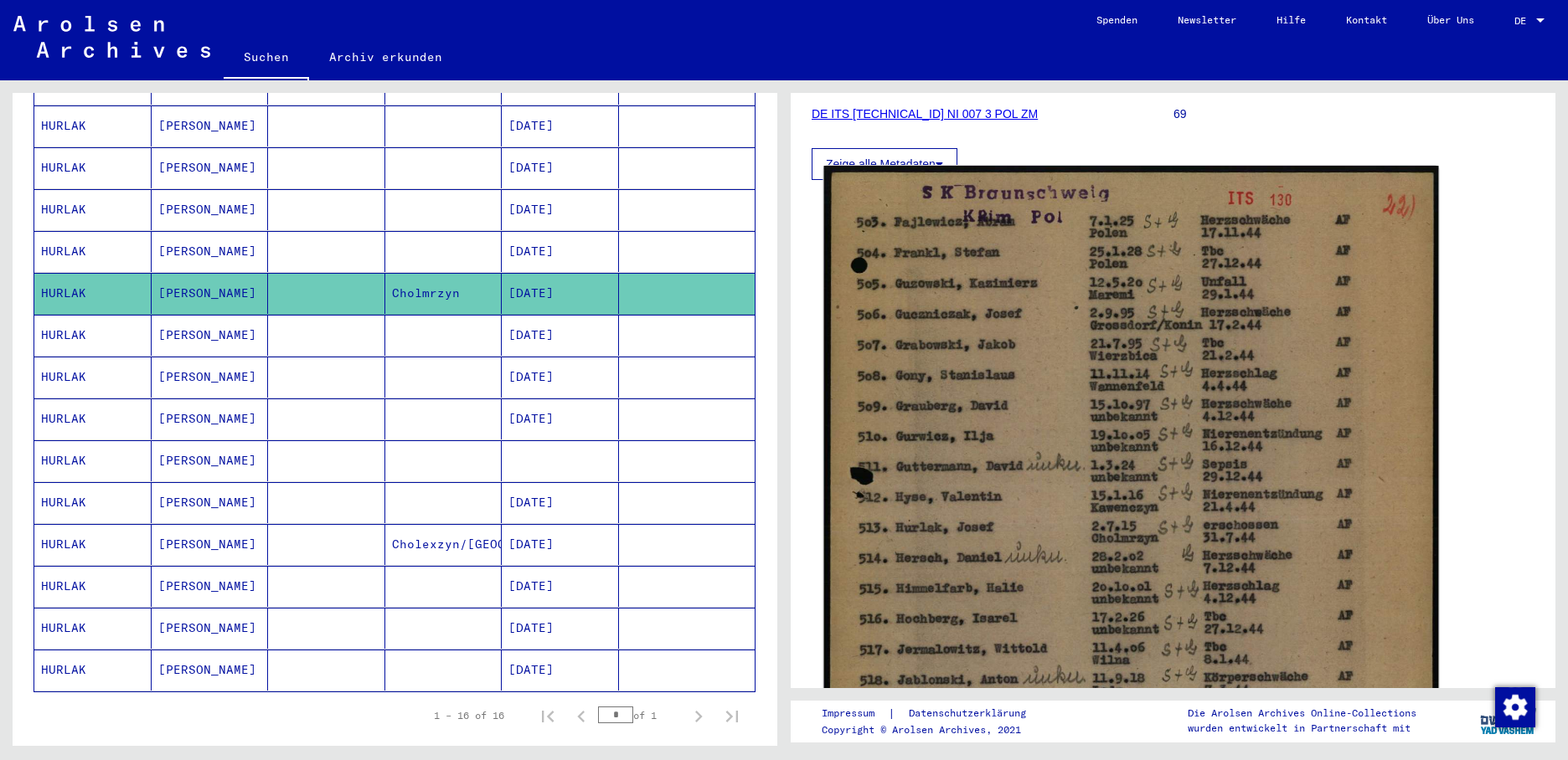
scroll to position [252, 0]
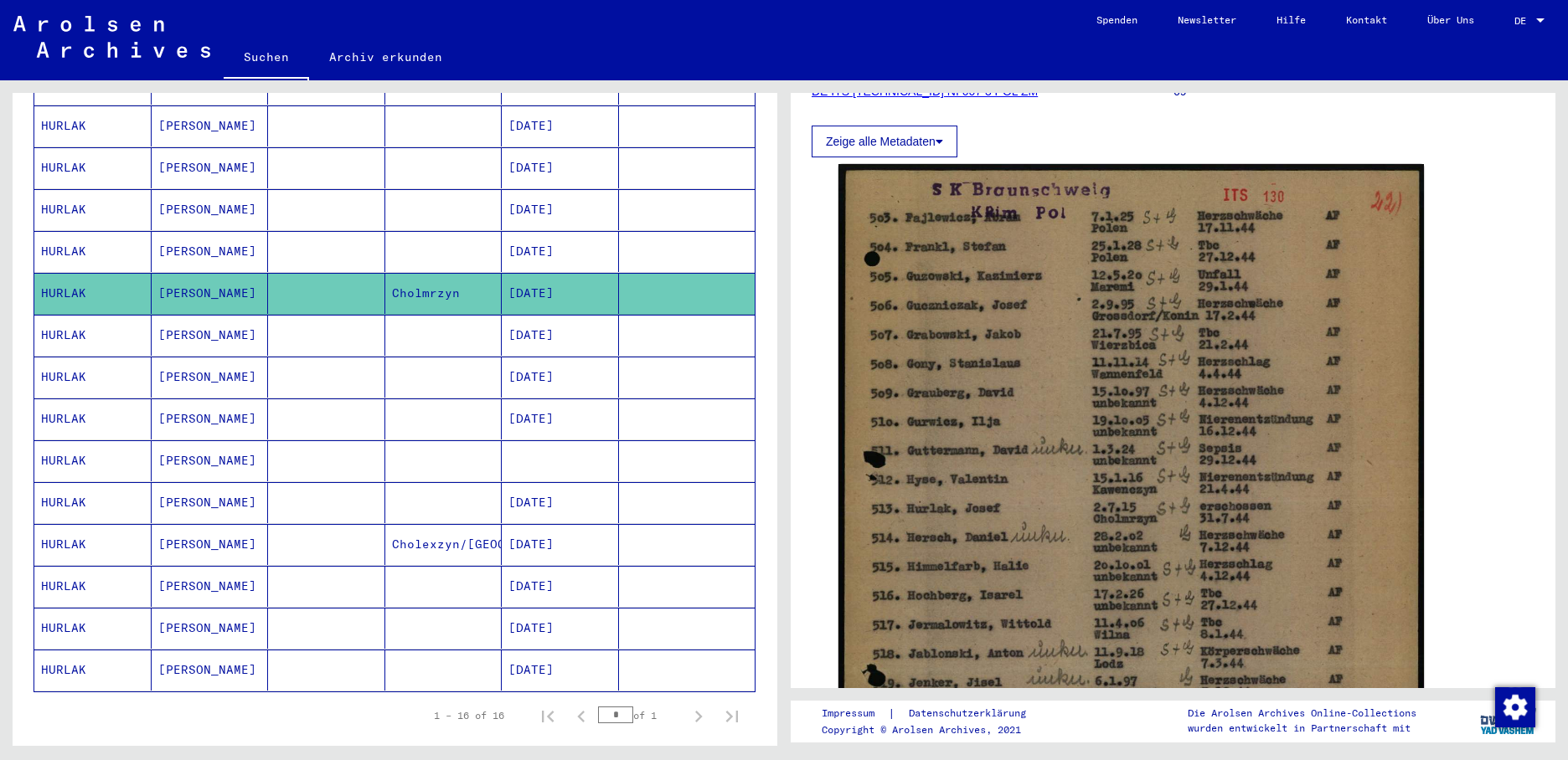
click at [548, 322] on mat-cell "[DATE]" at bounding box center [560, 335] width 117 height 41
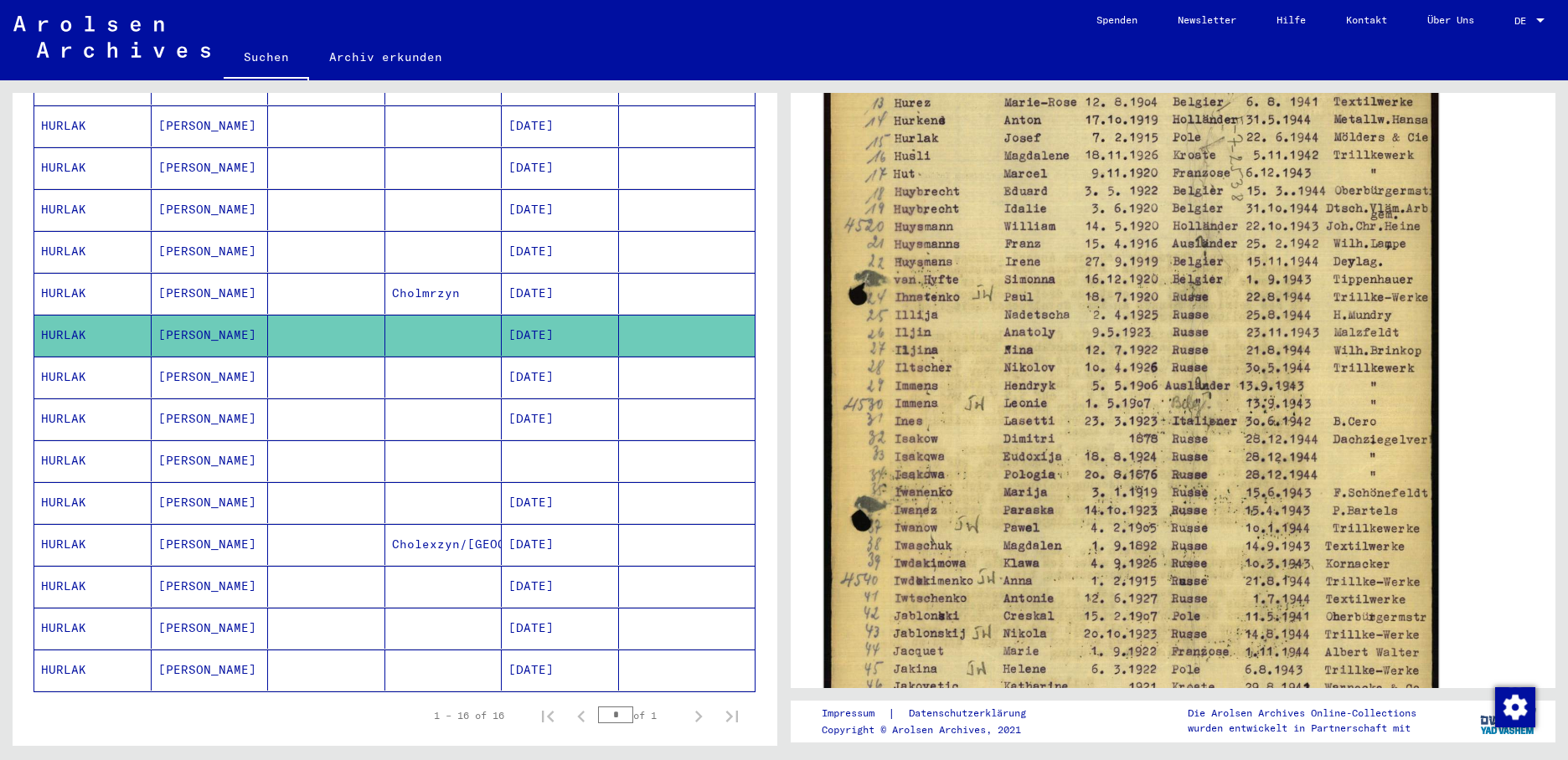
scroll to position [335, 0]
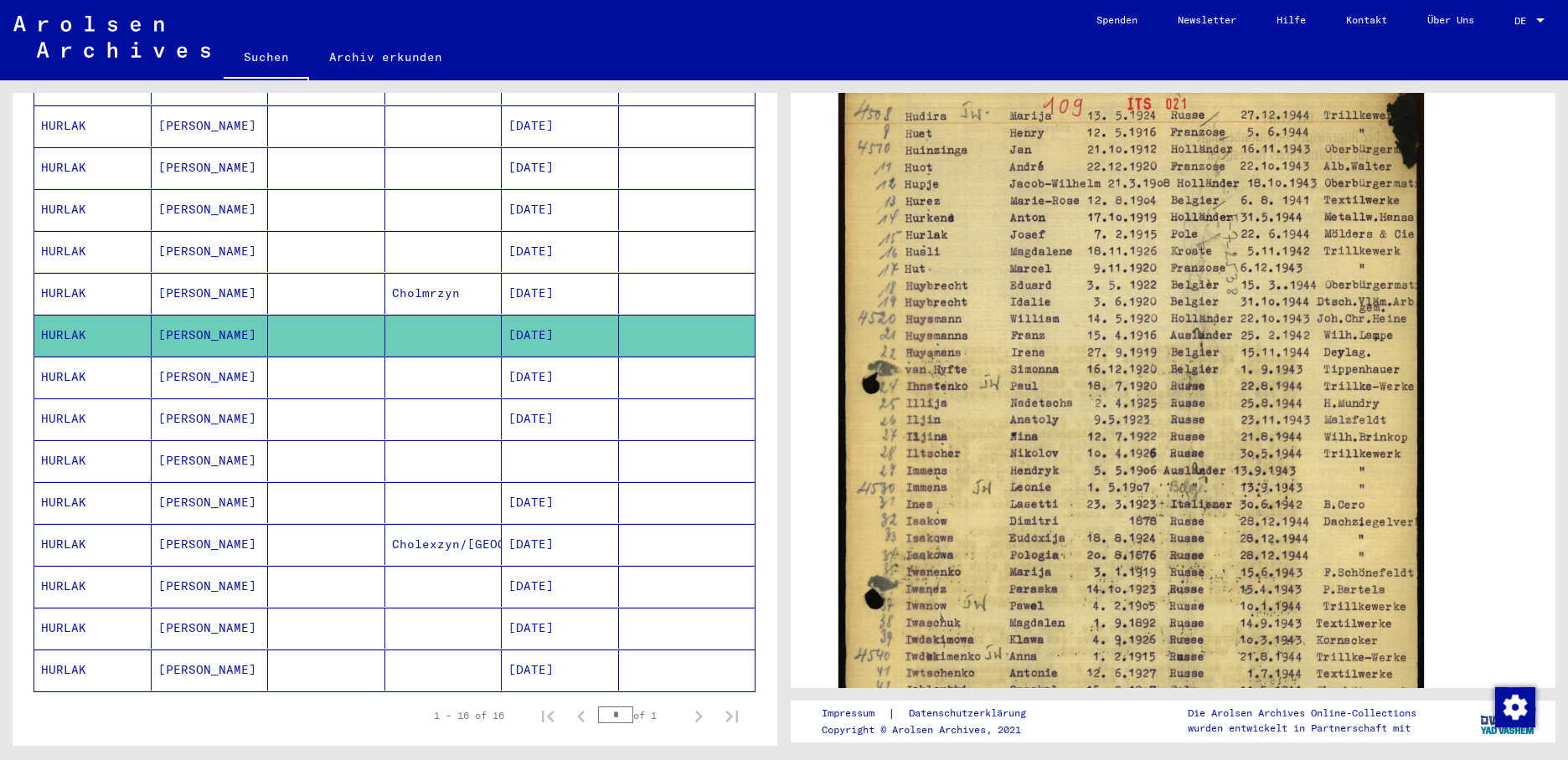
click at [547, 364] on mat-cell "[DATE]" at bounding box center [560, 377] width 117 height 41
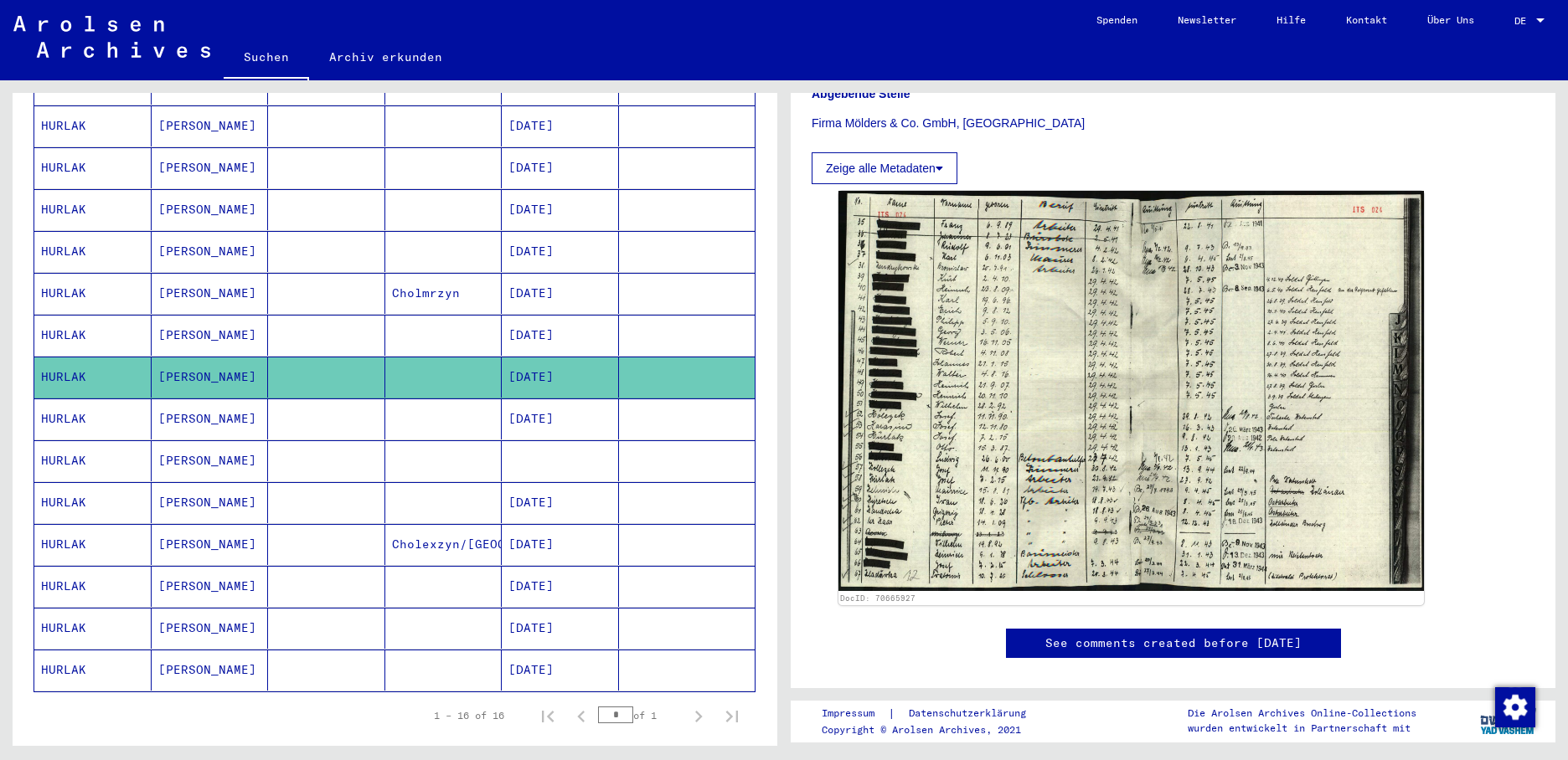
scroll to position [502, 0]
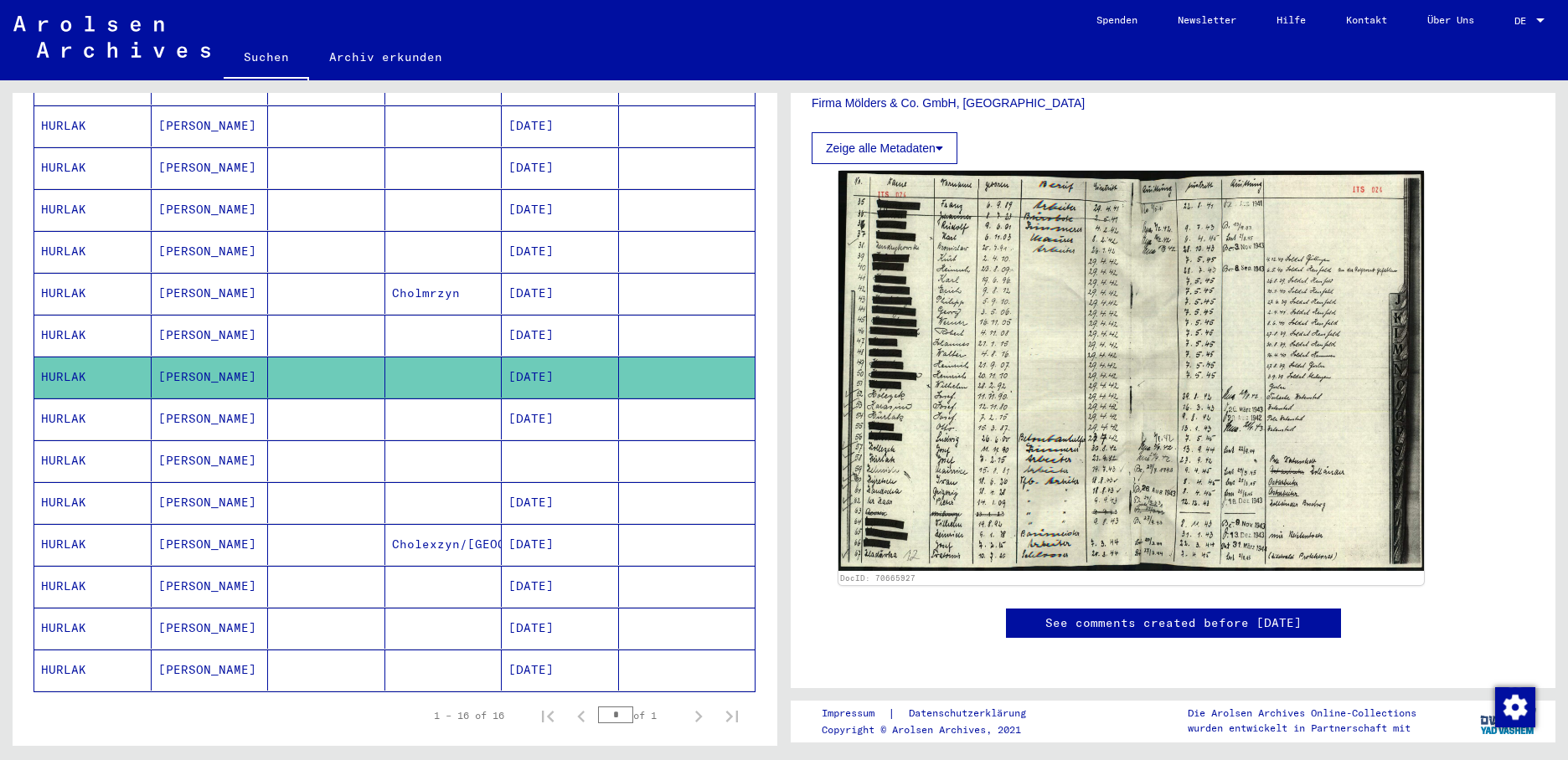
click at [561, 398] on mat-cell "[DATE]" at bounding box center [560, 418] width 117 height 41
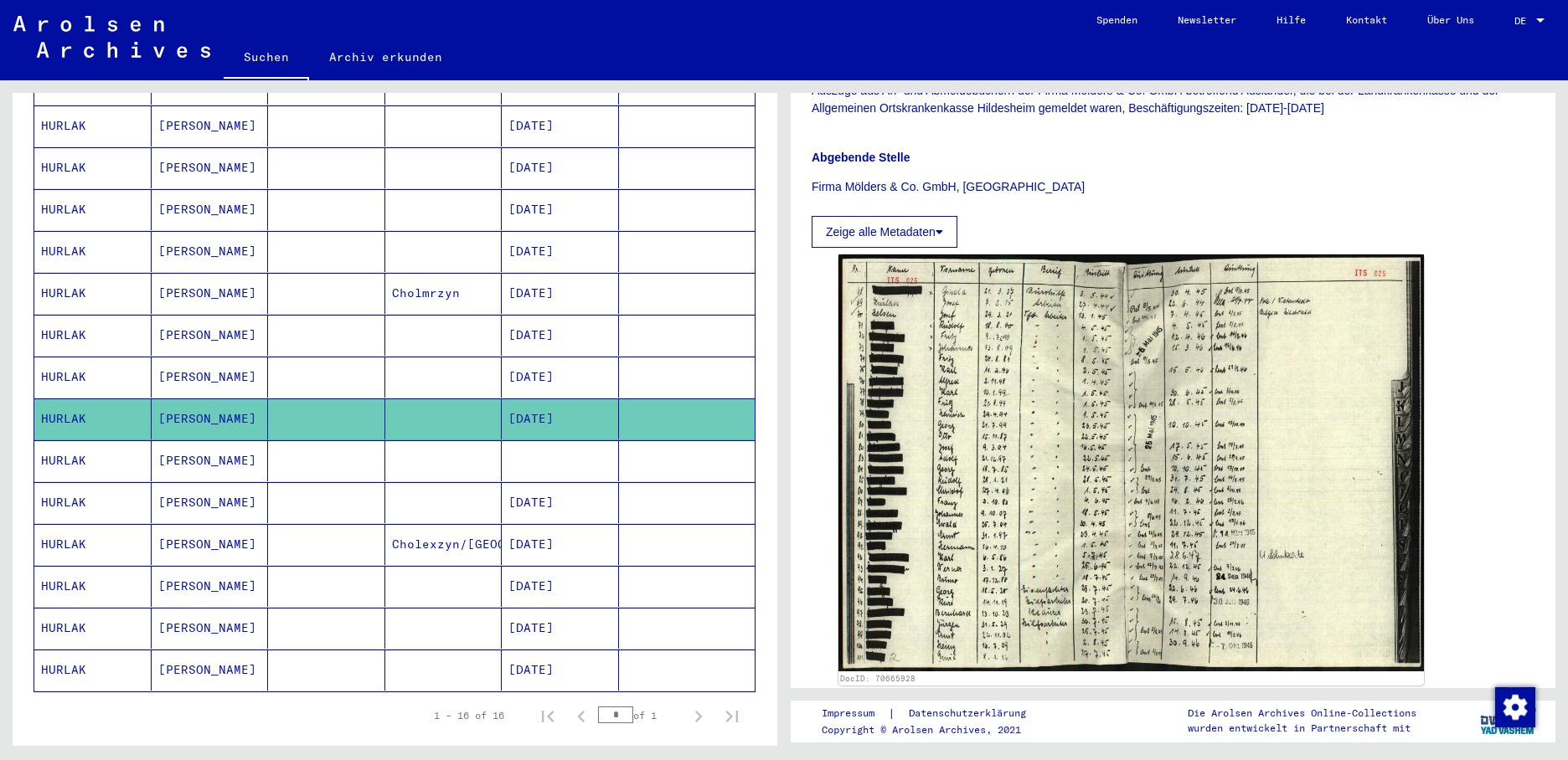
scroll to position [502, 0]
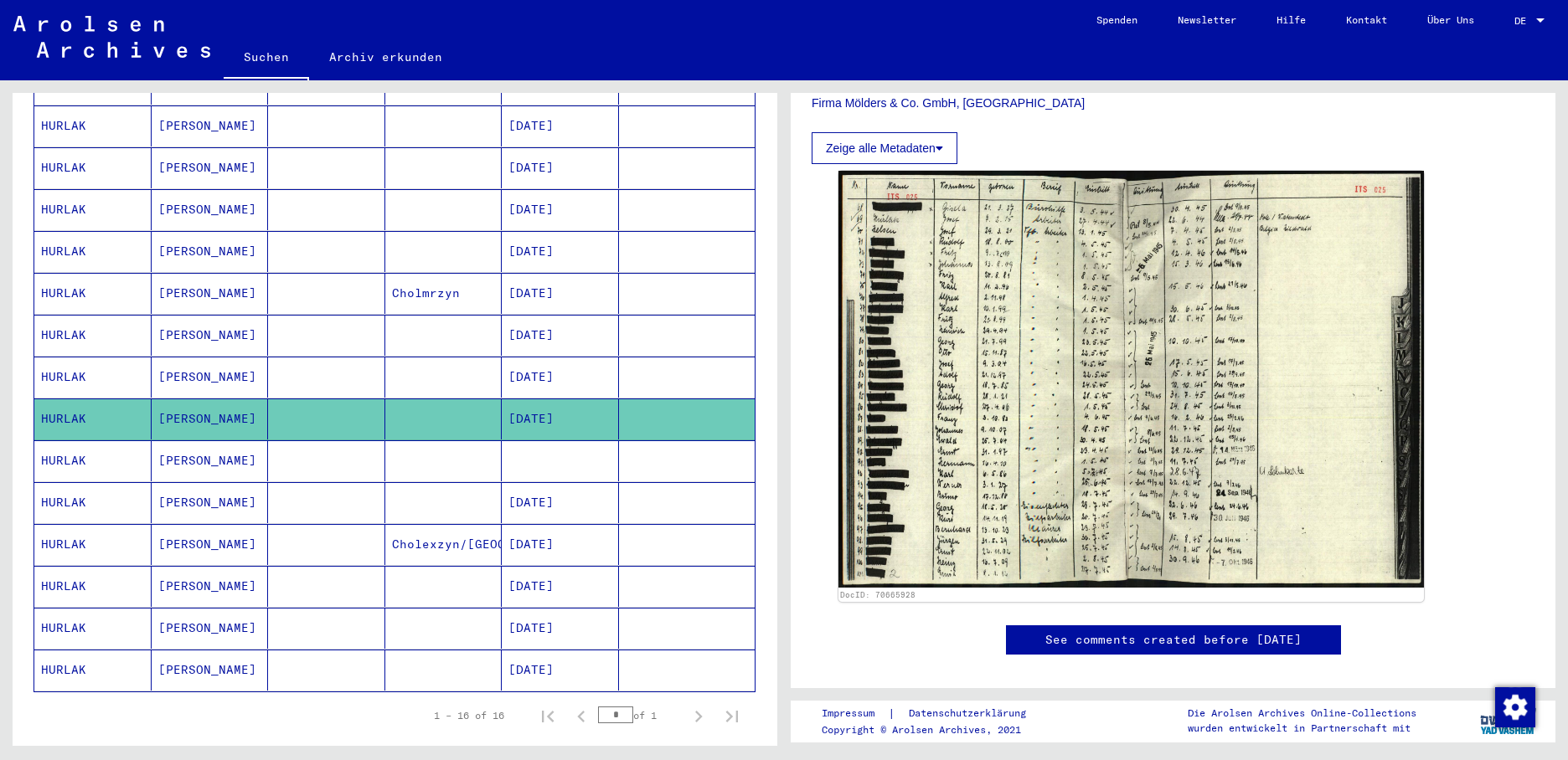
click at [545, 482] on mat-cell "[DATE]" at bounding box center [560, 502] width 117 height 41
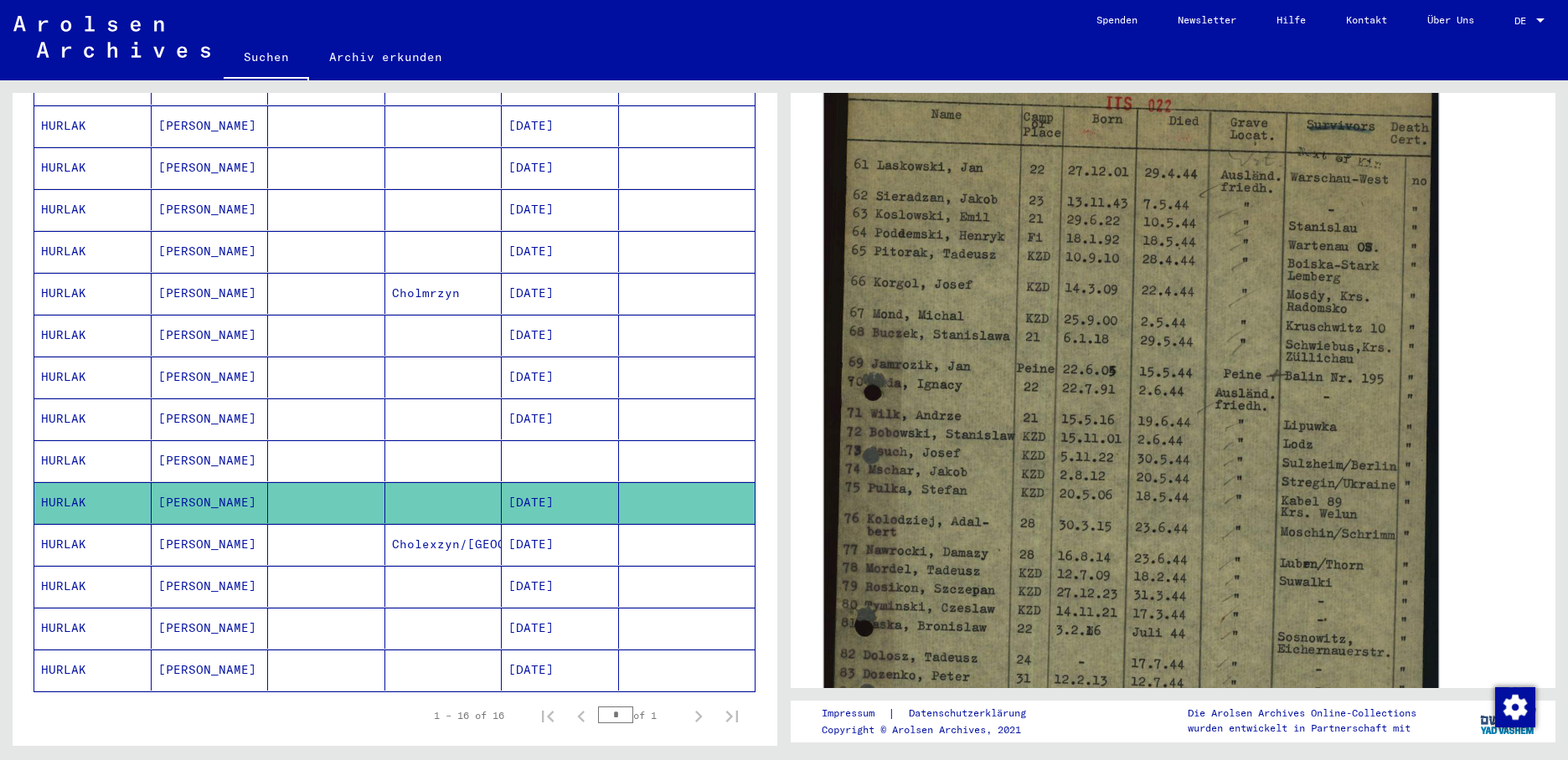
scroll to position [335, 0]
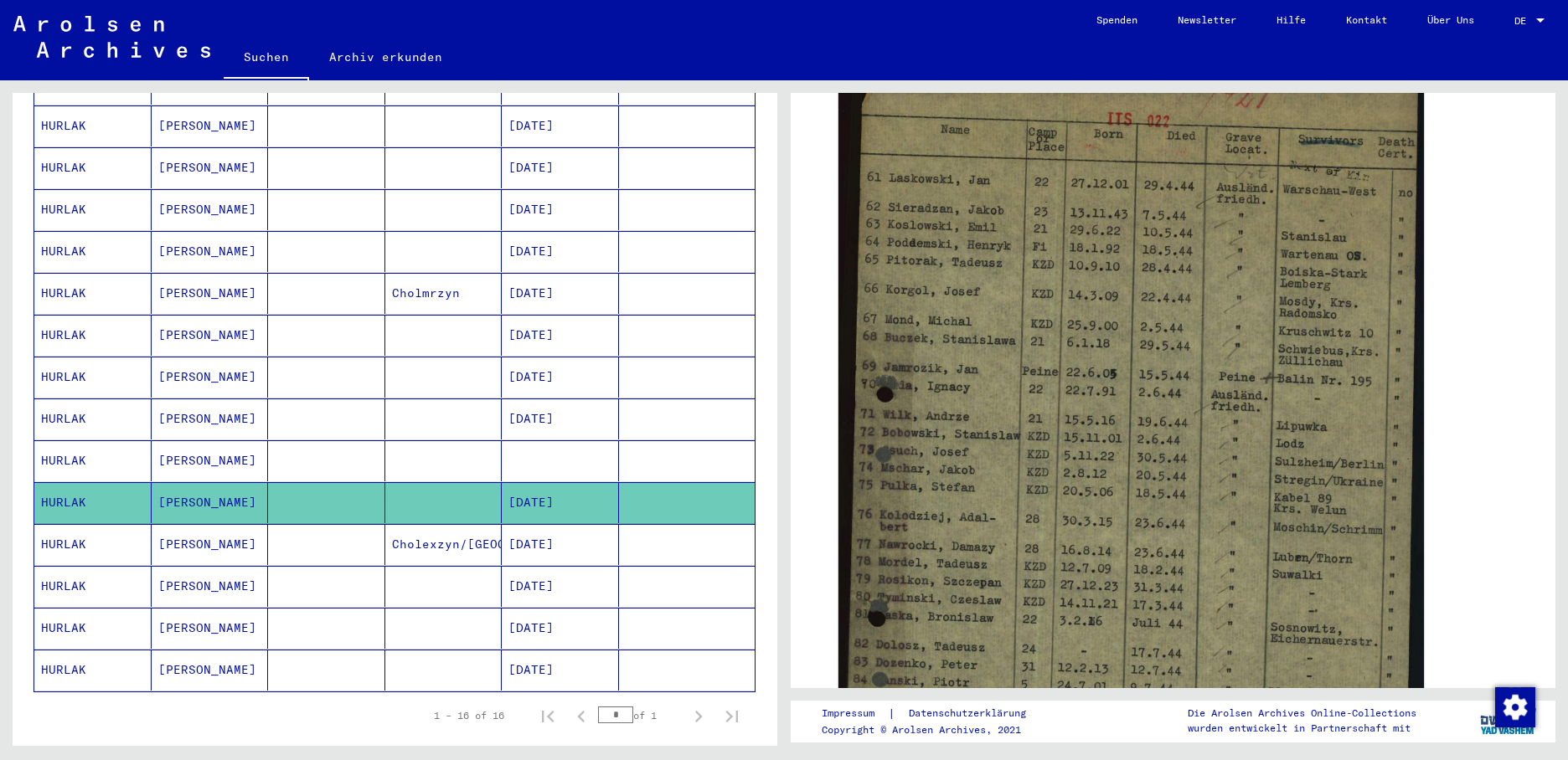
click at [554, 528] on mat-cell "[DATE]" at bounding box center [560, 544] width 117 height 41
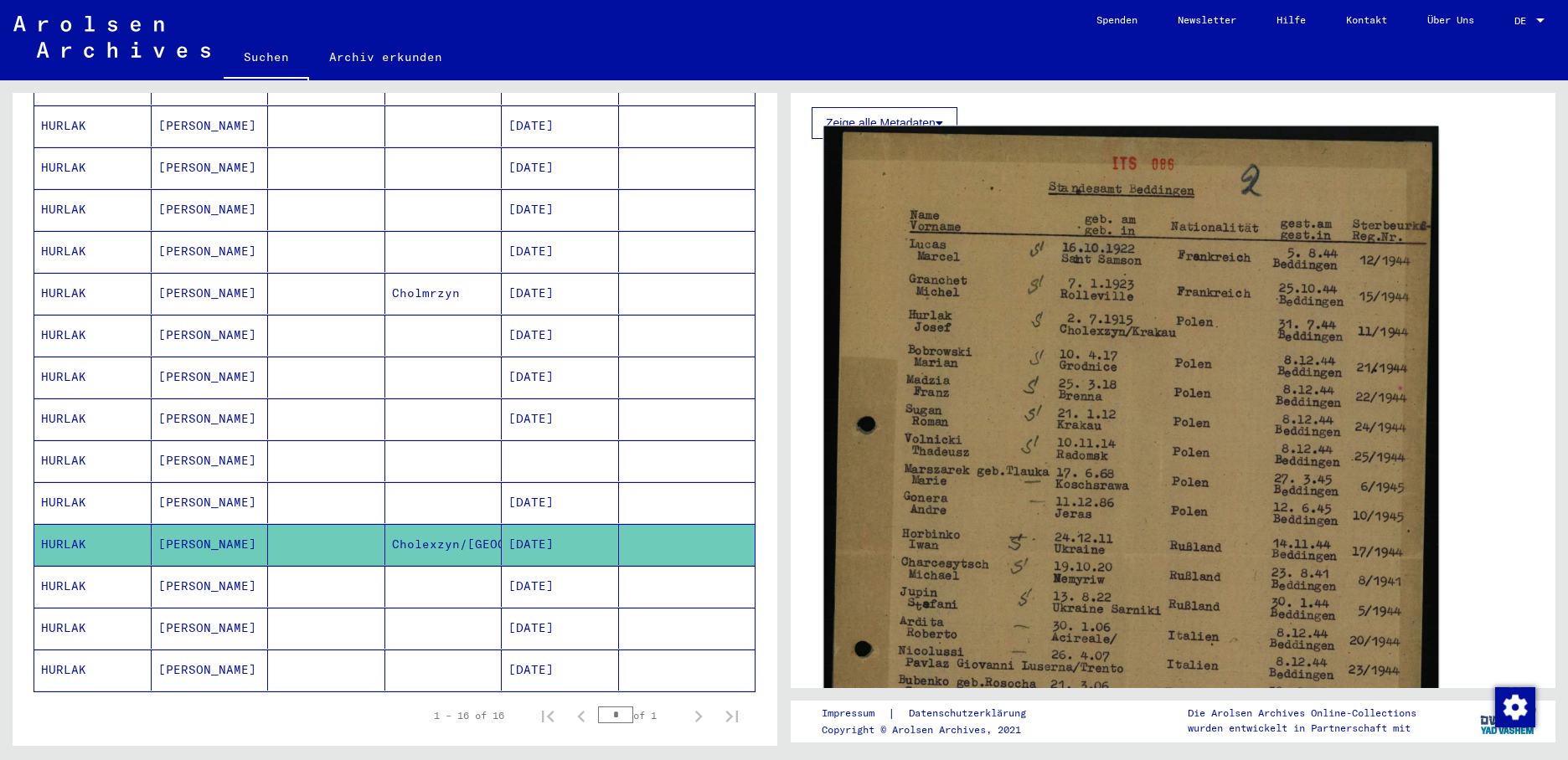
scroll to position [335, 0]
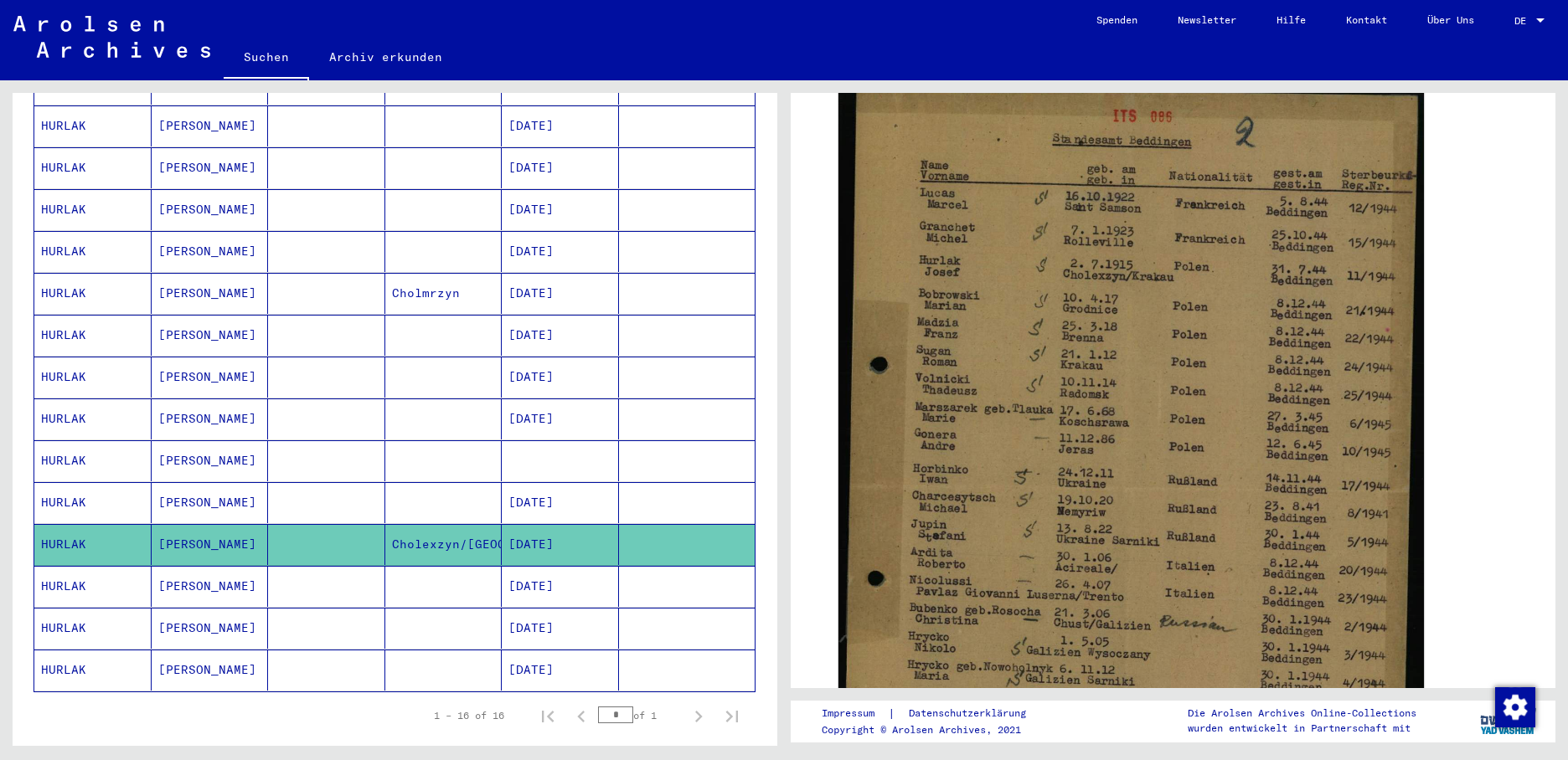
click at [537, 571] on mat-cell "[DATE]" at bounding box center [560, 586] width 117 height 41
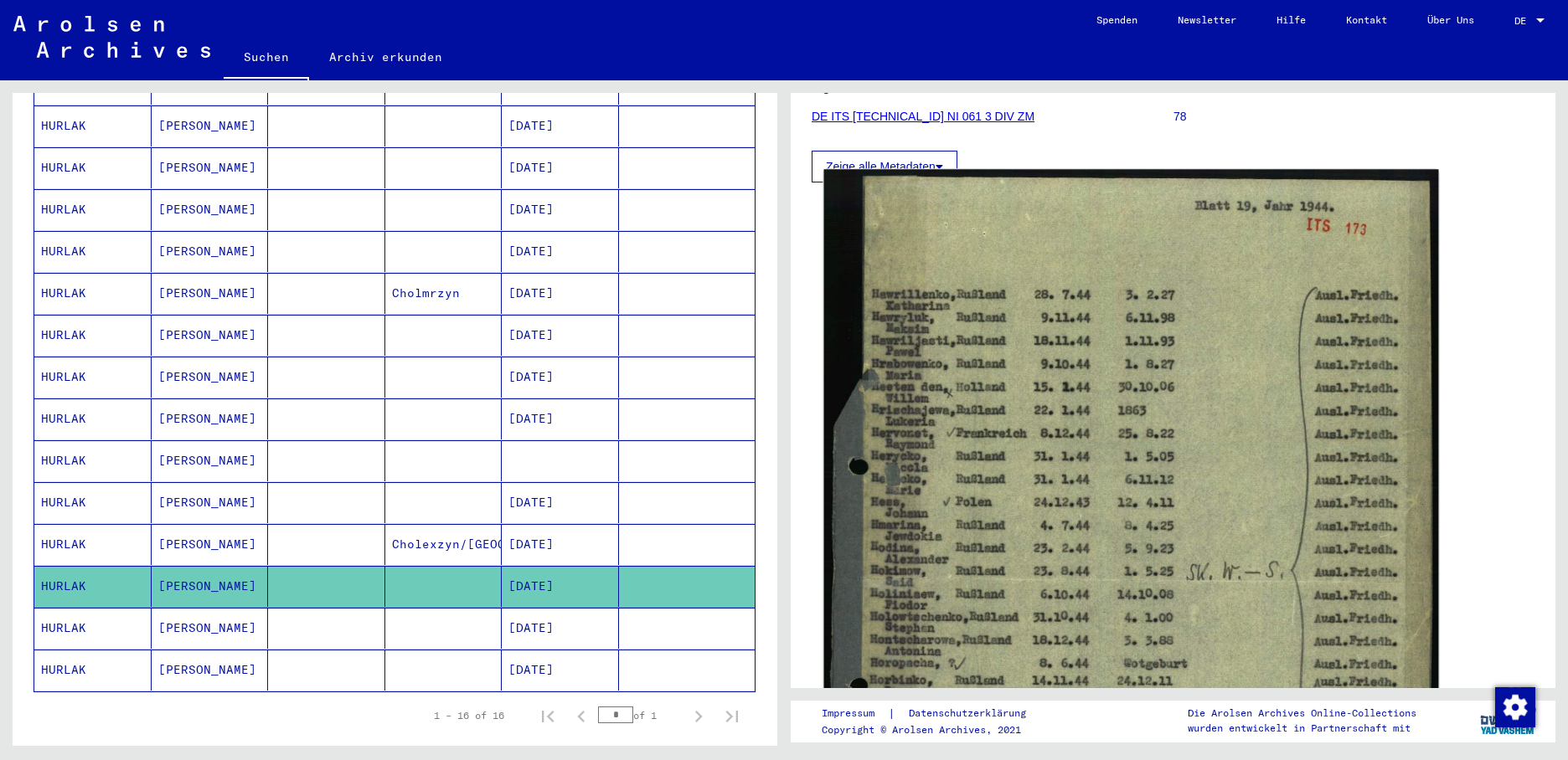
scroll to position [252, 0]
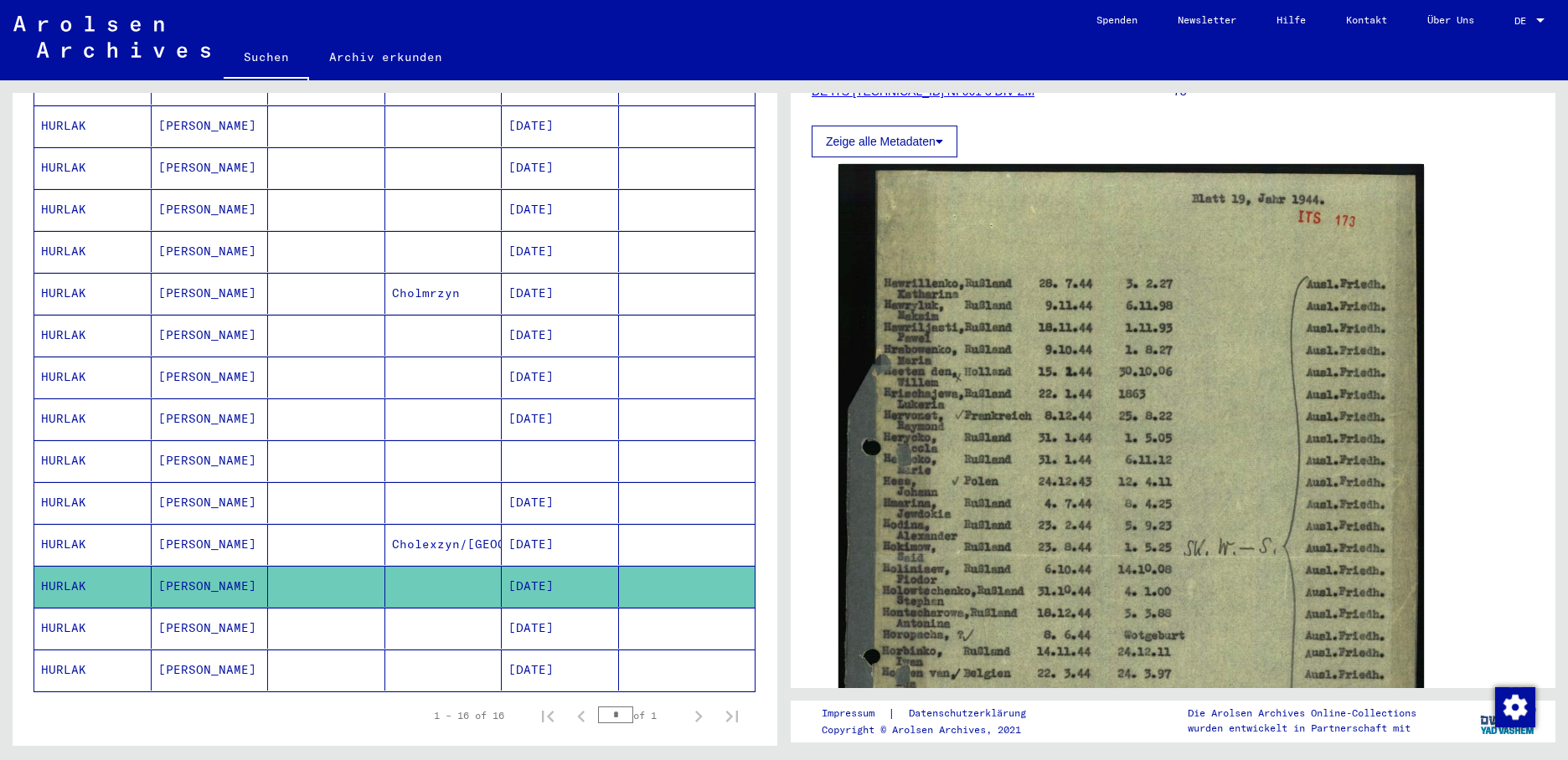
click at [548, 617] on mat-cell "[DATE]" at bounding box center [560, 628] width 117 height 41
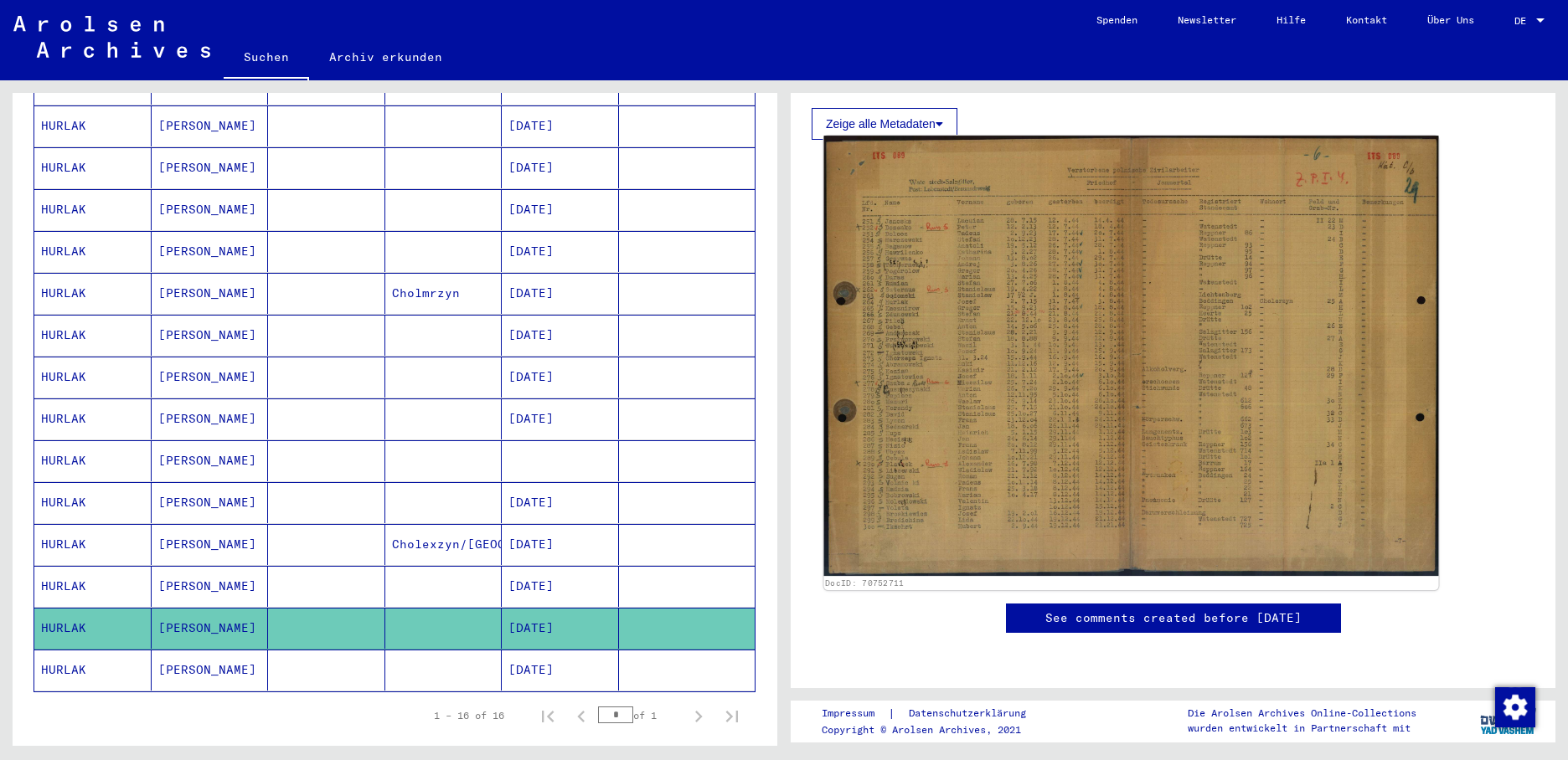
scroll to position [335, 0]
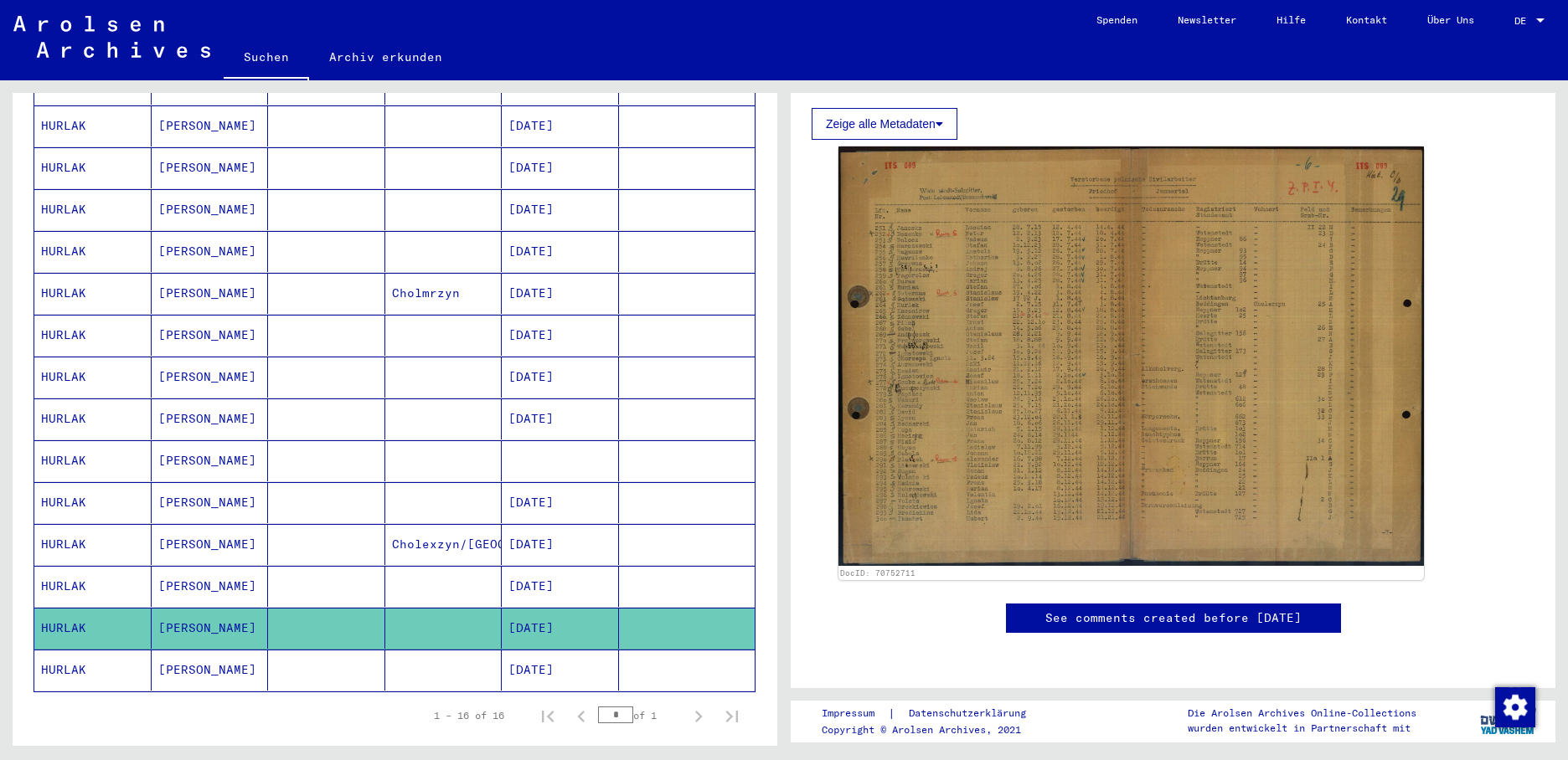
click at [181, 650] on mat-cell "[PERSON_NAME]" at bounding box center [210, 670] width 117 height 41
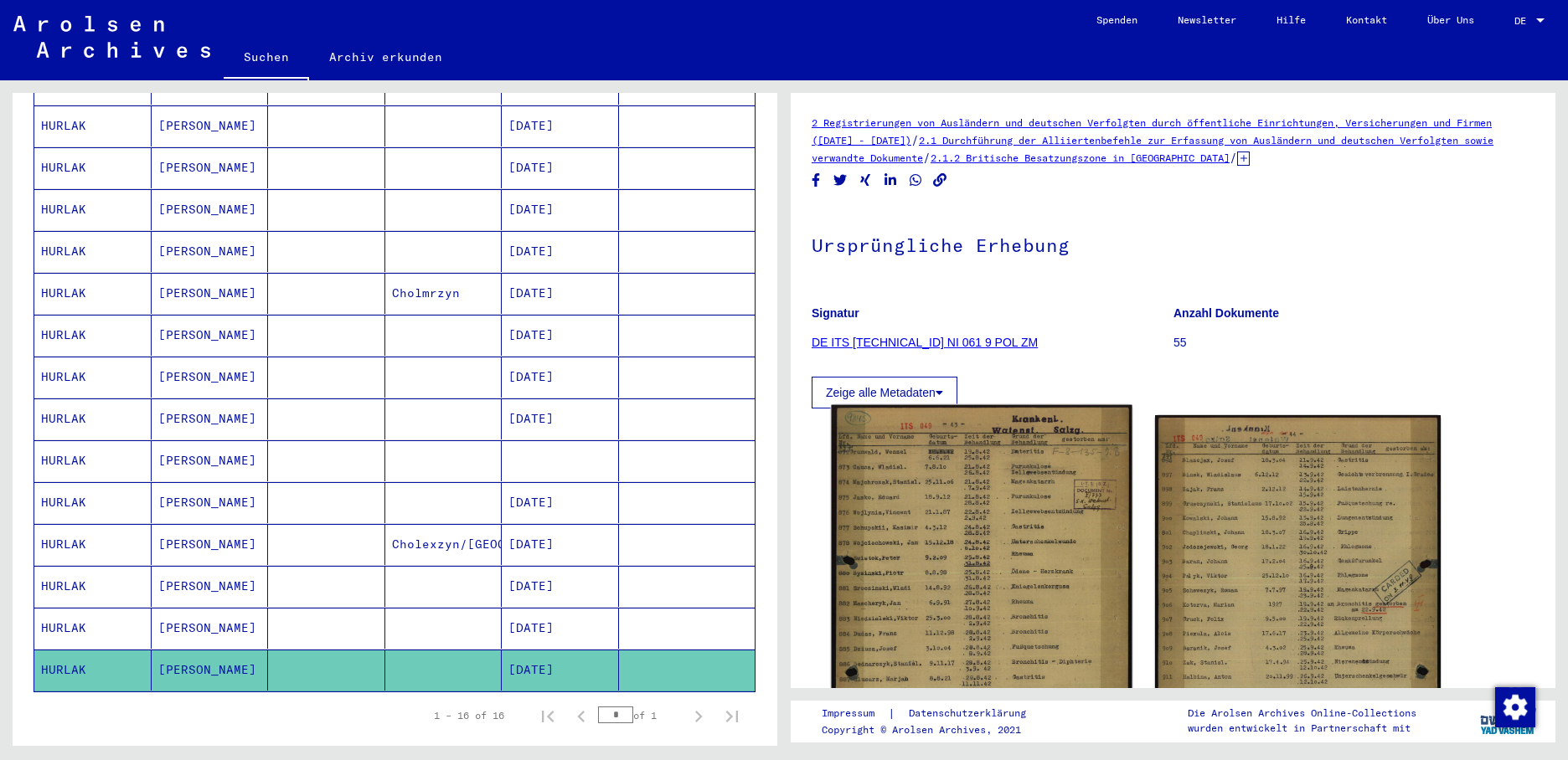
click at [992, 554] on img at bounding box center [981, 615] width 300 height 420
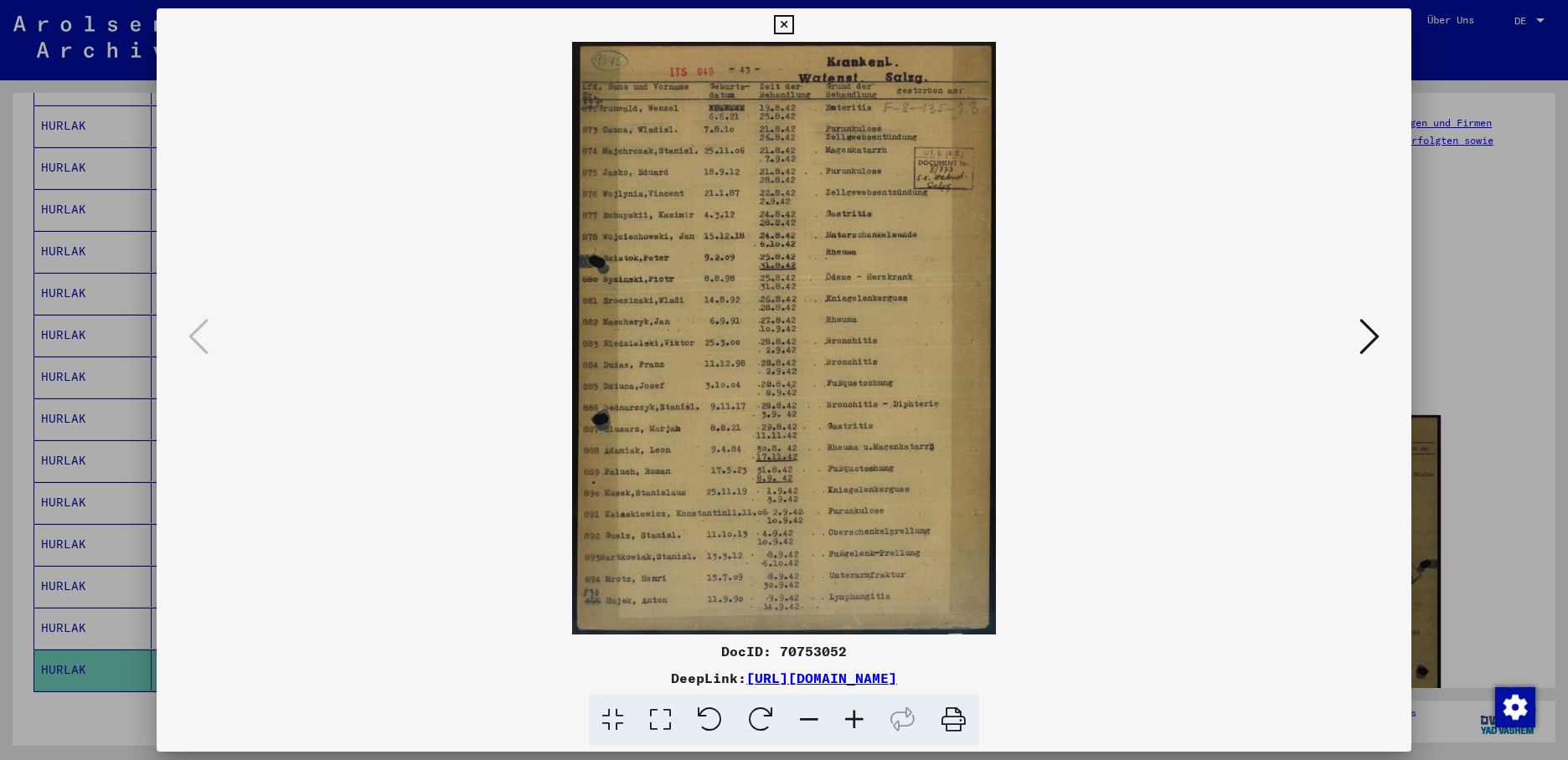
click at [1373, 338] on icon at bounding box center [1368, 337] width 20 height 40
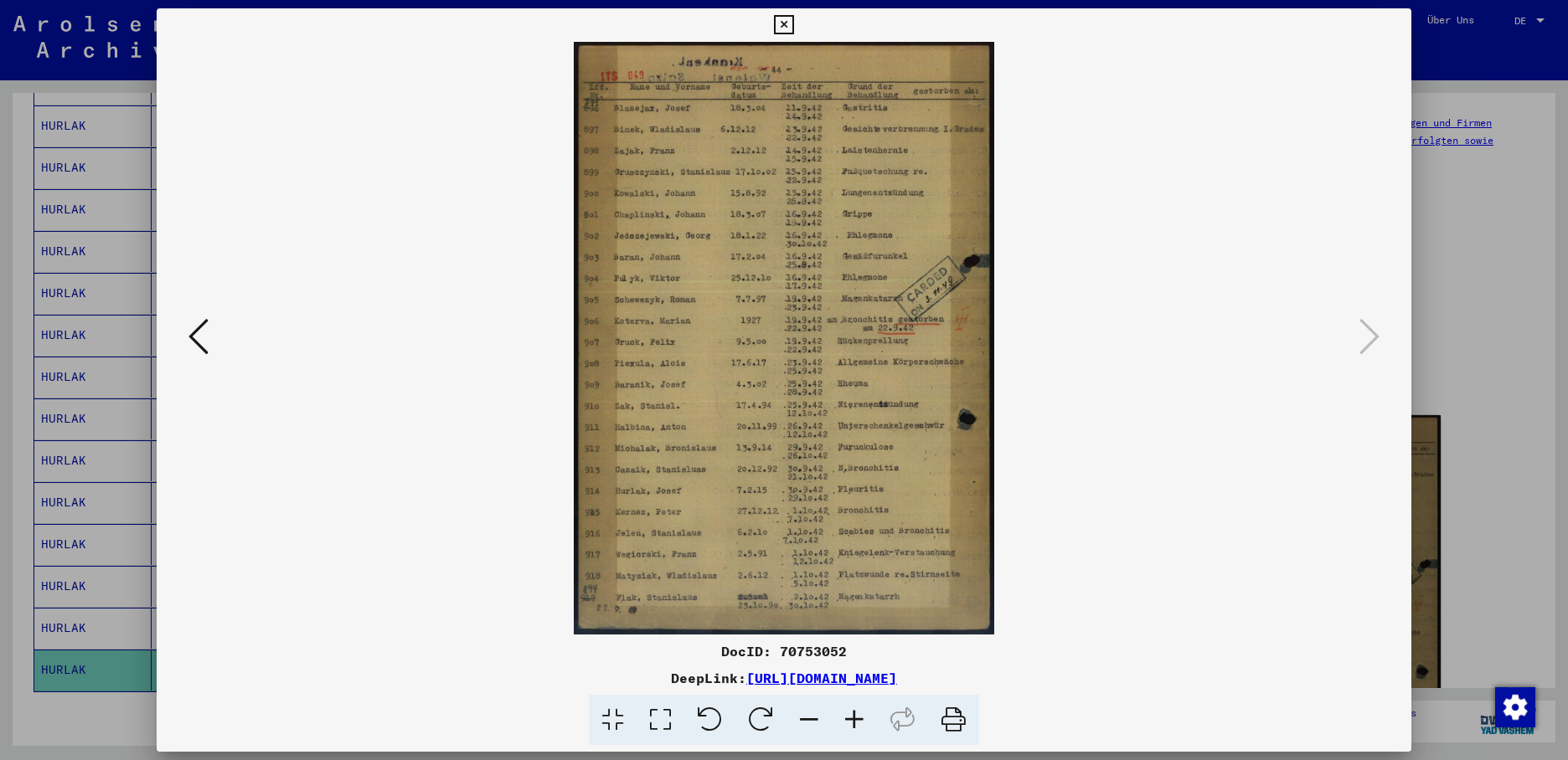
click at [191, 338] on icon at bounding box center [198, 337] width 20 height 40
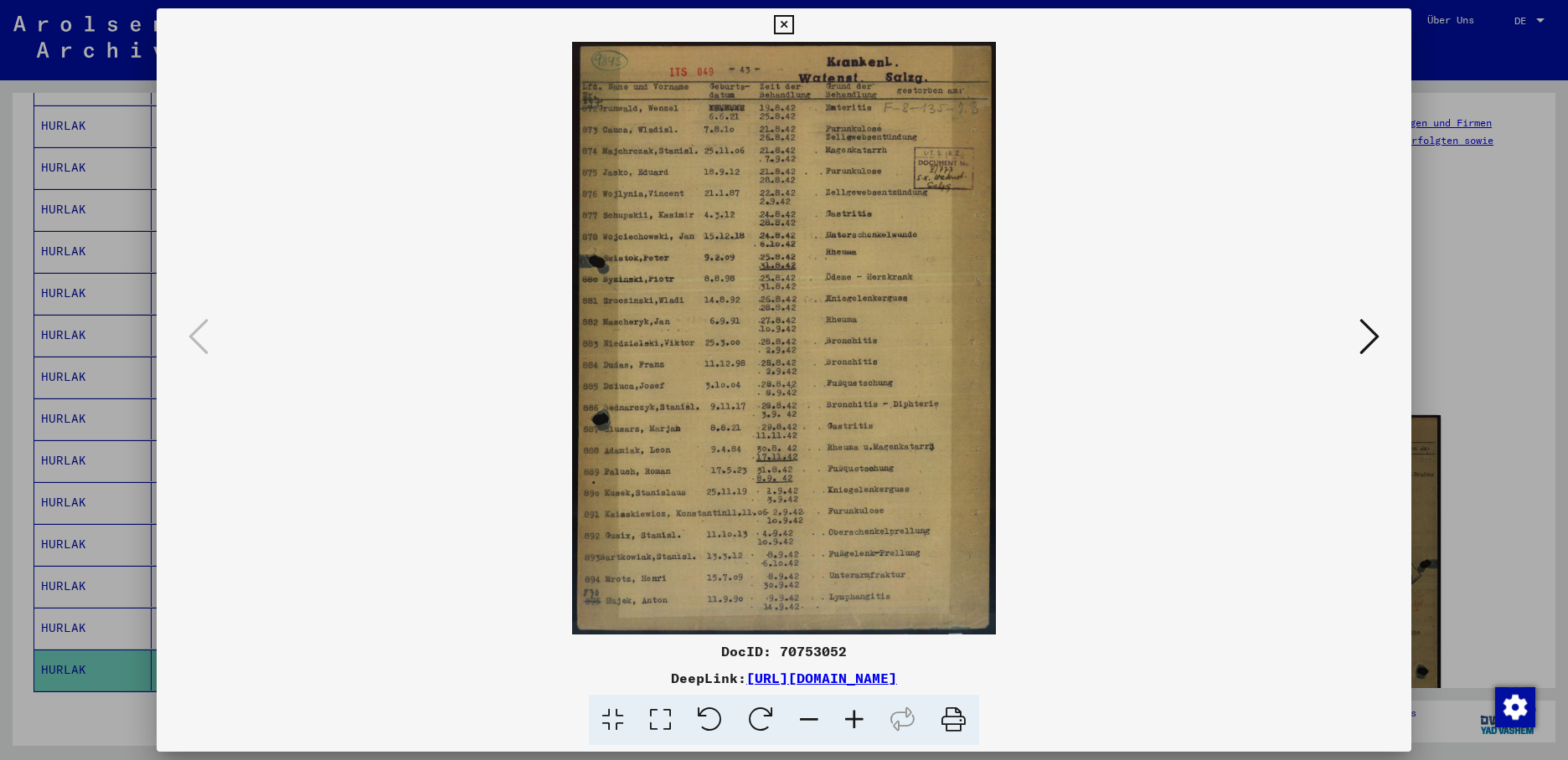
click at [74, 656] on div at bounding box center [784, 380] width 1568 height 760
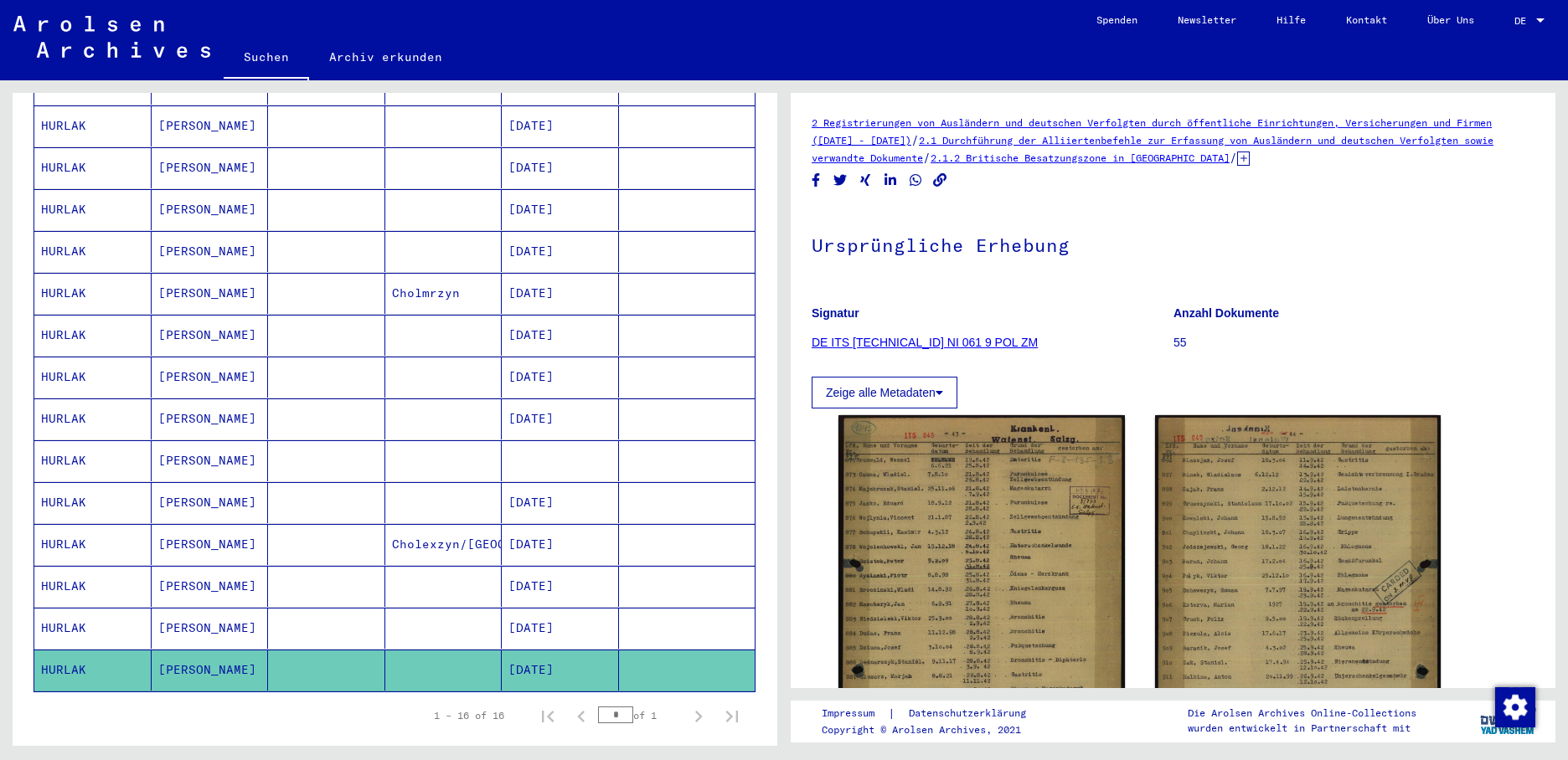
click at [74, 656] on mat-cell "HURLAK" at bounding box center [93, 670] width 117 height 41
click at [177, 659] on mat-cell "[PERSON_NAME]" at bounding box center [210, 670] width 117 height 41
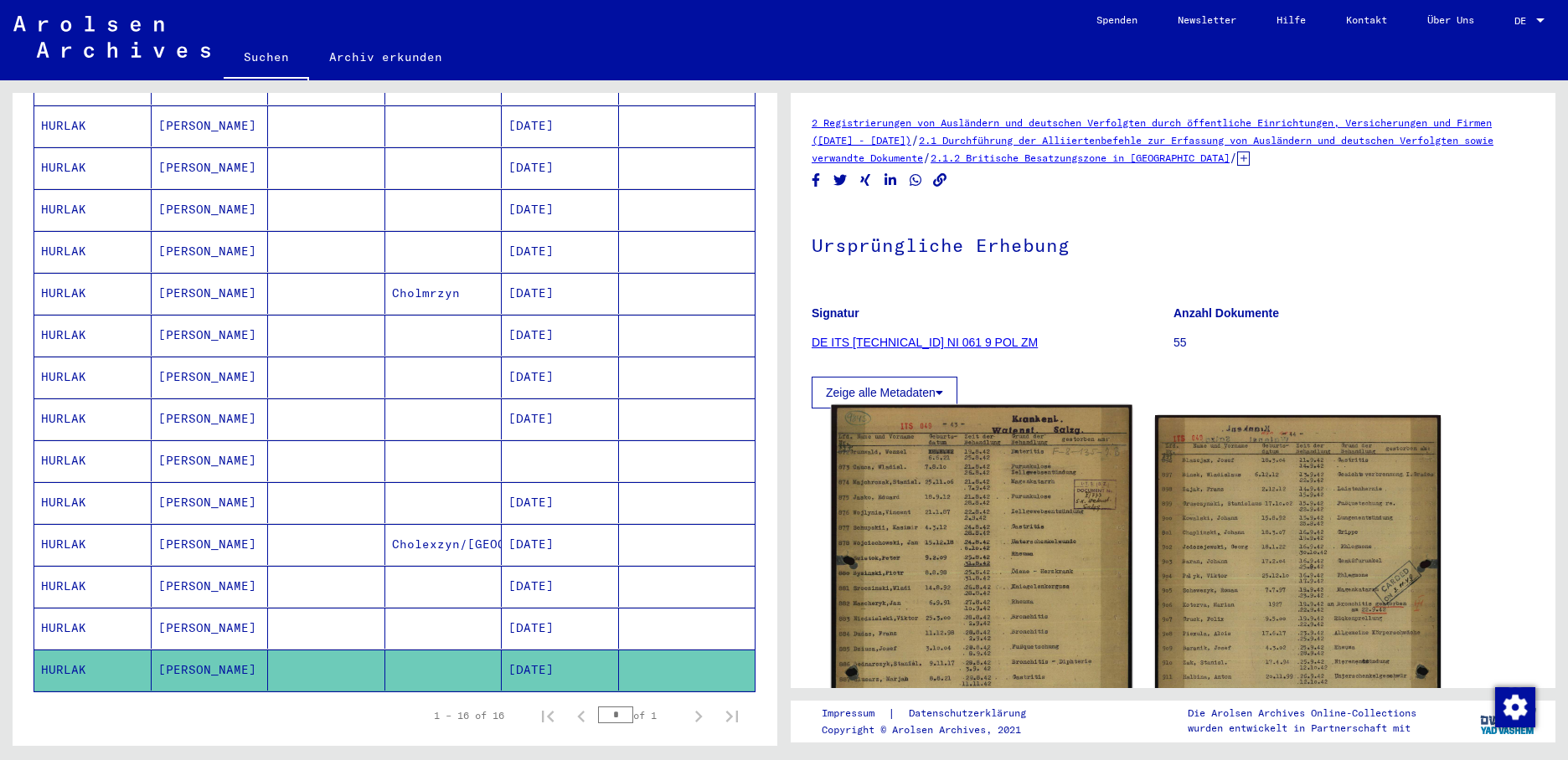
click at [964, 647] on img at bounding box center [981, 615] width 300 height 420
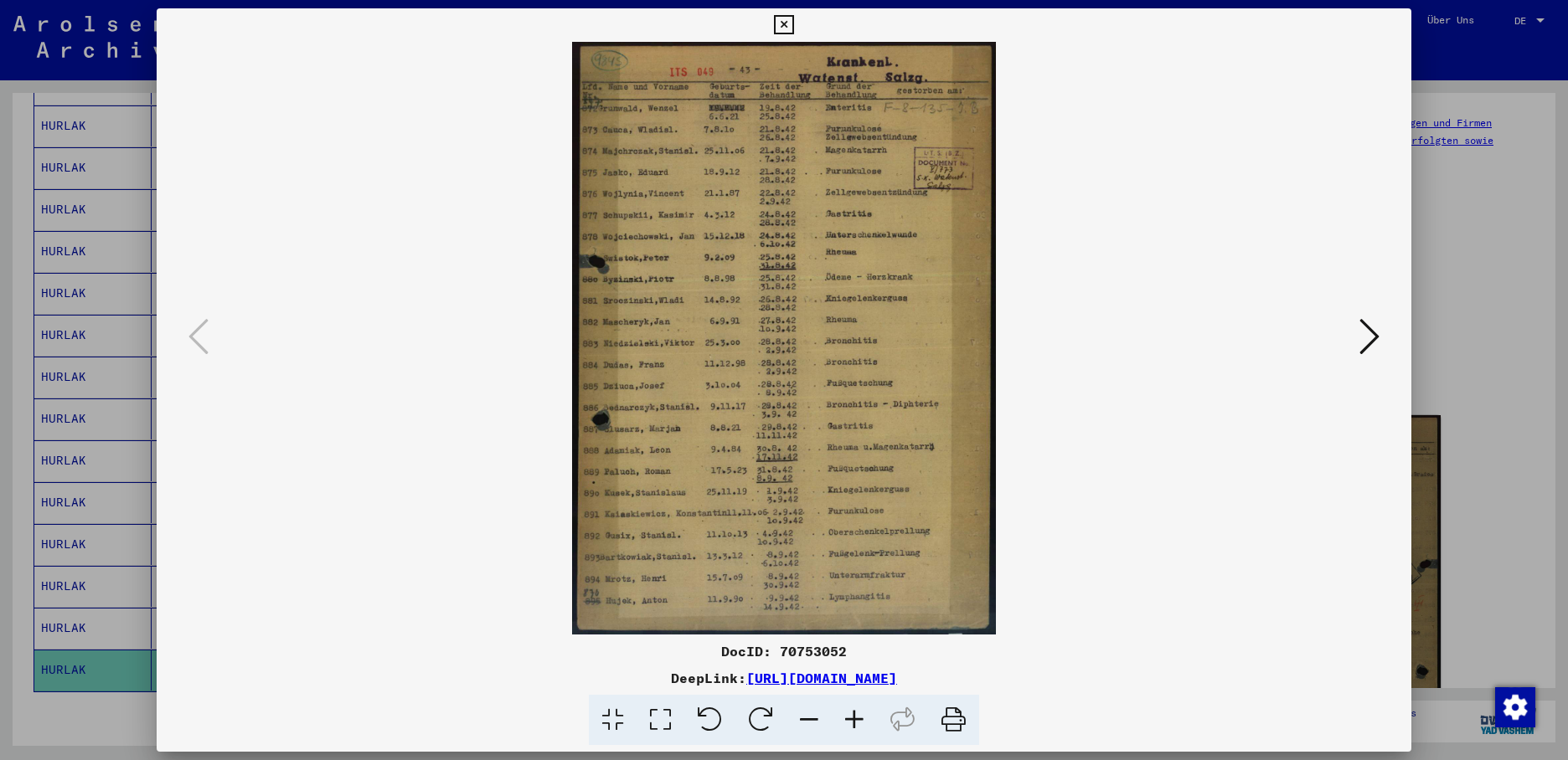
click at [1371, 338] on icon at bounding box center [1368, 337] width 20 height 40
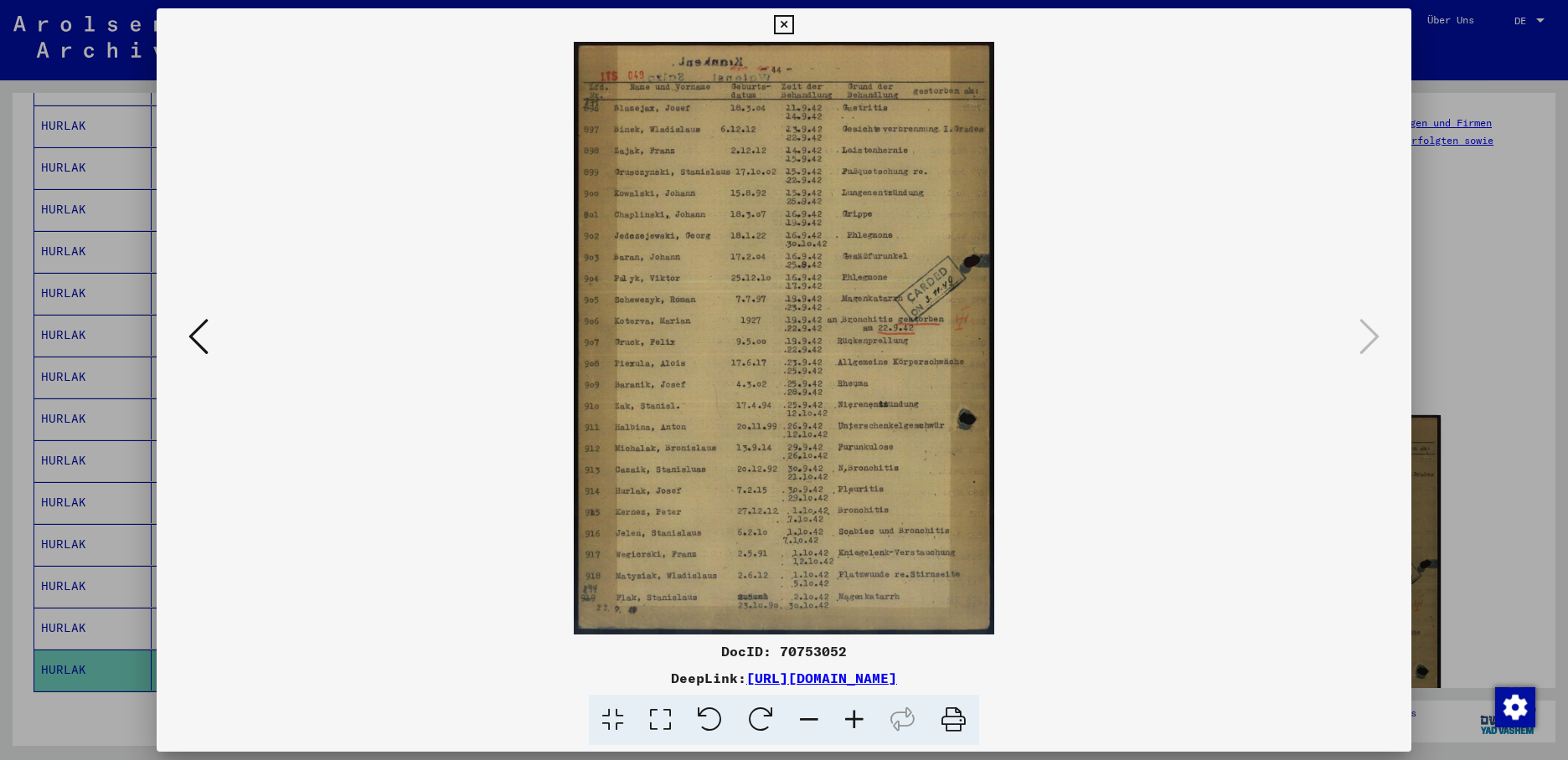
click at [93, 517] on div at bounding box center [784, 380] width 1568 height 760
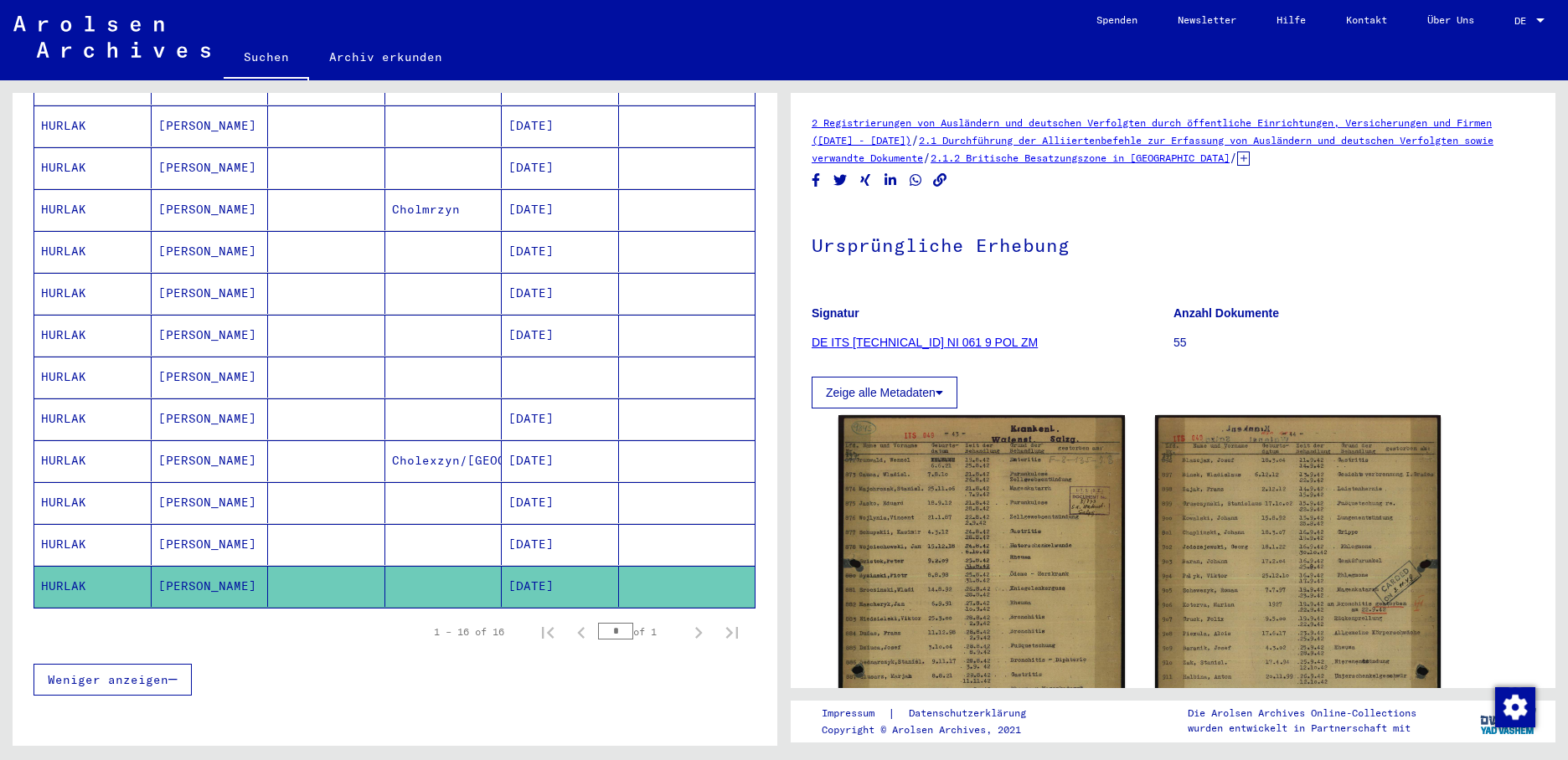
scroll to position [475, 0]
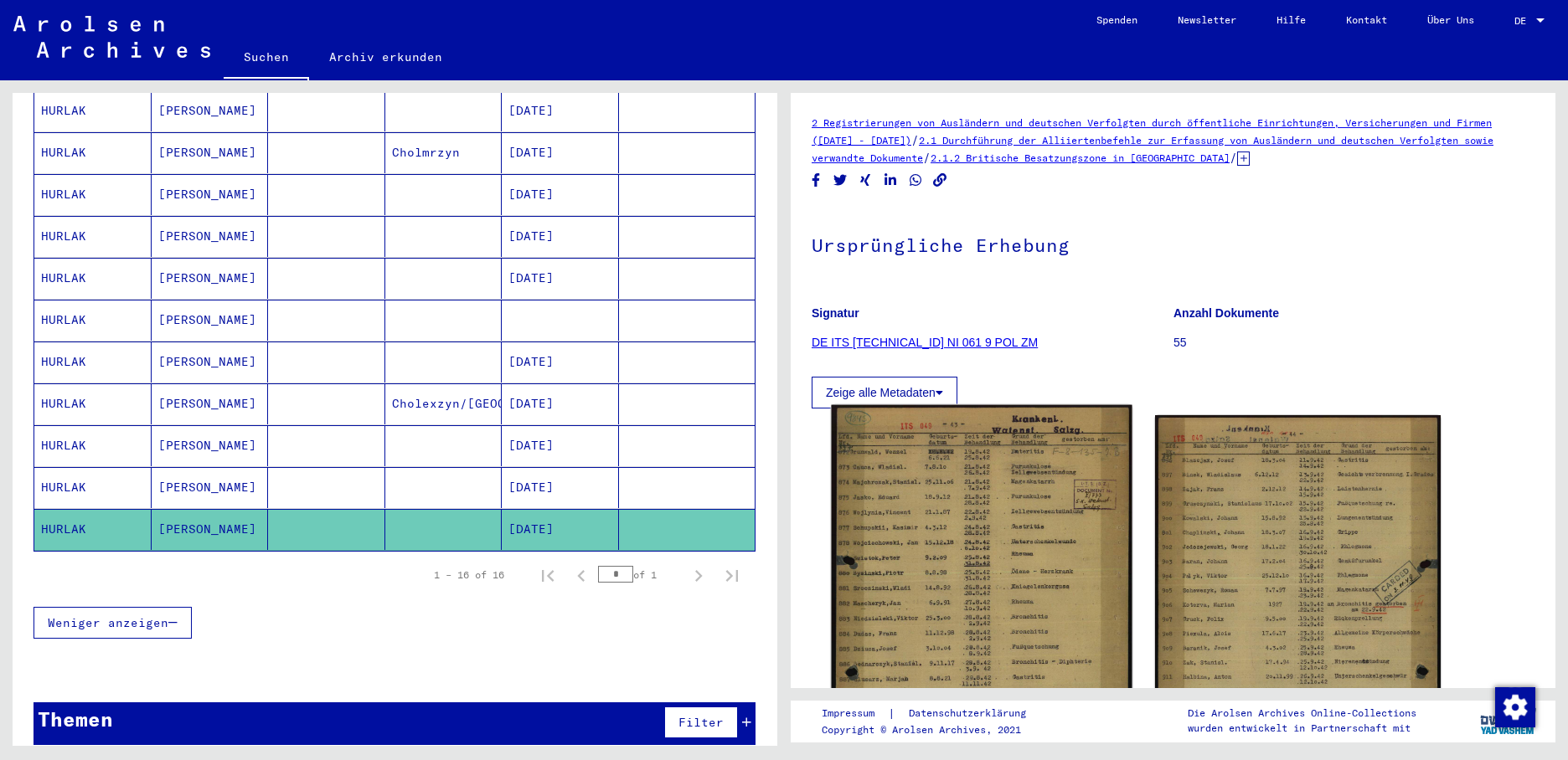
click at [938, 581] on img at bounding box center [981, 615] width 300 height 420
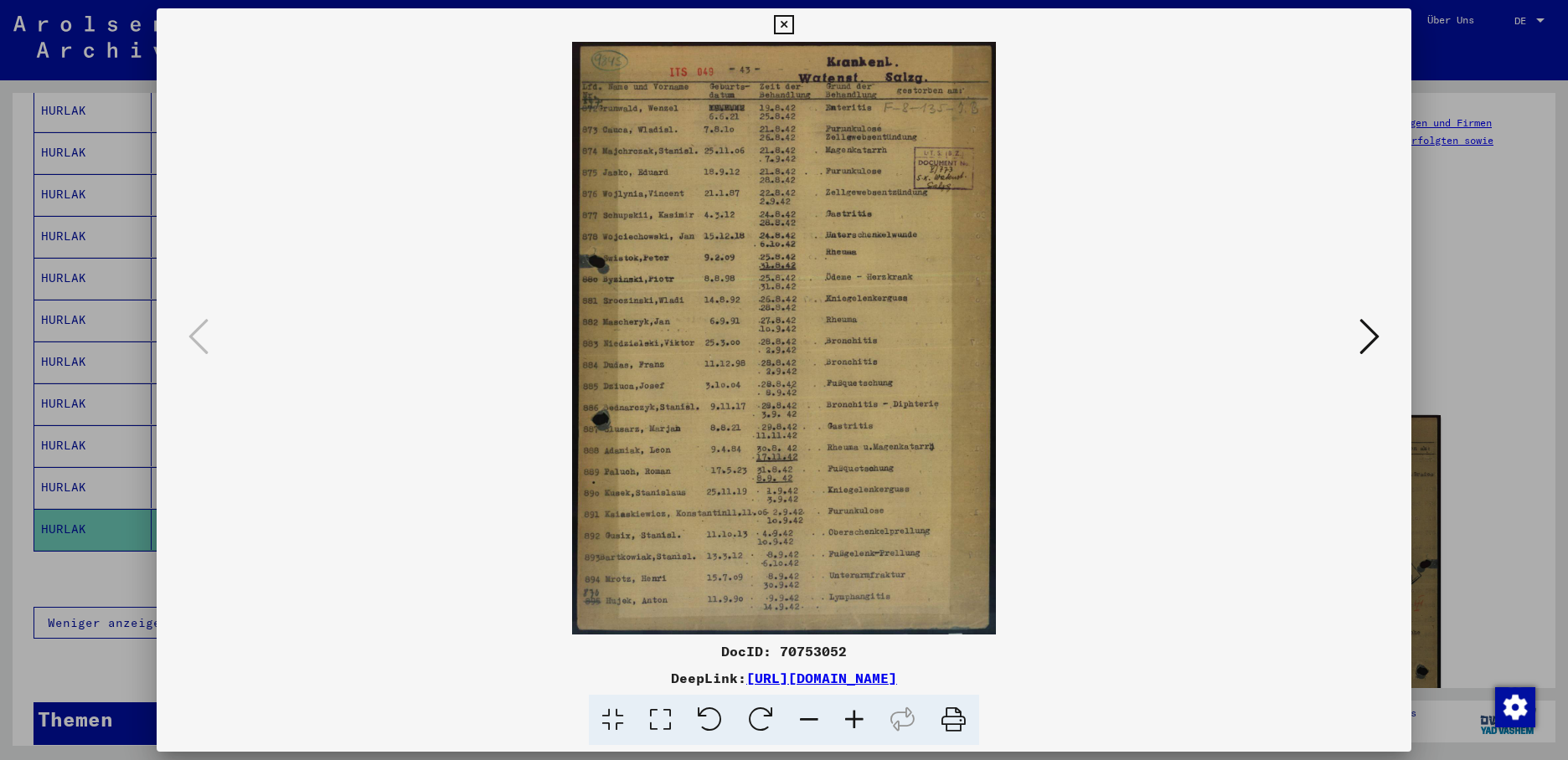
click at [126, 479] on div at bounding box center [784, 380] width 1568 height 760
